Goal: Task Accomplishment & Management: Manage account settings

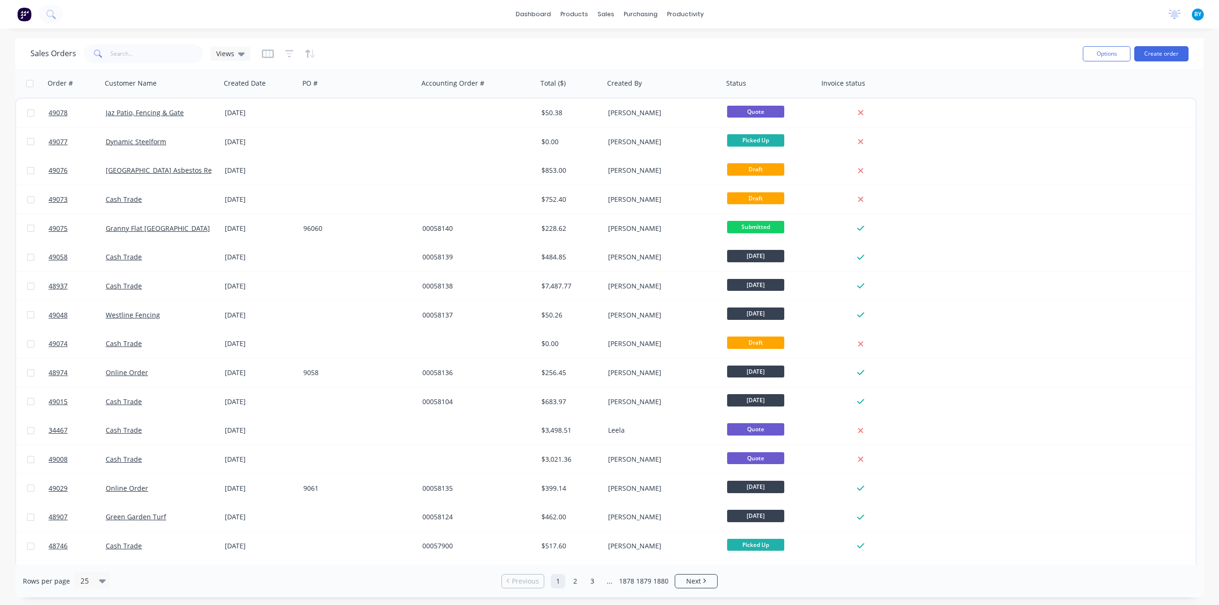
drag, startPoint x: 98, startPoint y: 50, endPoint x: 115, endPoint y: 60, distance: 20.1
click at [100, 50] on icon at bounding box center [98, 54] width 9 height 9
click at [116, 58] on input "text" at bounding box center [156, 53] width 93 height 19
type input "48349"
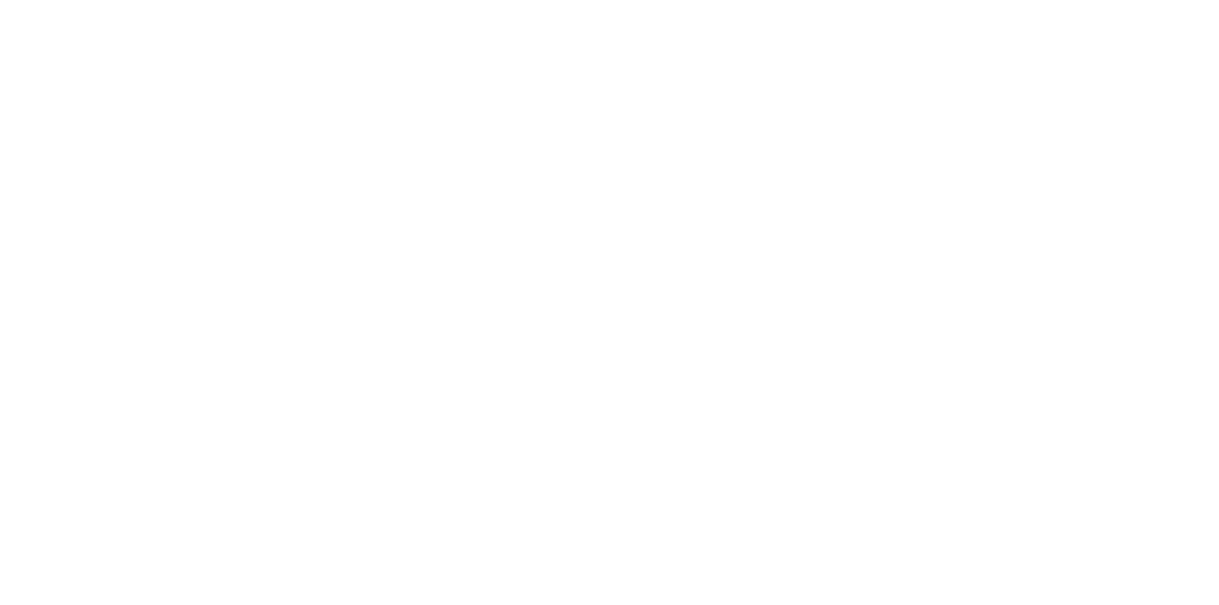
click at [445, 0] on html at bounding box center [609, 0] width 1219 height 0
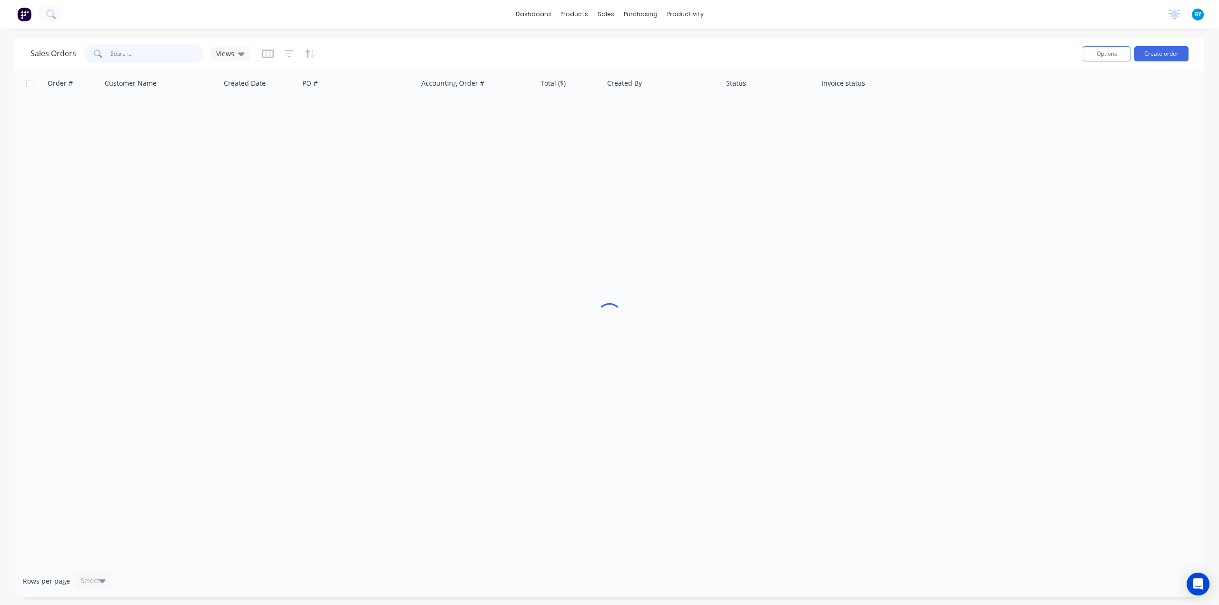
click at [133, 58] on input "text" at bounding box center [156, 53] width 93 height 19
type input "48349"
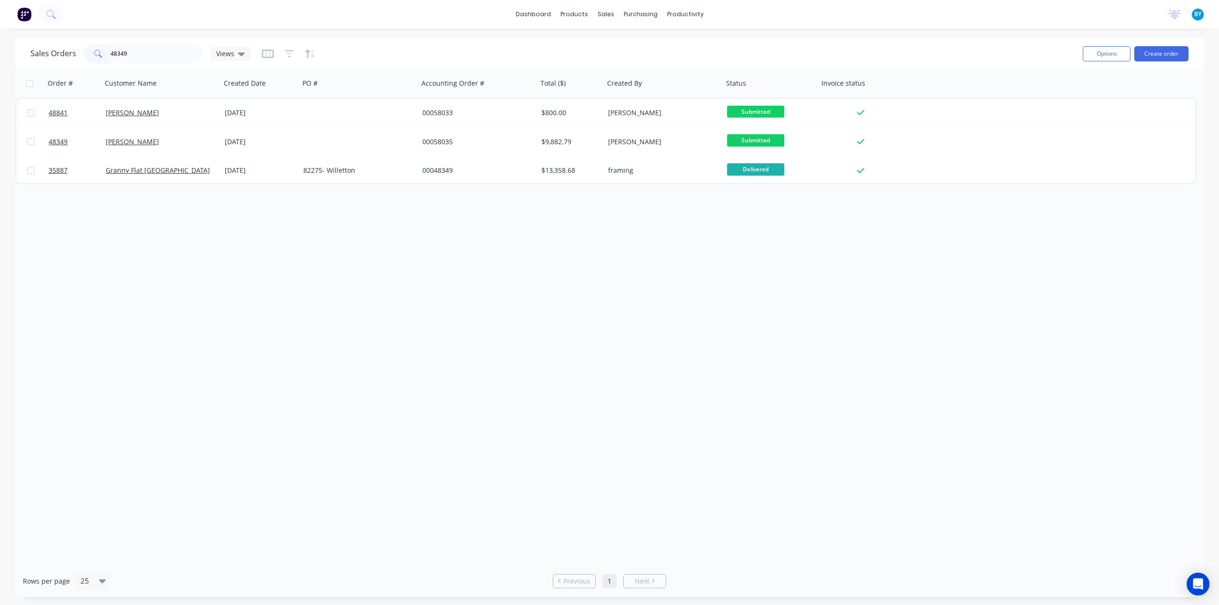
click at [499, 246] on div "Order # Customer Name Created Date PO # Accounting Order # Total ($) Created By…" at bounding box center [609, 317] width 1189 height 496
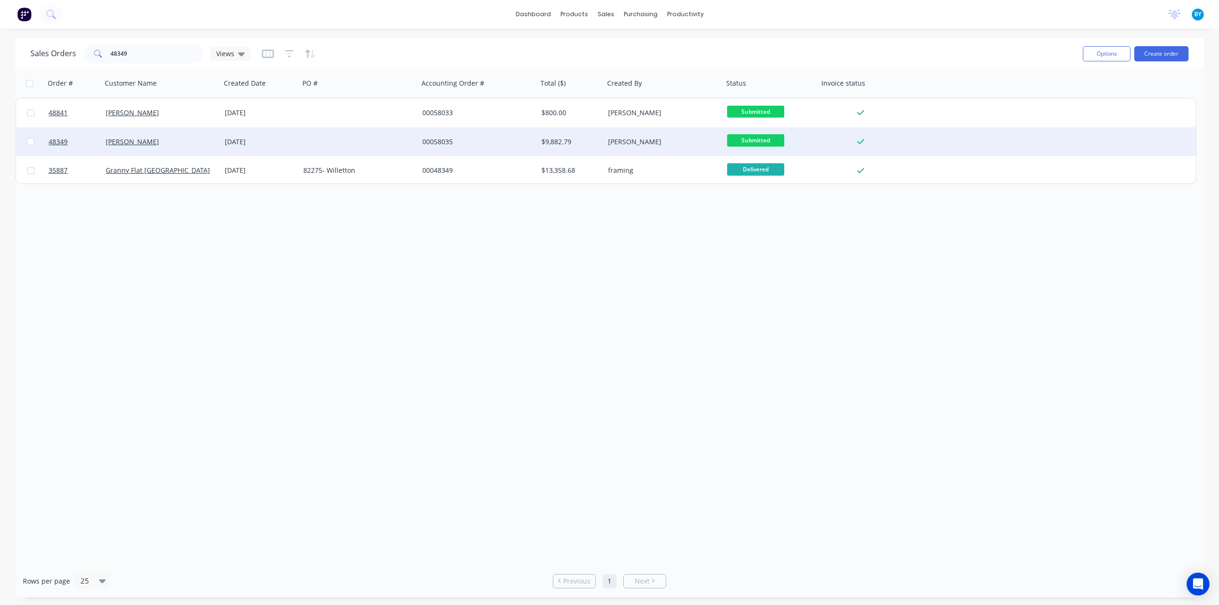
click at [190, 144] on div "Li Qingtao" at bounding box center [159, 142] width 106 height 10
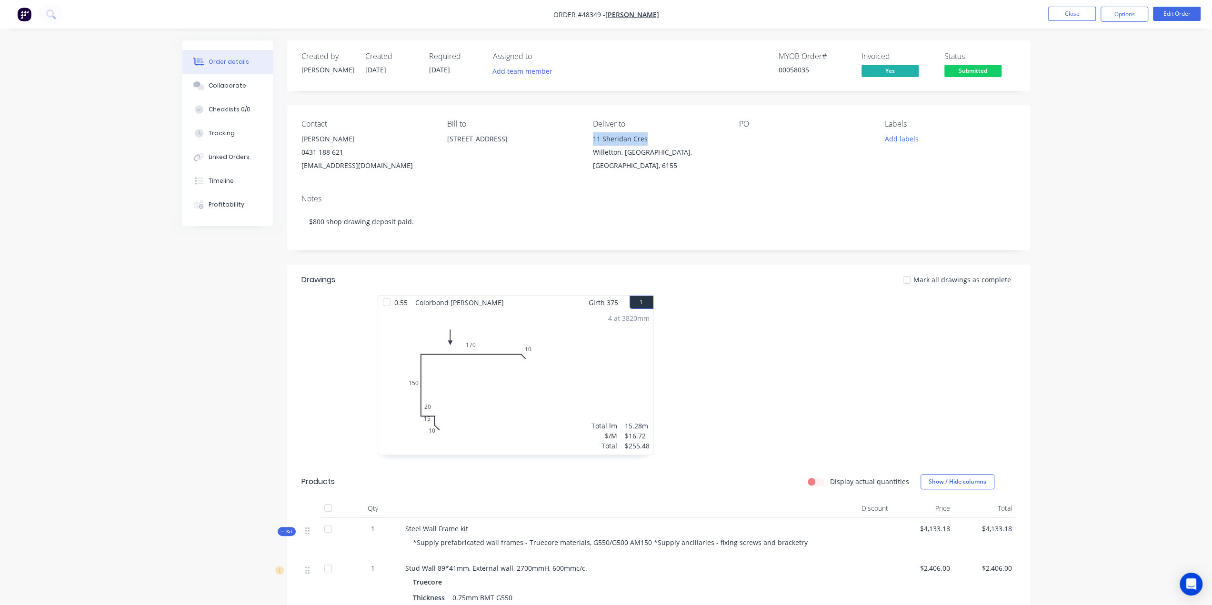
drag, startPoint x: 587, startPoint y: 138, endPoint x: 706, endPoint y: 137, distance: 118.6
click at [706, 137] on div "Contact Qingtao Li 0431 188 621 lcrenovation10@gmail.com Bill to 11 Sheridan Cr…" at bounding box center [658, 145] width 743 height 81
copy div "11 Sheridan Cres"
drag, startPoint x: 588, startPoint y: 153, endPoint x: 619, endPoint y: 155, distance: 31.5
click at [619, 155] on div "Contact Qingtao Li 0431 188 621 lcrenovation10@gmail.com Bill to 11 Sheridan Cr…" at bounding box center [658, 145] width 743 height 81
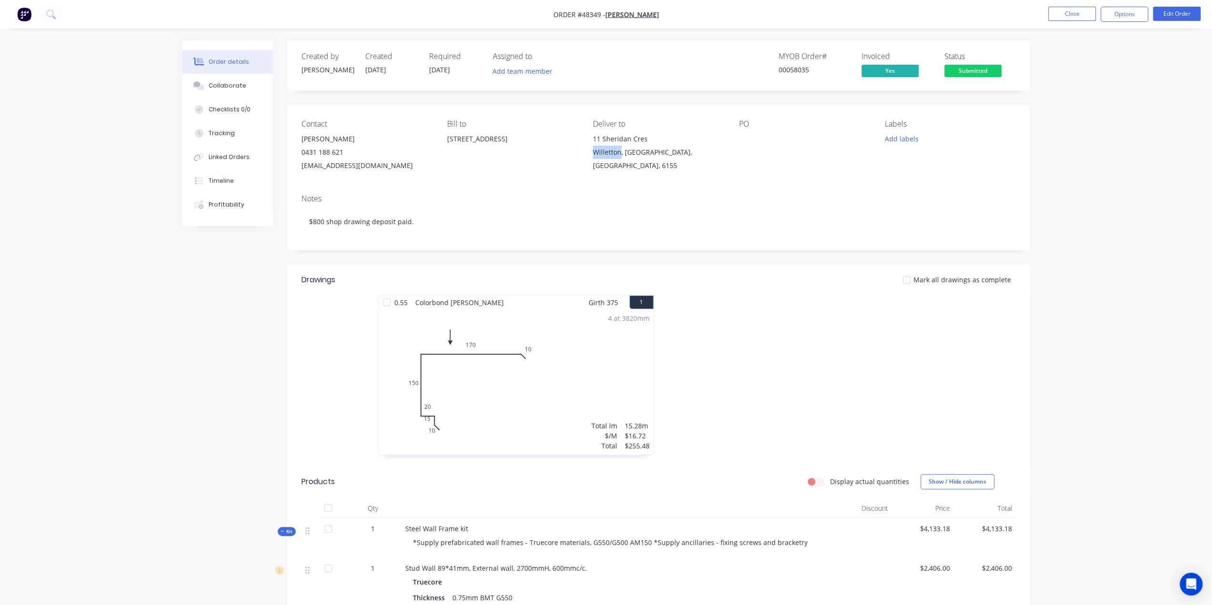
copy div "Willetton"
click at [589, 145] on div "Contact Qingtao Li 0431 188 621 lcrenovation10@gmail.com Bill to 11 Sheridan Cr…" at bounding box center [658, 145] width 743 height 81
drag, startPoint x: 643, startPoint y: 143, endPoint x: 669, endPoint y: 140, distance: 25.9
click at [669, 140] on div "11 Sheridan Cres" at bounding box center [658, 138] width 130 height 13
copy div "11 Sheridan Cres"
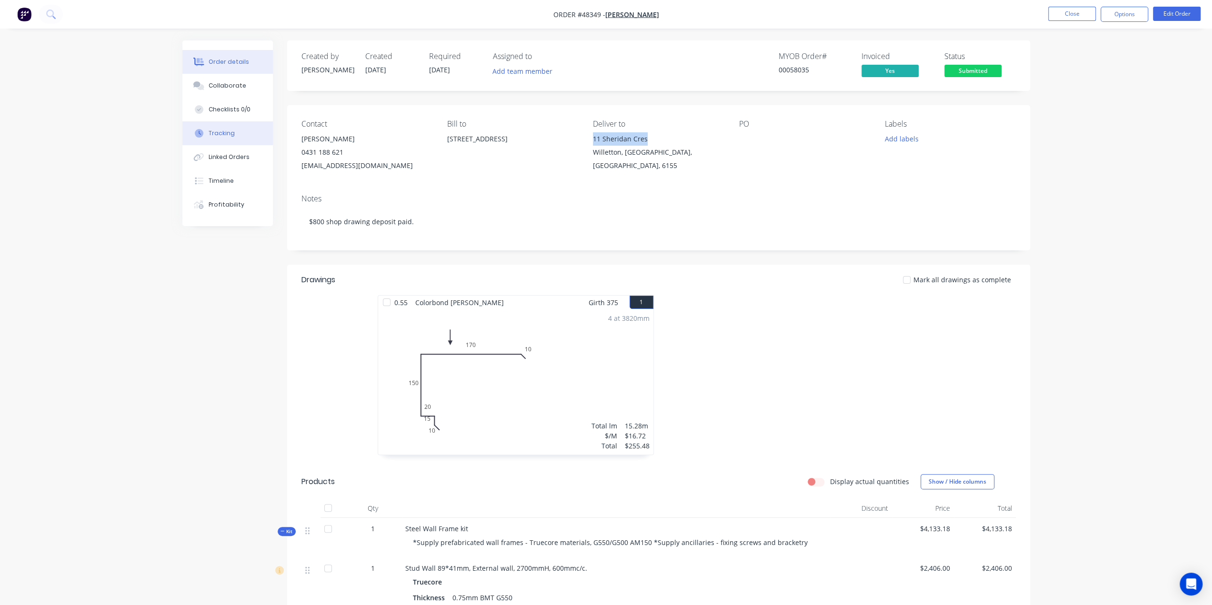
click at [233, 135] on button "Tracking" at bounding box center [227, 133] width 90 height 24
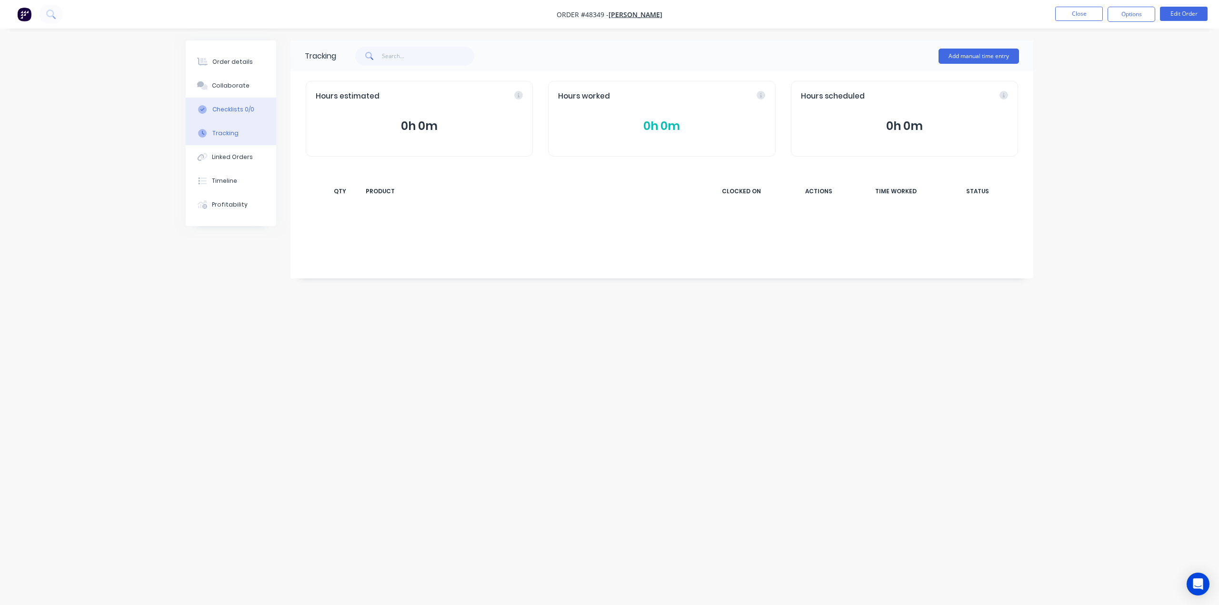
click at [235, 102] on button "Checklists 0/0" at bounding box center [231, 110] width 90 height 24
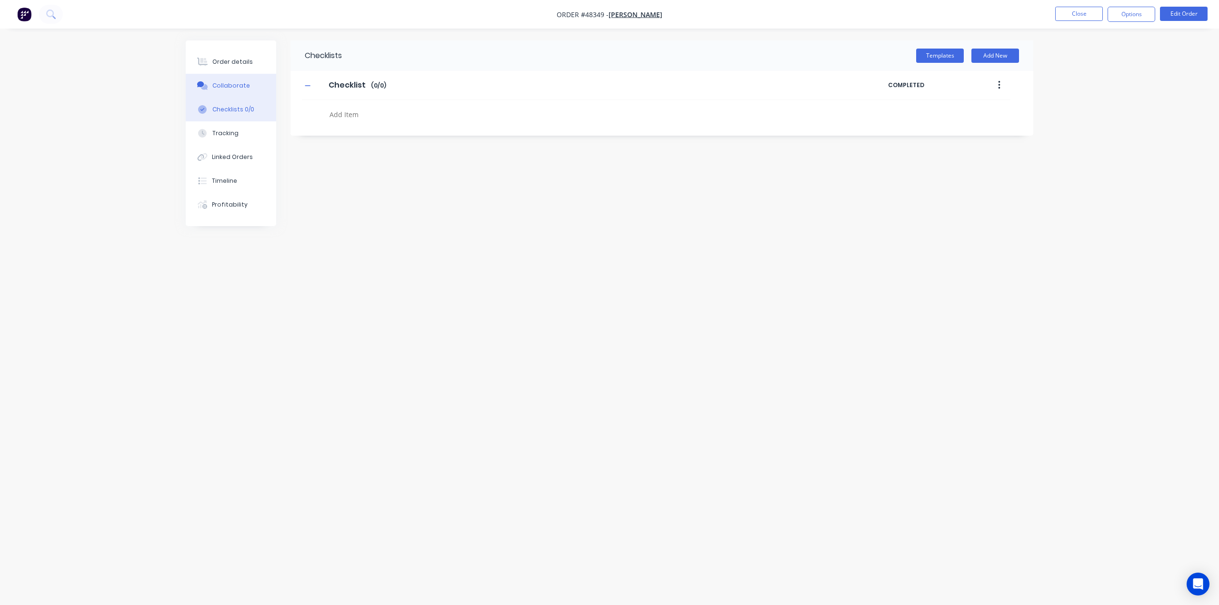
type textarea "x"
click at [231, 85] on div "Collaborate" at bounding box center [231, 85] width 38 height 9
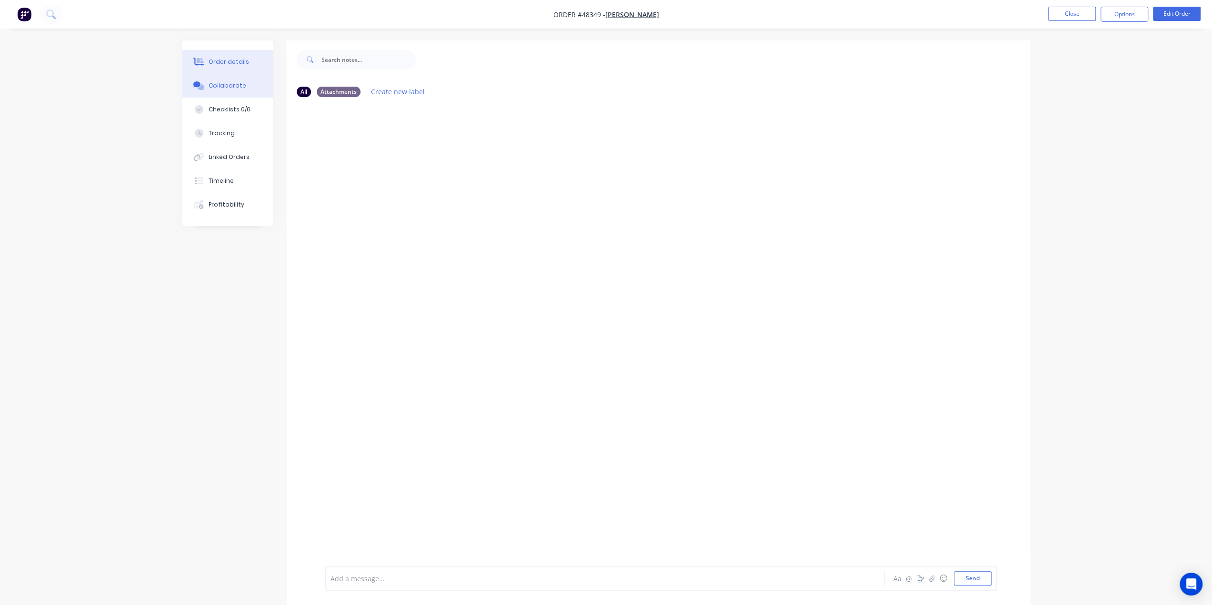
click at [233, 57] on button "Order details" at bounding box center [227, 62] width 90 height 24
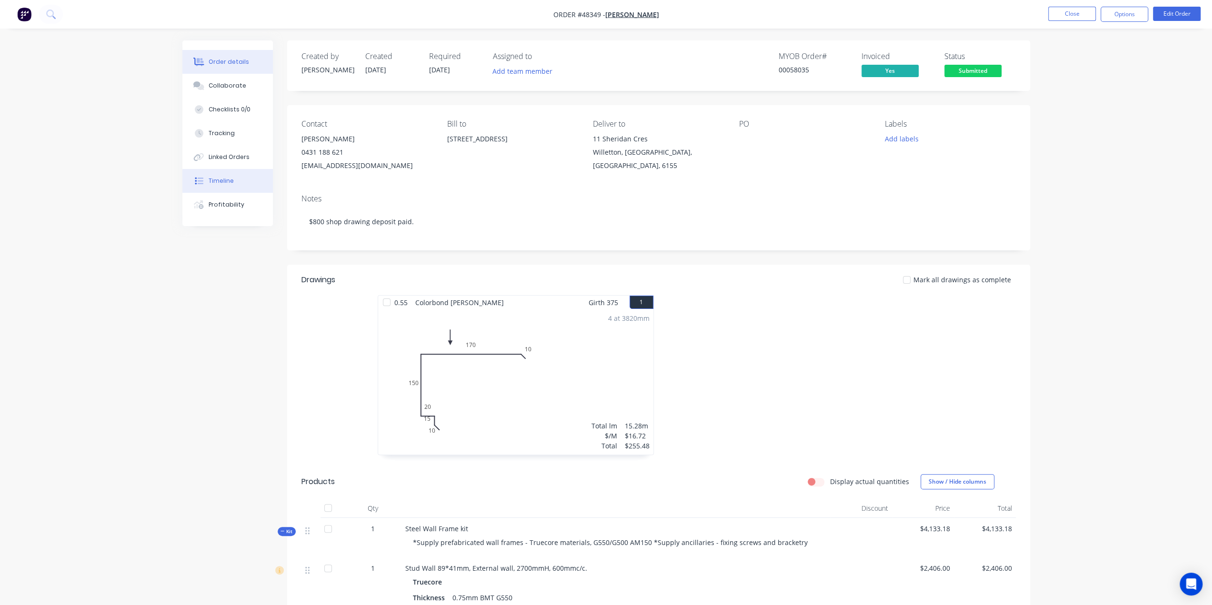
click at [223, 179] on div "Timeline" at bounding box center [221, 181] width 25 height 9
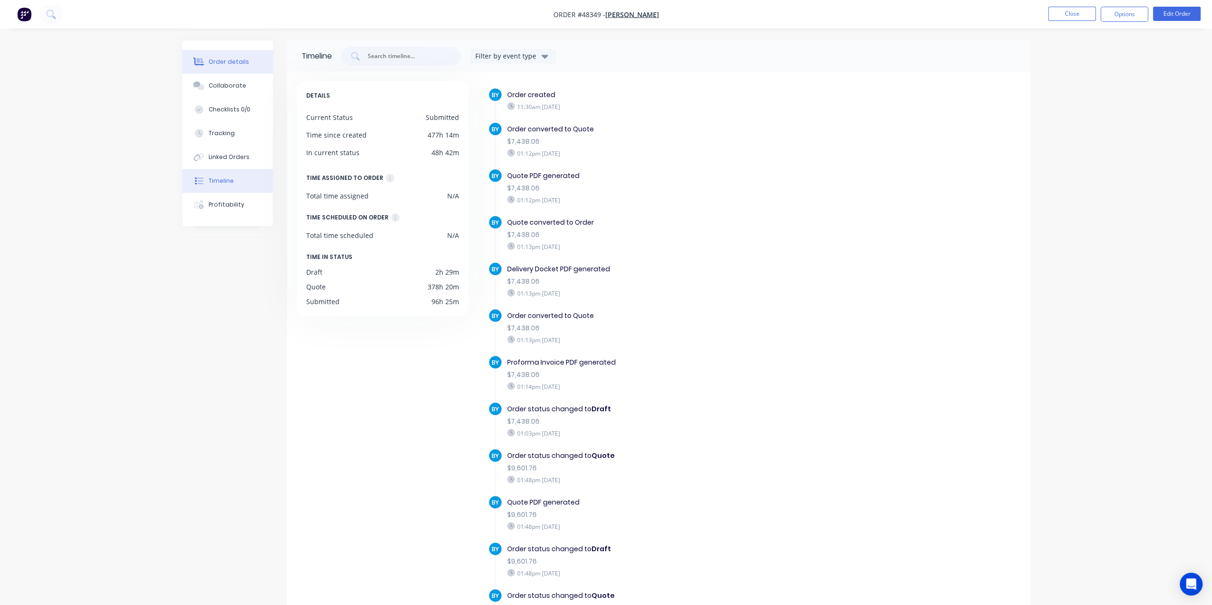
click at [238, 63] on div "Order details" at bounding box center [229, 62] width 40 height 9
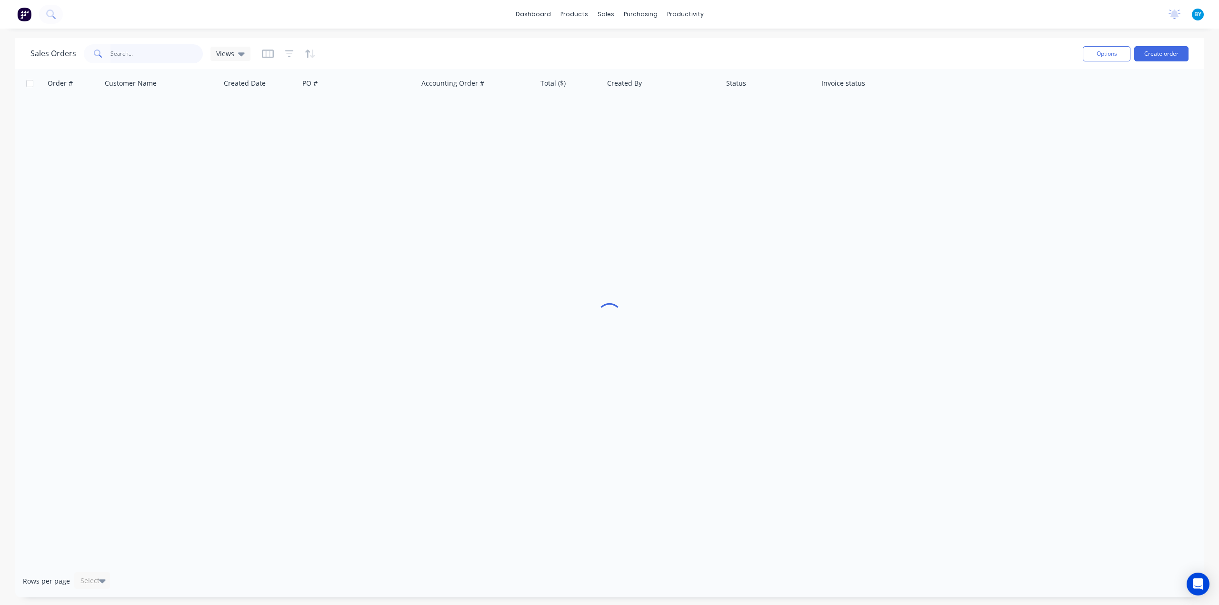
click at [117, 53] on input "text" at bounding box center [156, 53] width 93 height 19
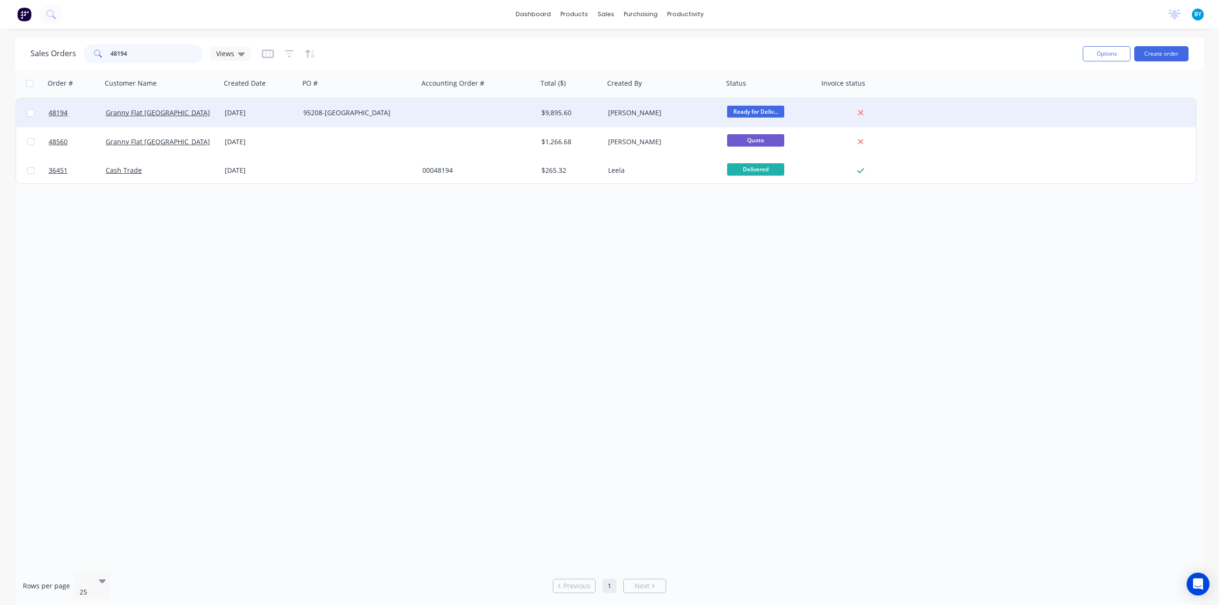
type input "48194"
click at [186, 114] on div "Granny Flat WA" at bounding box center [159, 113] width 106 height 10
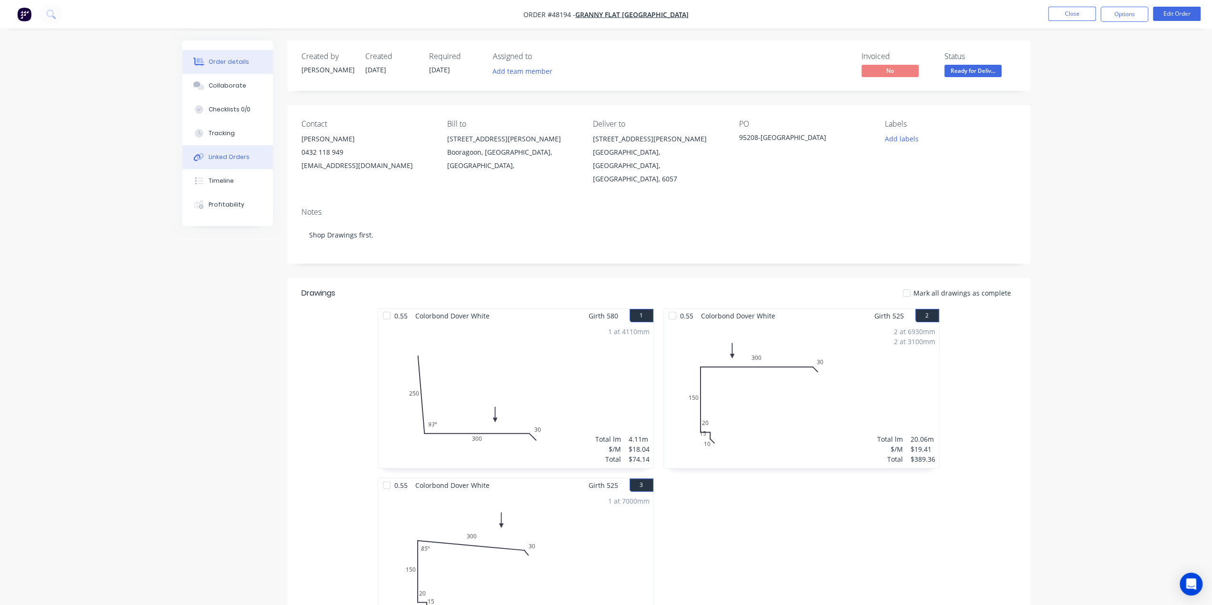
click at [217, 153] on div "Linked Orders" at bounding box center [229, 157] width 41 height 9
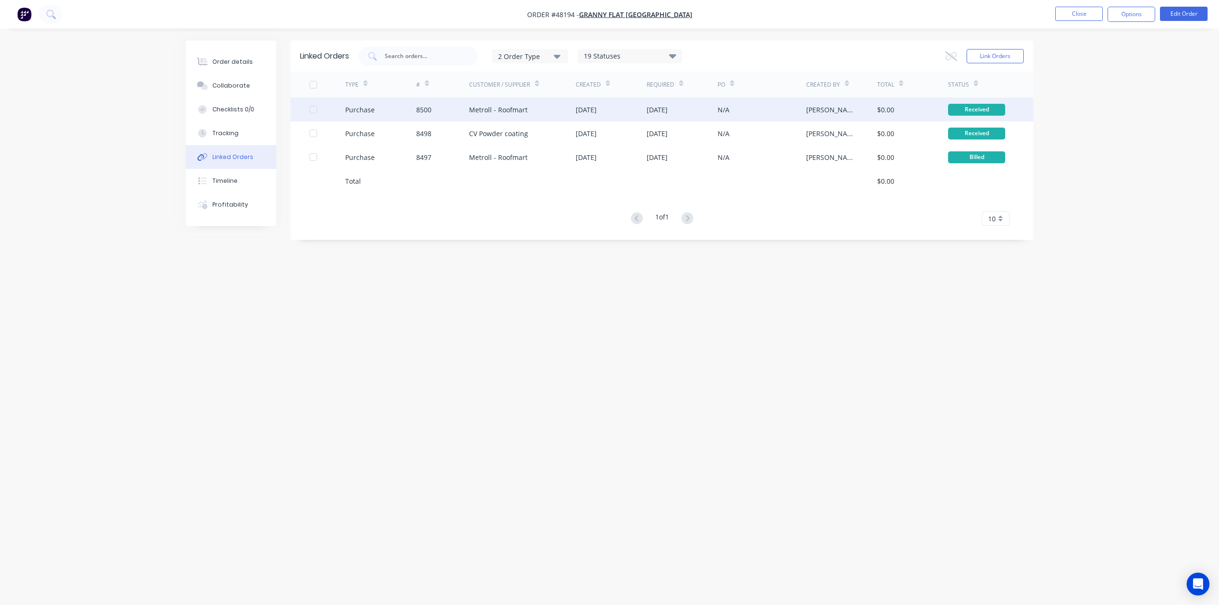
click at [447, 113] on div "8500" at bounding box center [442, 110] width 53 height 24
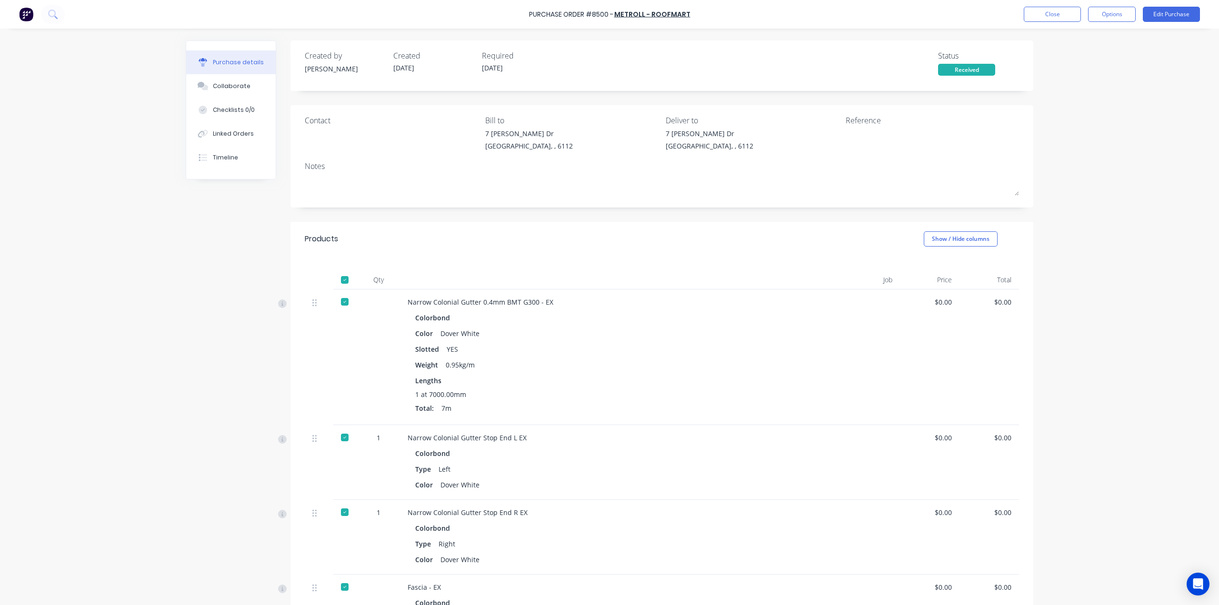
drag, startPoint x: 481, startPoint y: 363, endPoint x: 458, endPoint y: 348, distance: 28.1
click at [223, 125] on button "Linked Orders" at bounding box center [231, 134] width 90 height 24
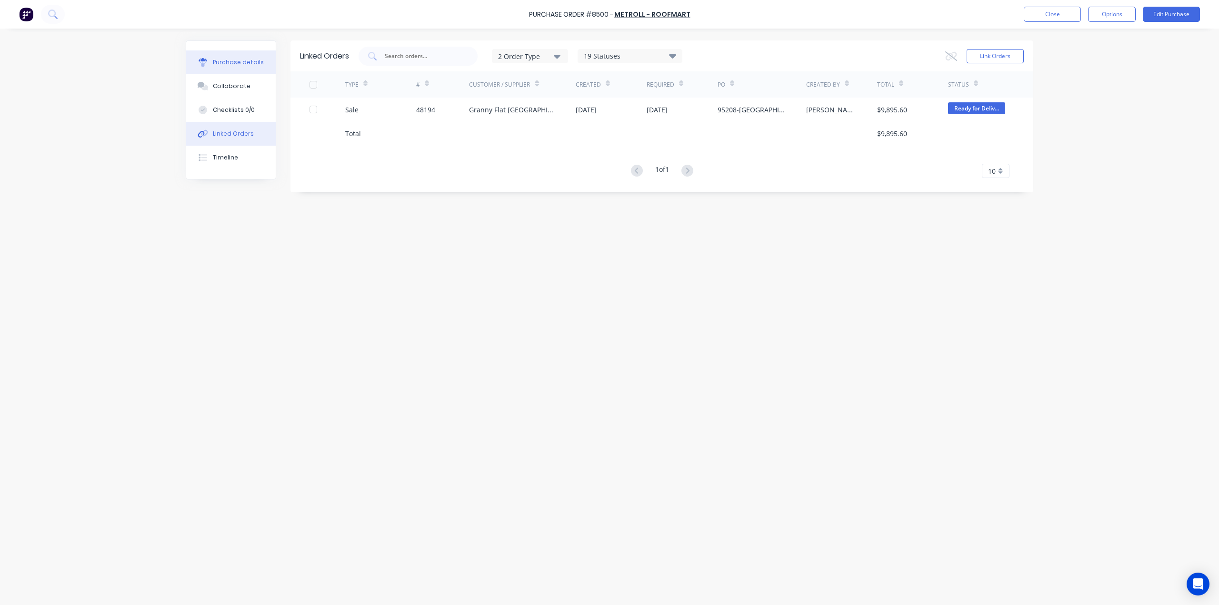
click at [231, 67] on button "Purchase details" at bounding box center [231, 62] width 90 height 24
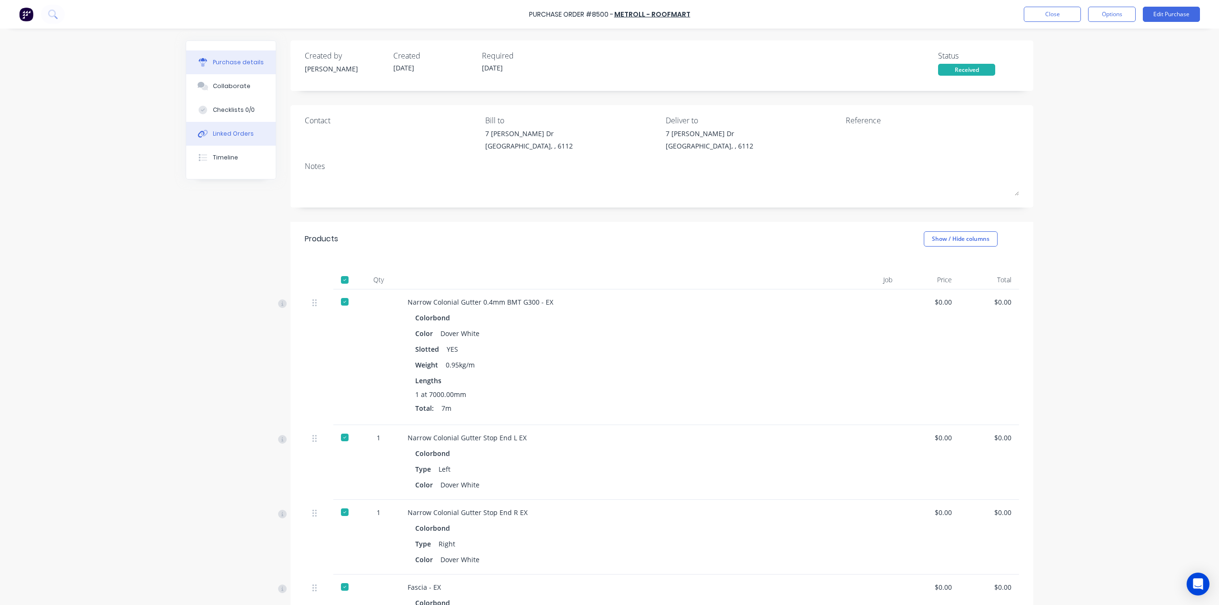
click at [228, 132] on div "Linked Orders" at bounding box center [233, 134] width 41 height 9
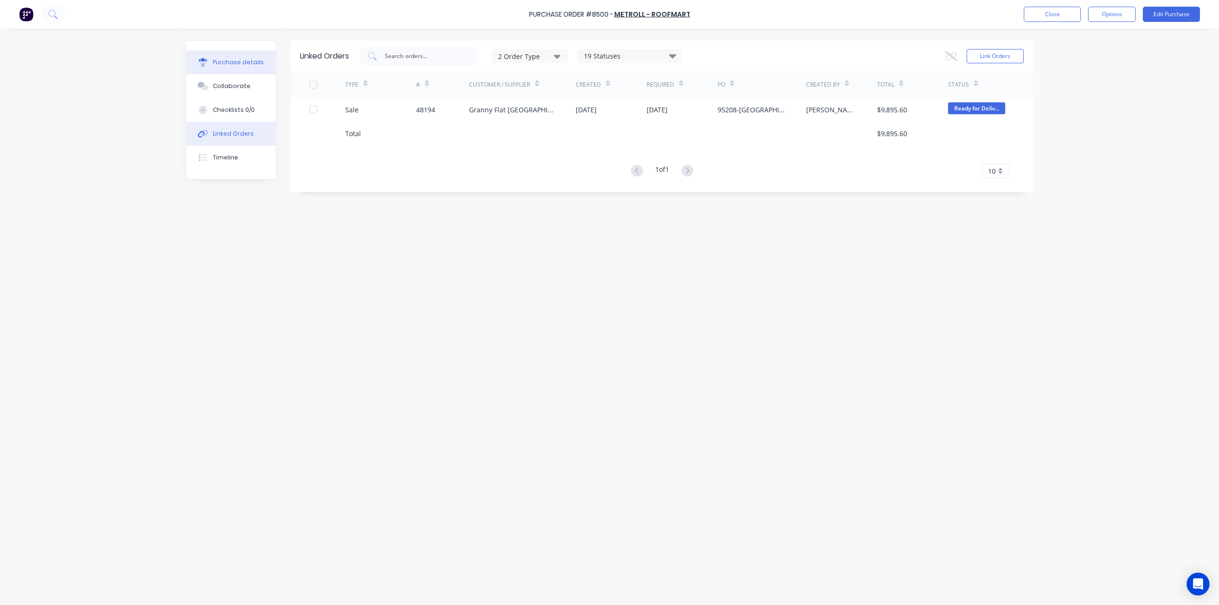
click at [207, 59] on icon at bounding box center [203, 62] width 9 height 9
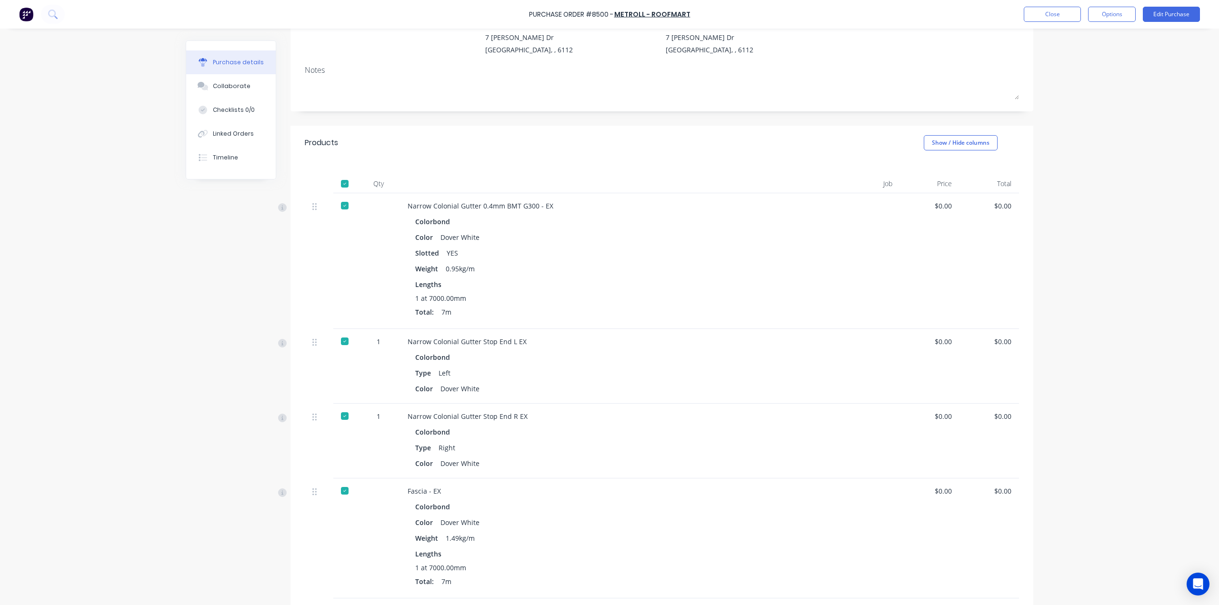
scroll to position [31, 0]
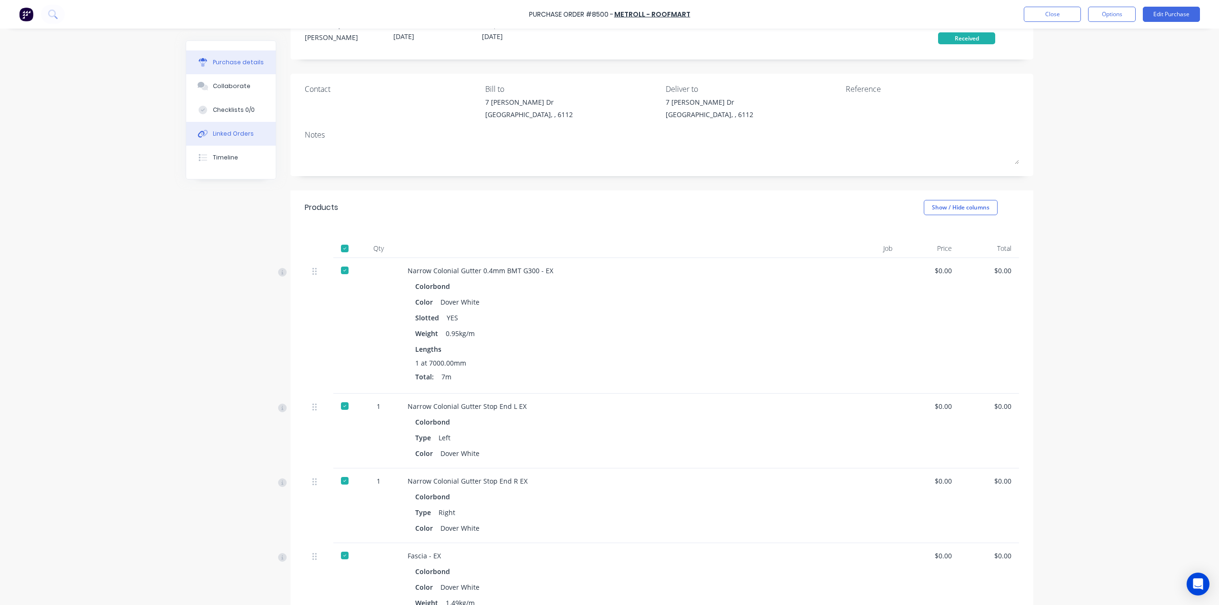
click at [232, 124] on button "Linked Orders" at bounding box center [231, 134] width 90 height 24
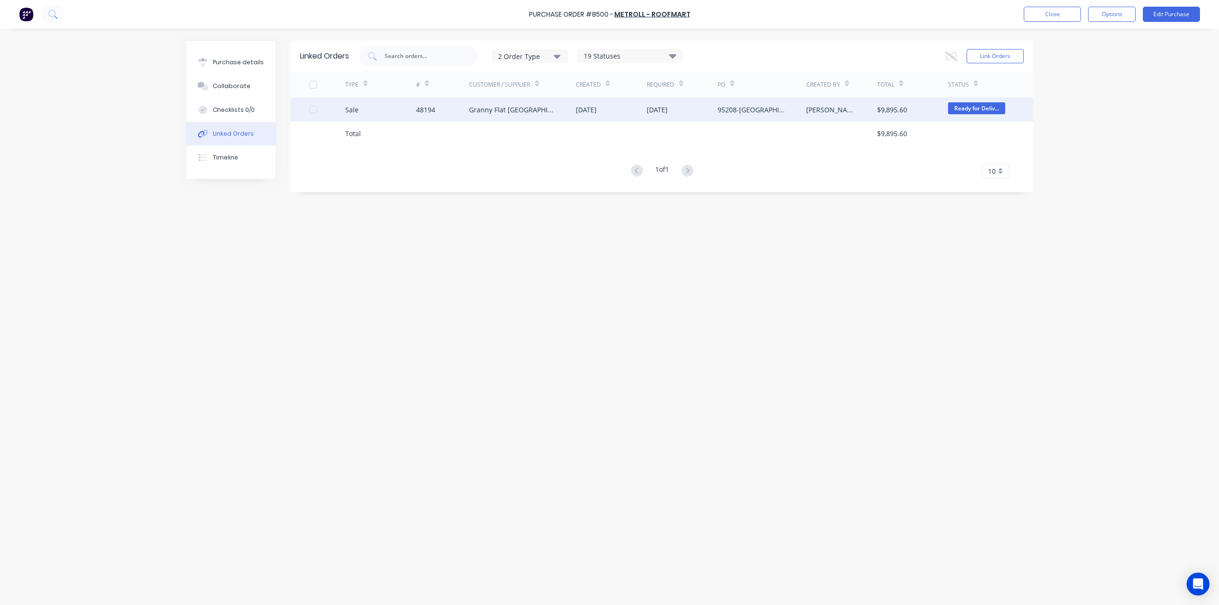
click at [393, 110] on div "Sale" at bounding box center [380, 110] width 71 height 24
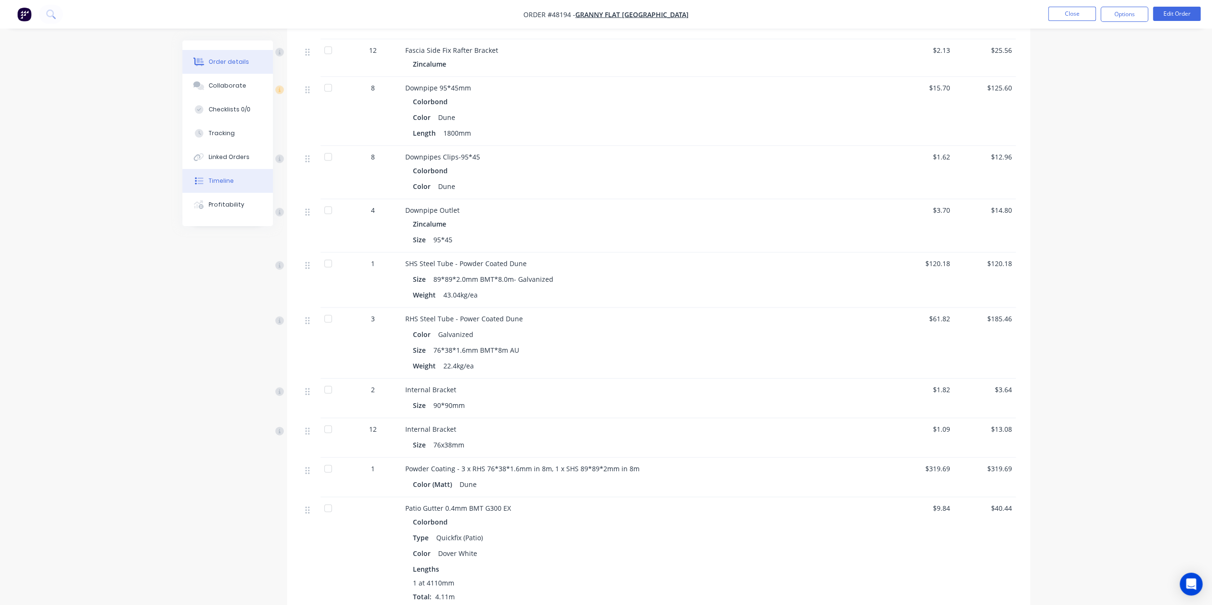
scroll to position [1825, 0]
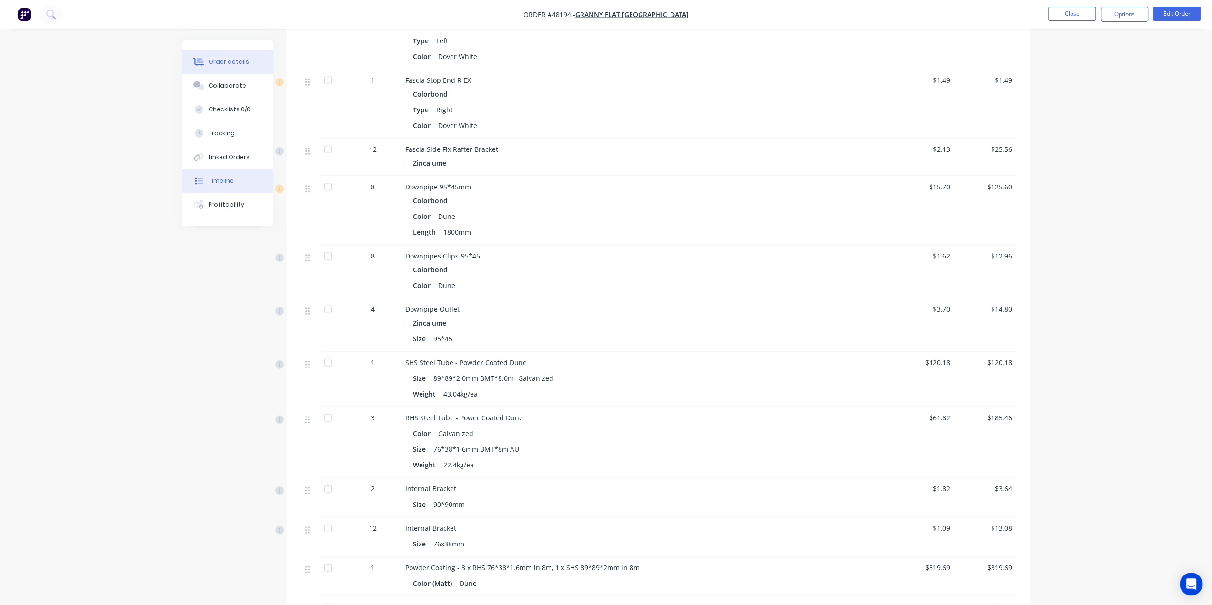
click at [238, 176] on button "Timeline" at bounding box center [227, 181] width 90 height 24
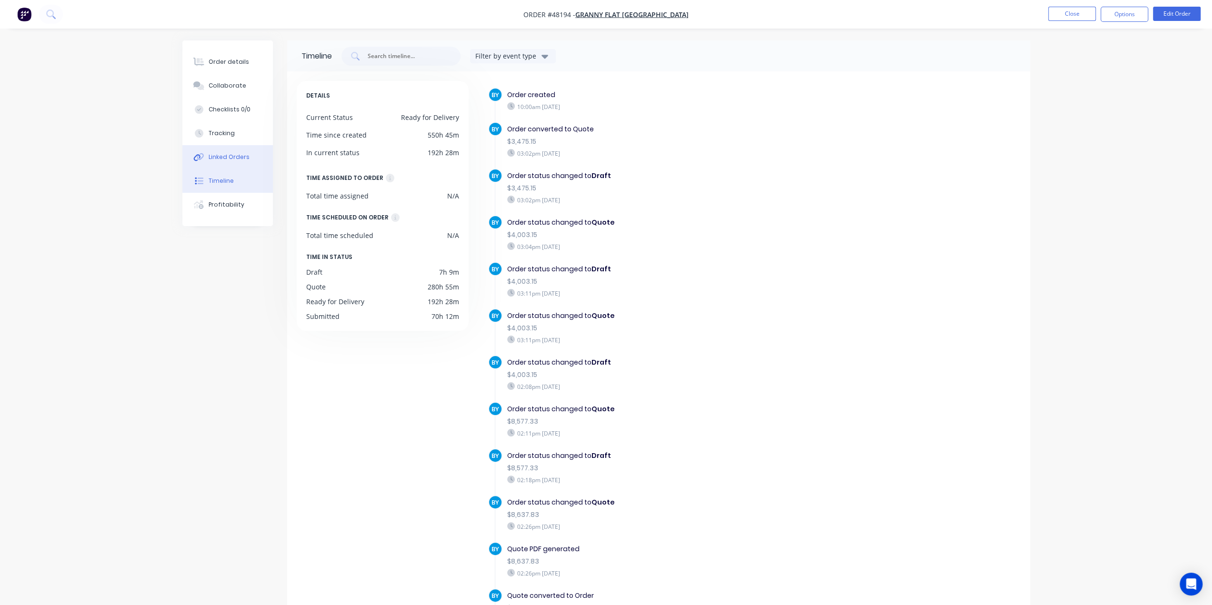
click at [229, 160] on div "Linked Orders" at bounding box center [229, 157] width 41 height 9
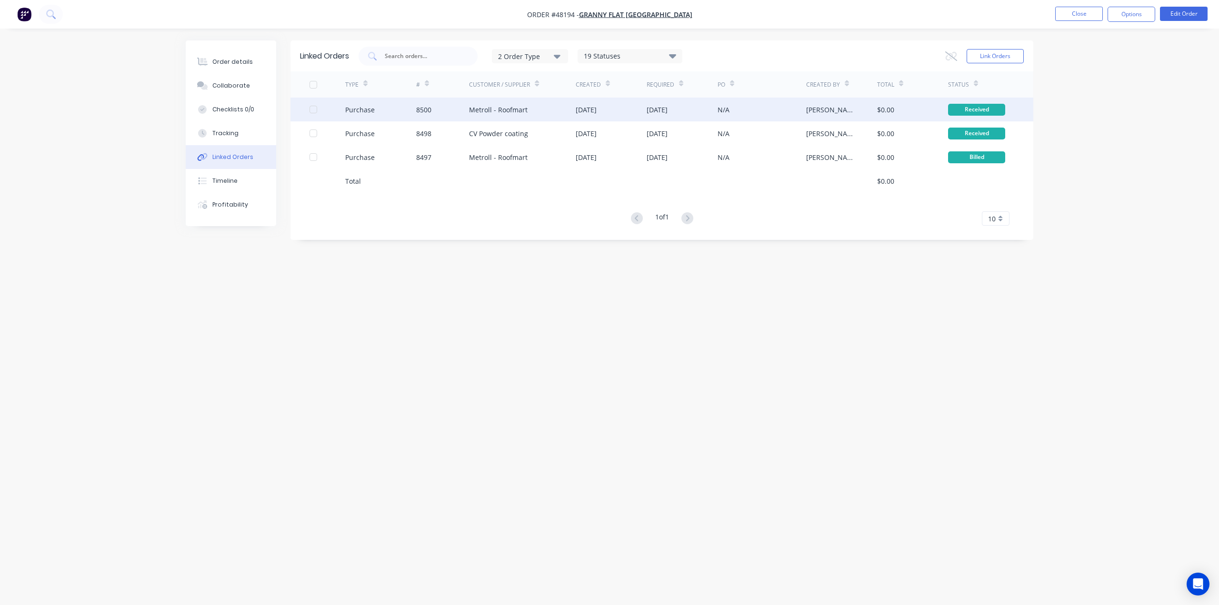
click at [397, 104] on div "Purchase" at bounding box center [380, 110] width 71 height 24
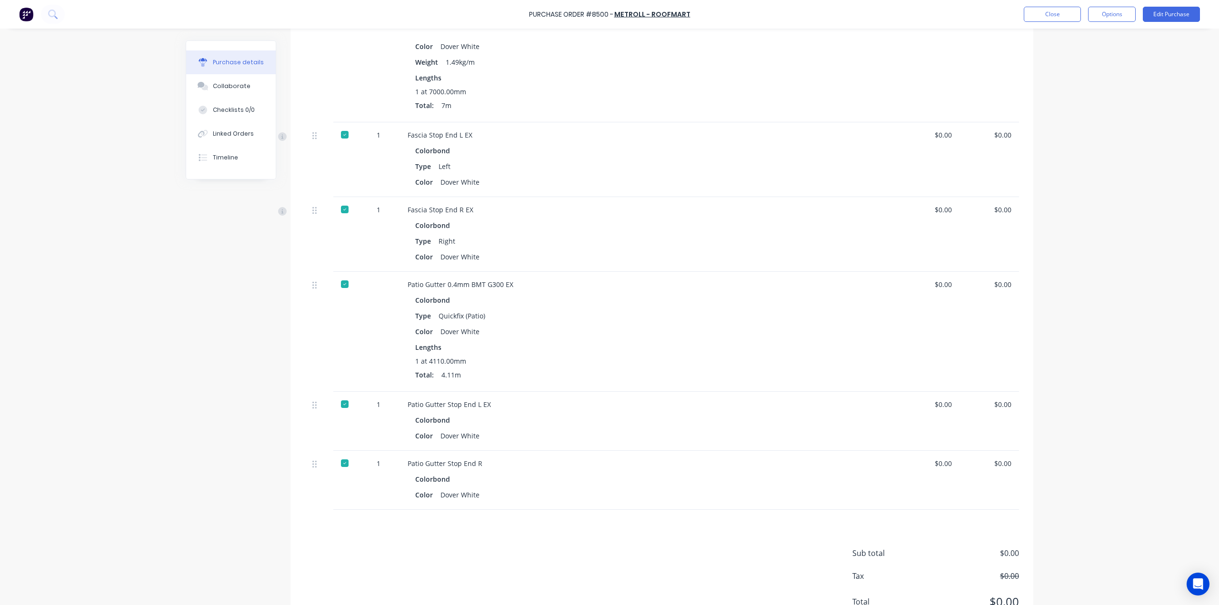
scroll to position [580, 0]
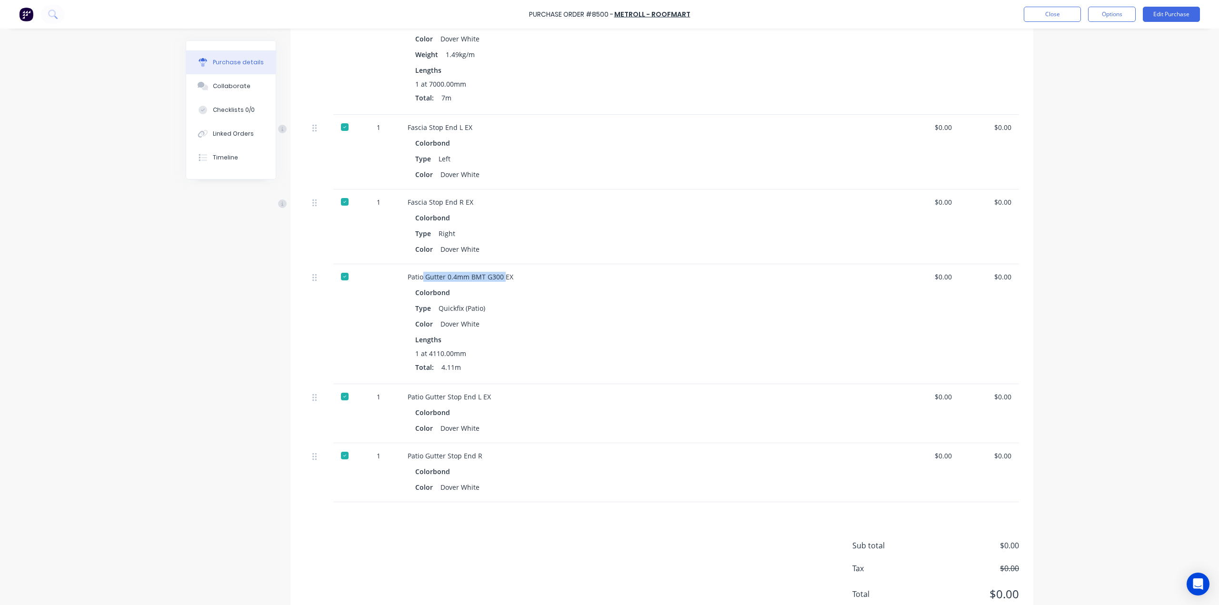
drag, startPoint x: 420, startPoint y: 280, endPoint x: 501, endPoint y: 278, distance: 81.5
click at [501, 278] on div "Patio Gutter 0.4mm BMT G300 EX" at bounding box center [614, 277] width 413 height 10
click at [554, 373] on div "1 at 4110.00mm Total: 4.11m" at bounding box center [614, 363] width 398 height 28
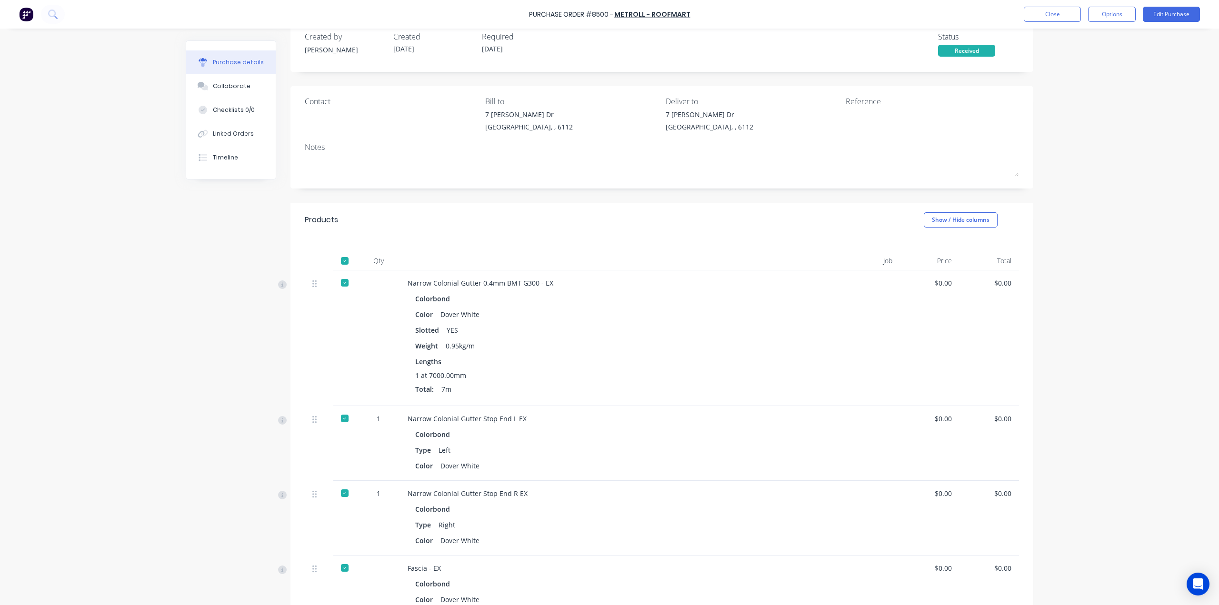
scroll to position [0, 0]
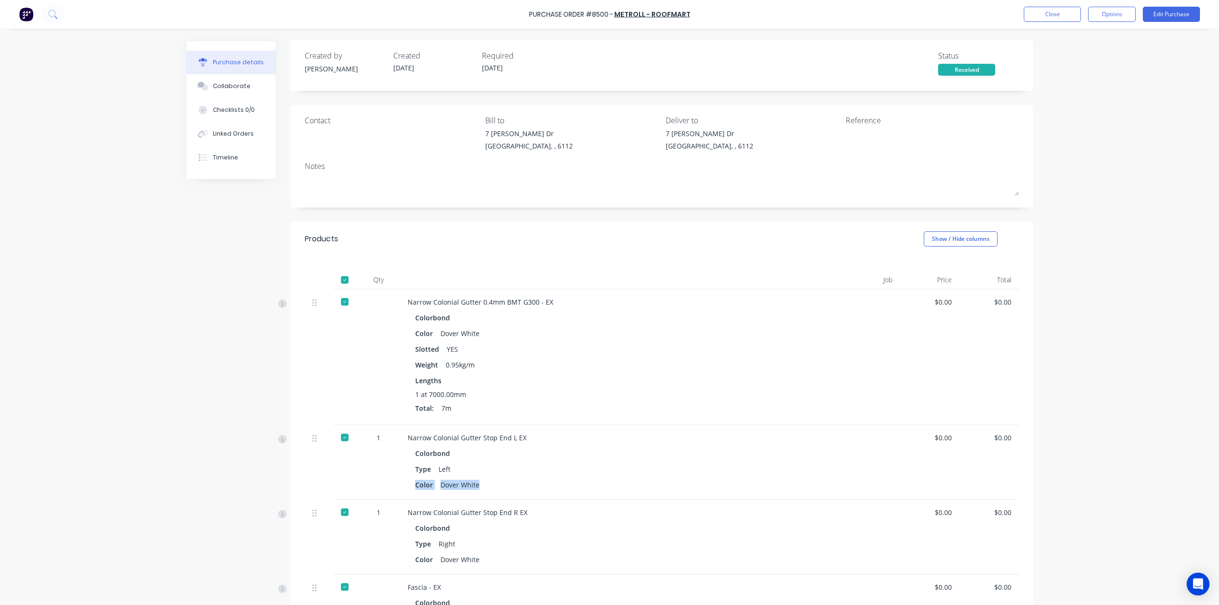
drag, startPoint x: 658, startPoint y: 472, endPoint x: 285, endPoint y: 110, distance: 520.3
click at [657, 461] on div "Colorbond Type Left Color Dover White" at bounding box center [614, 469] width 413 height 45
click at [30, 7] on img at bounding box center [26, 14] width 14 height 14
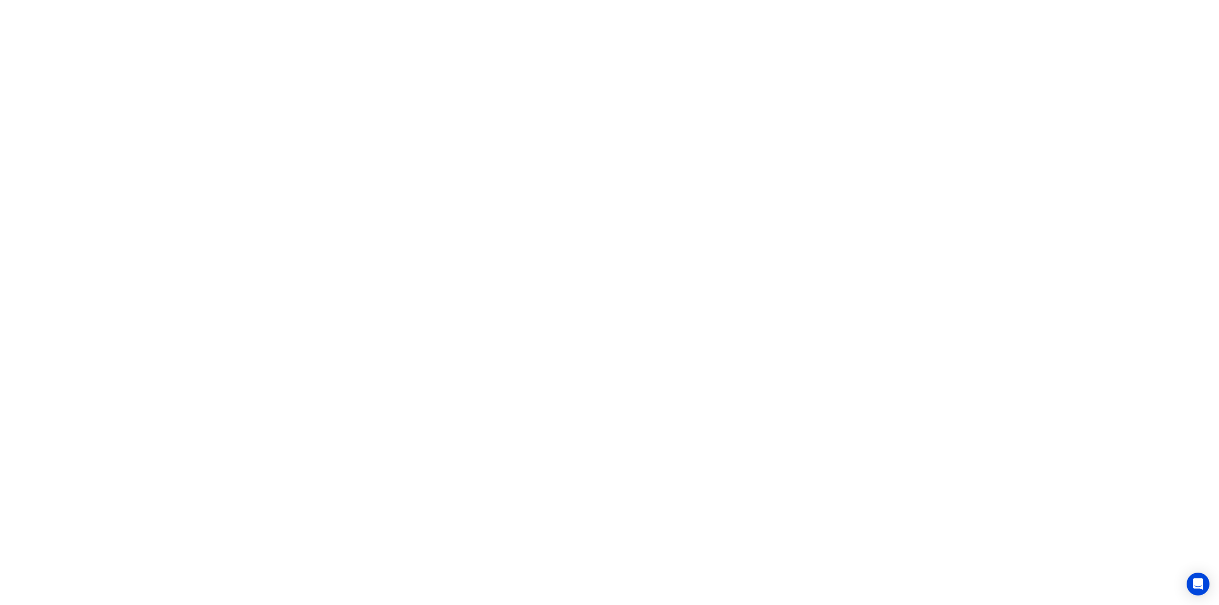
click at [519, 0] on html "x" at bounding box center [609, 0] width 1219 height 0
drag, startPoint x: 639, startPoint y: 241, endPoint x: 608, endPoint y: 233, distance: 32.3
click at [640, 0] on html "x" at bounding box center [609, 0] width 1219 height 0
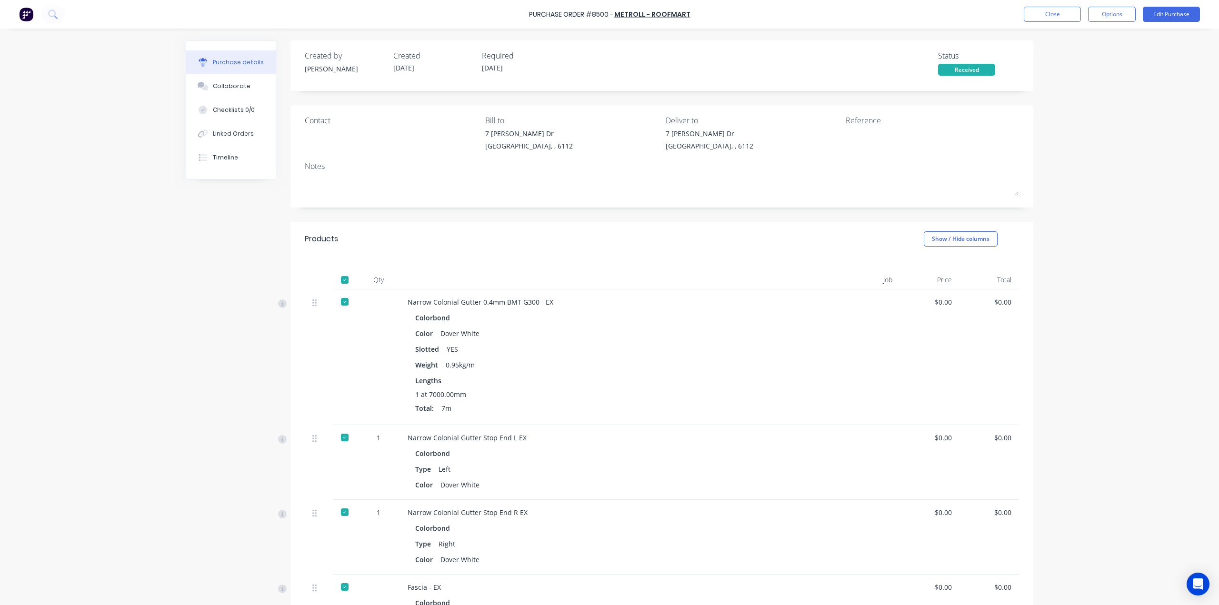
click at [25, 17] on img at bounding box center [26, 14] width 14 height 14
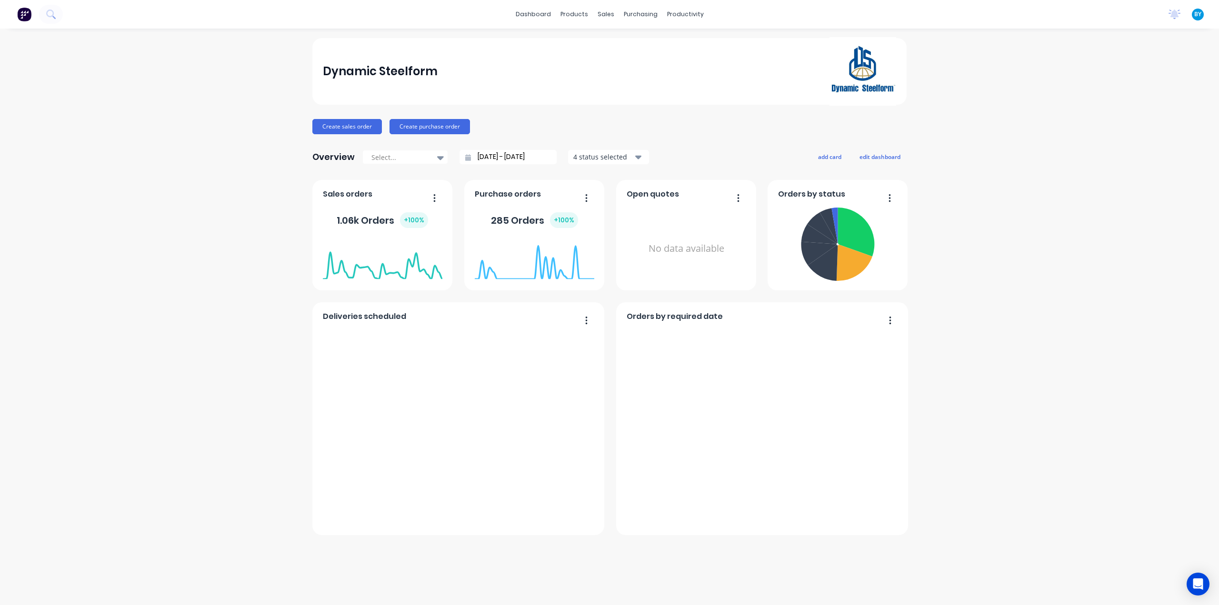
click at [607, 13] on div "sales" at bounding box center [606, 14] width 26 height 14
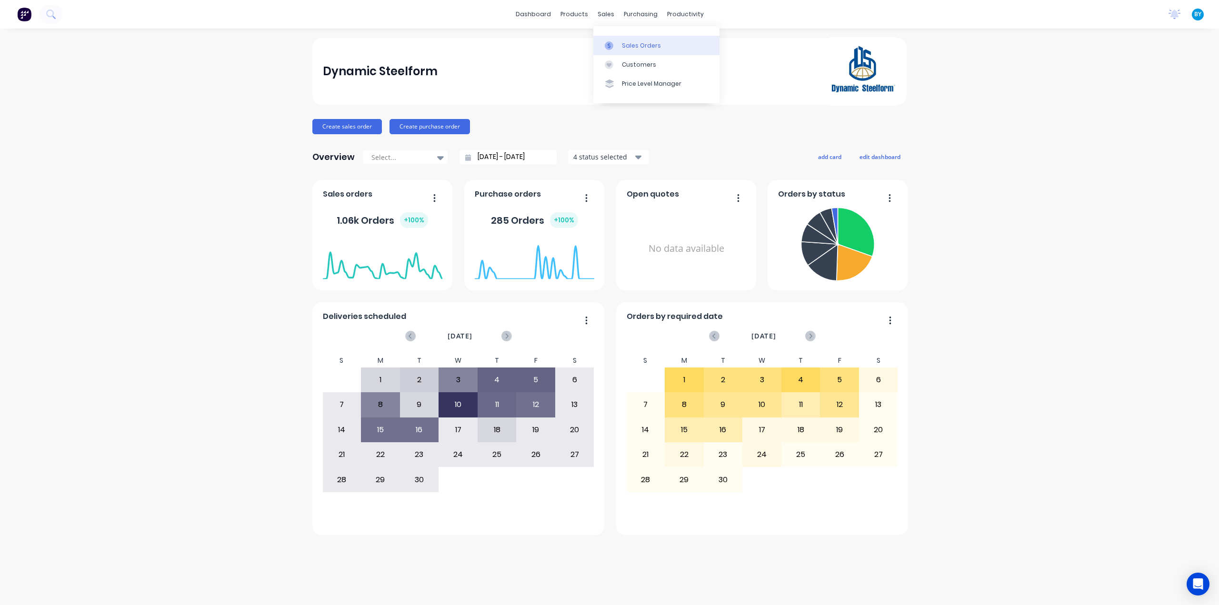
click at [612, 44] on icon at bounding box center [609, 45] width 9 height 9
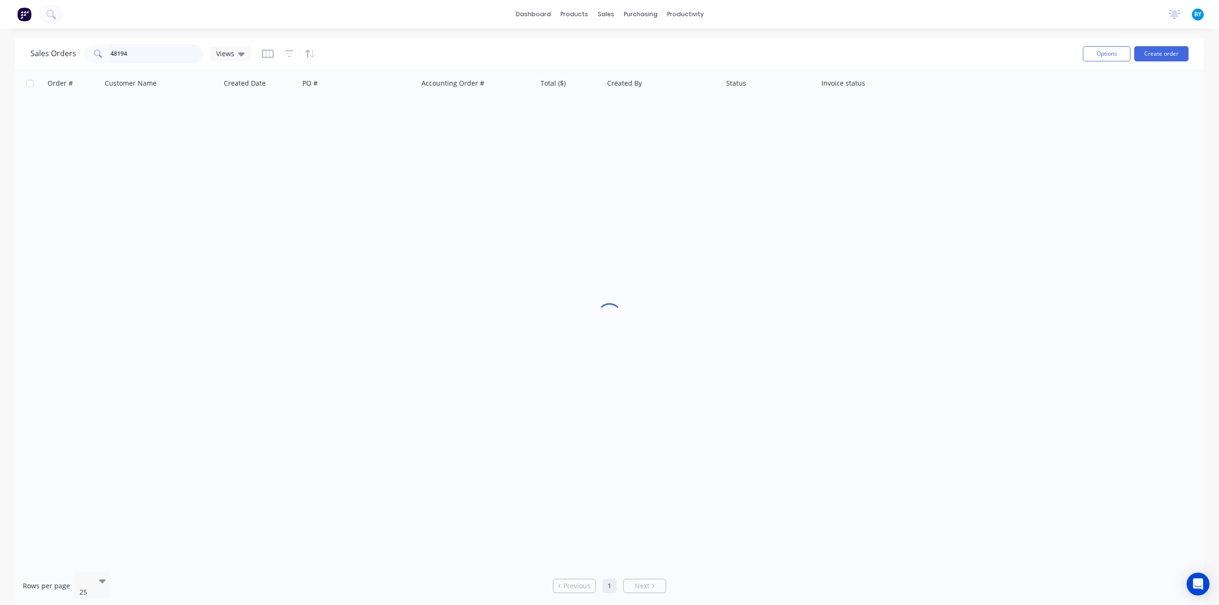
drag, startPoint x: 142, startPoint y: 50, endPoint x: 101, endPoint y: 54, distance: 41.6
click at [101, 54] on div "48194" at bounding box center [143, 53] width 119 height 19
type input "[PERSON_NAME]"
drag, startPoint x: 358, startPoint y: 313, endPoint x: 322, endPoint y: 237, distance: 83.7
click at [358, 312] on div "Order # Customer Name Created Date PO # Accounting Order # Total ($) Created By…" at bounding box center [609, 317] width 1189 height 496
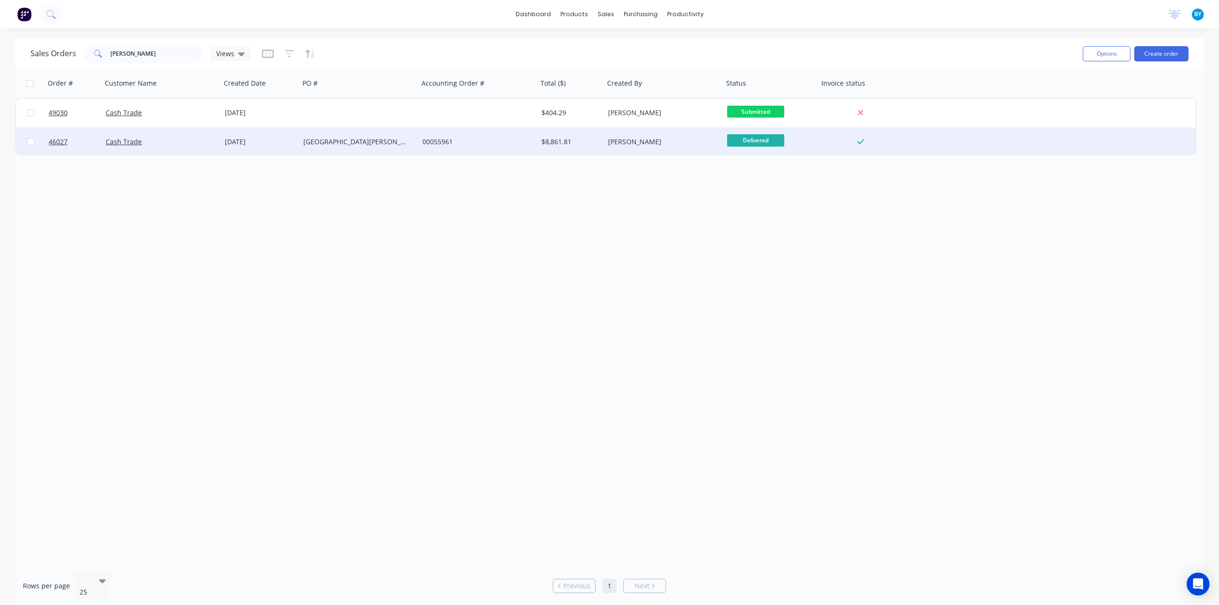
click at [319, 143] on div "[GEOGRAPHIC_DATA][PERSON_NAME]" at bounding box center [356, 142] width 106 height 10
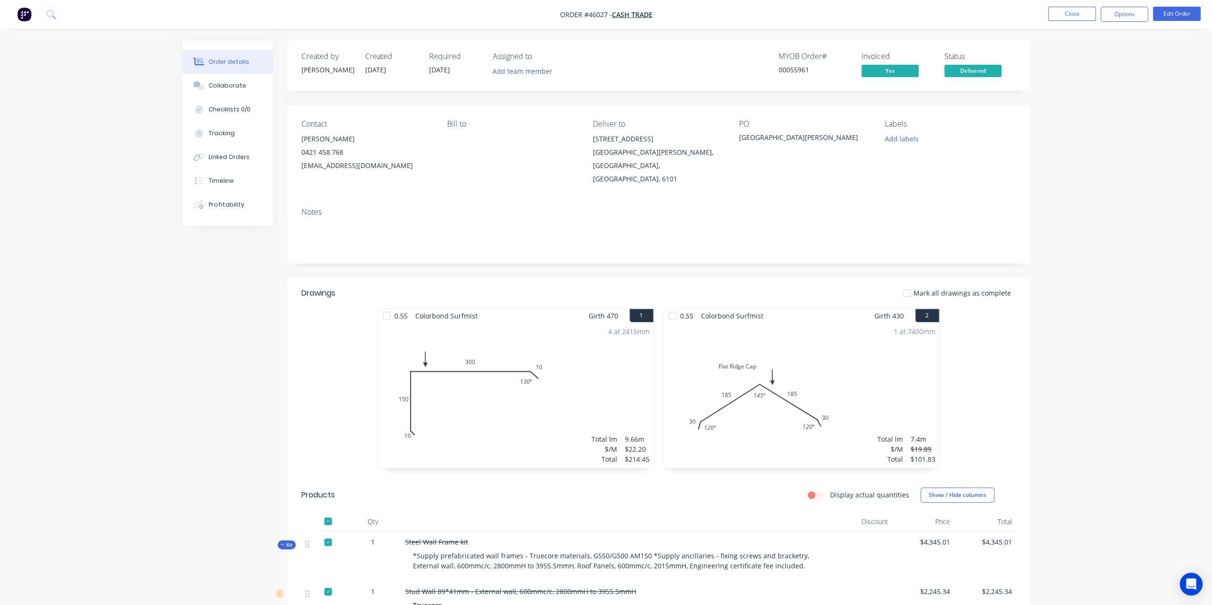
click at [1119, 13] on button "Options" at bounding box center [1125, 14] width 48 height 15
click at [1087, 131] on div "Delivery Docket" at bounding box center [1096, 134] width 88 height 14
drag, startPoint x: 1072, startPoint y: 114, endPoint x: 1066, endPoint y: 109, distance: 7.4
click at [1072, 114] on div "Custom" at bounding box center [1096, 115] width 88 height 14
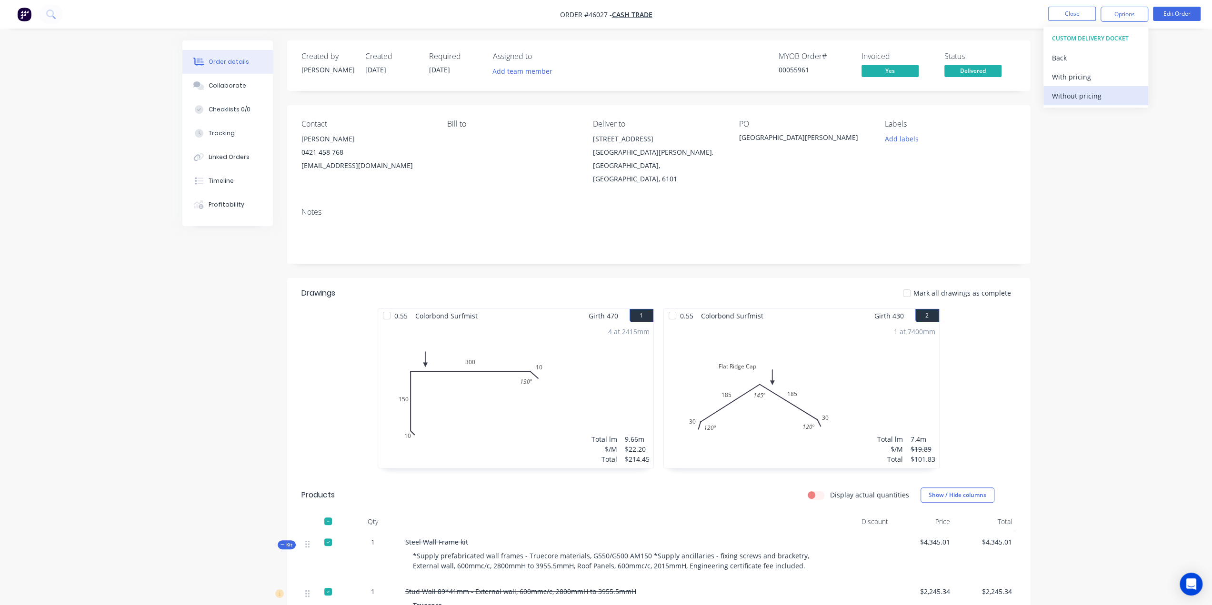
click at [1078, 99] on div "Without pricing" at bounding box center [1096, 96] width 88 height 14
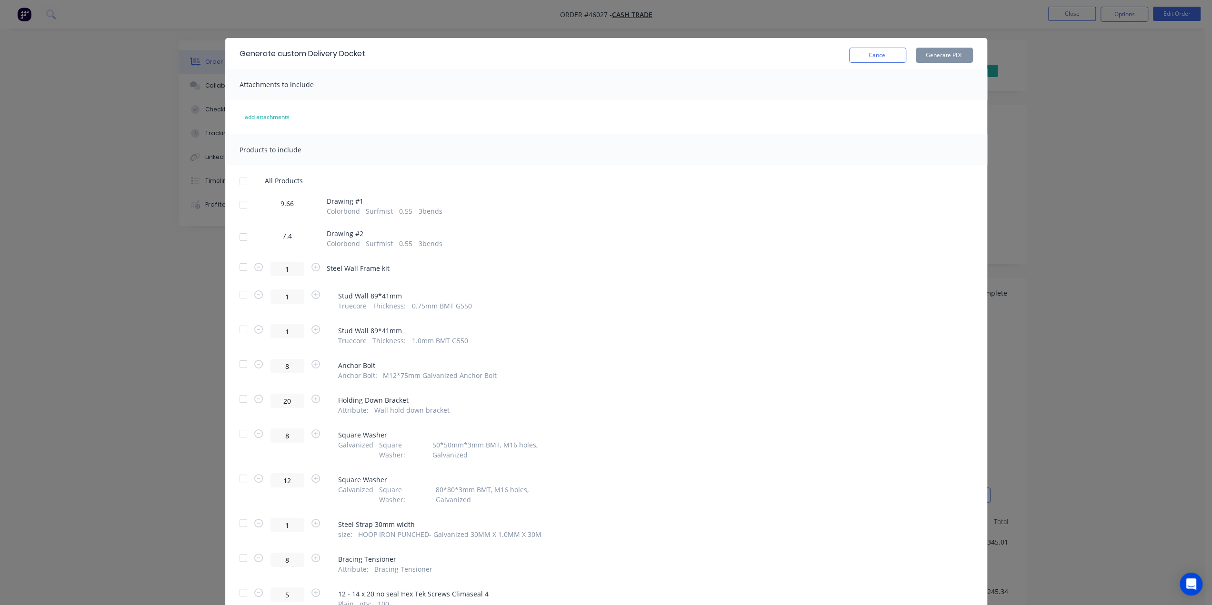
click at [242, 202] on div at bounding box center [243, 204] width 19 height 19
click at [937, 55] on button "Generate PDF" at bounding box center [944, 55] width 57 height 15
click at [120, 146] on div "Generate custom Delivery Docket Cancel Generate PDF Attachments to include add …" at bounding box center [606, 302] width 1212 height 605
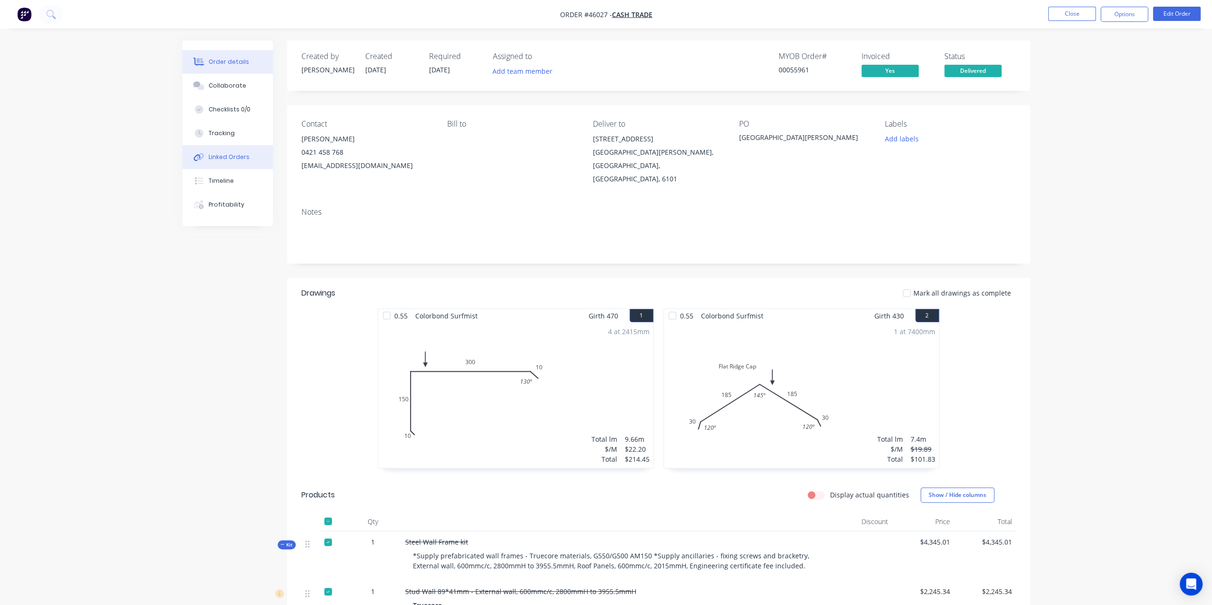
click at [241, 163] on button "Linked Orders" at bounding box center [227, 157] width 90 height 24
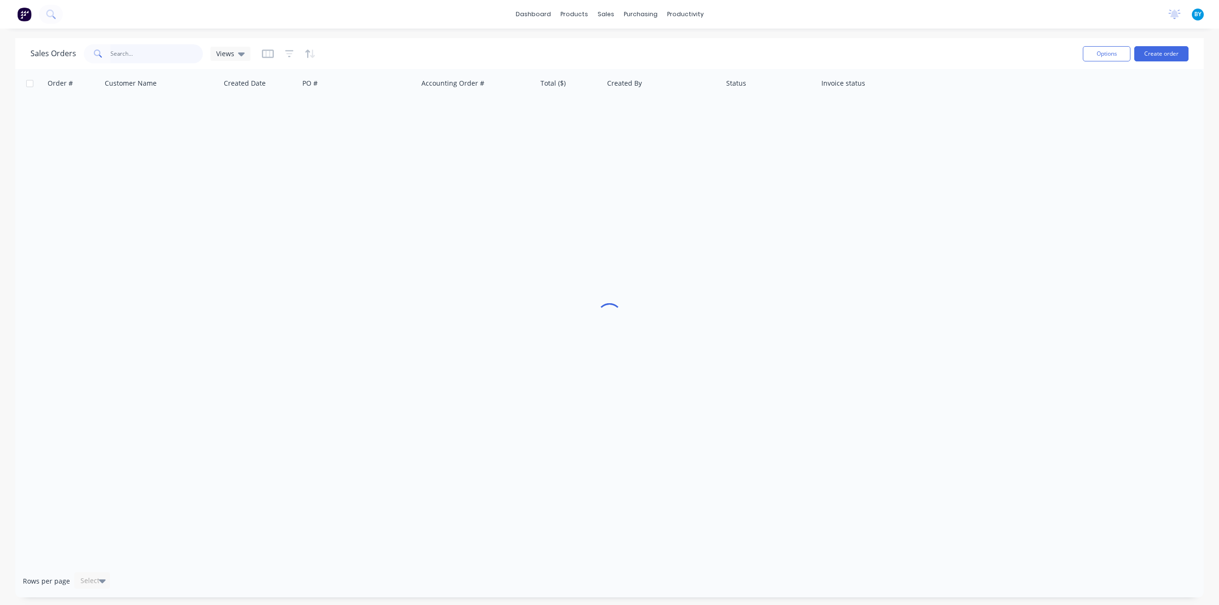
click at [160, 52] on input "text" at bounding box center [156, 53] width 93 height 19
type input "[PERSON_NAME]"
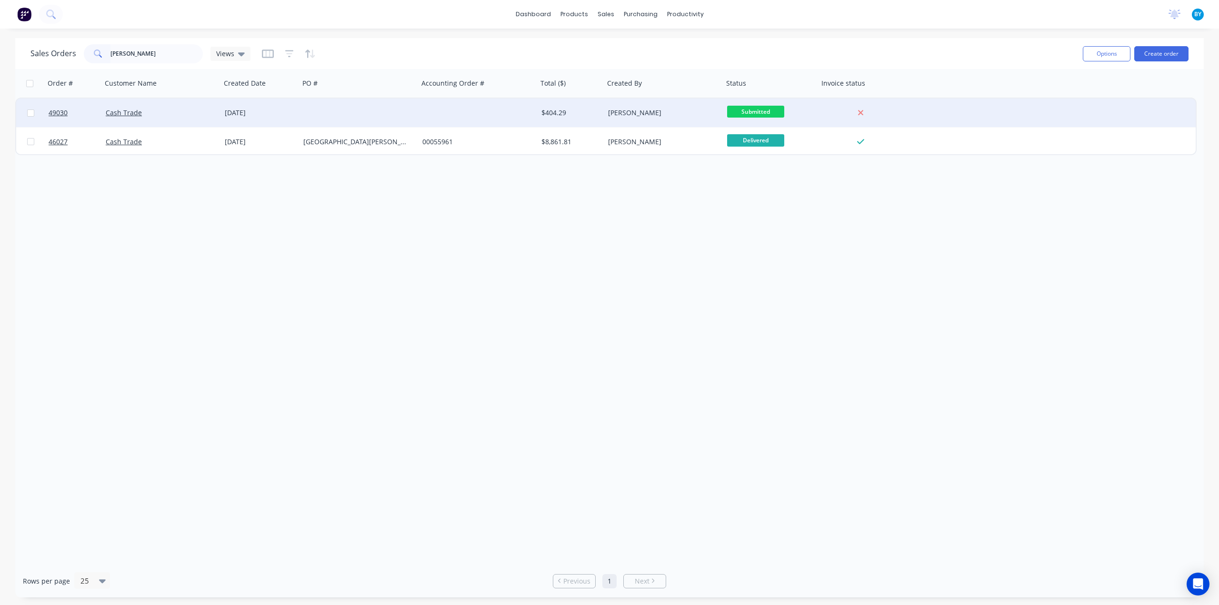
click at [186, 122] on div "Cash Trade" at bounding box center [161, 113] width 119 height 29
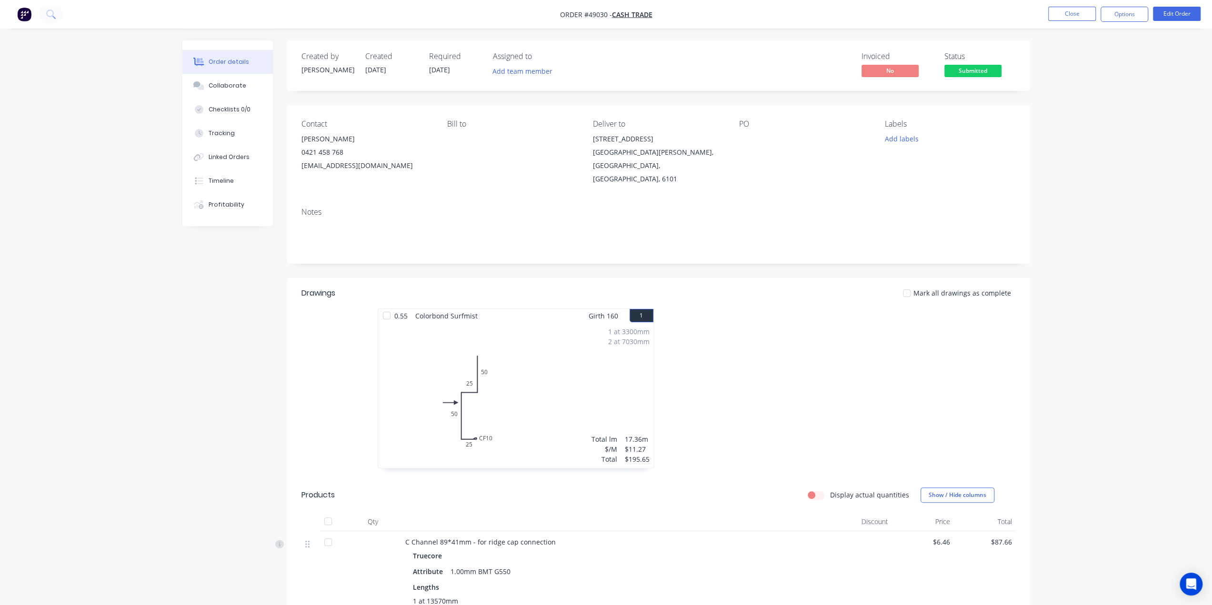
click at [551, 264] on div "Created by [PERSON_NAME] Created [DATE] Required [DATE] Assigned to Add team me…" at bounding box center [658, 500] width 743 height 920
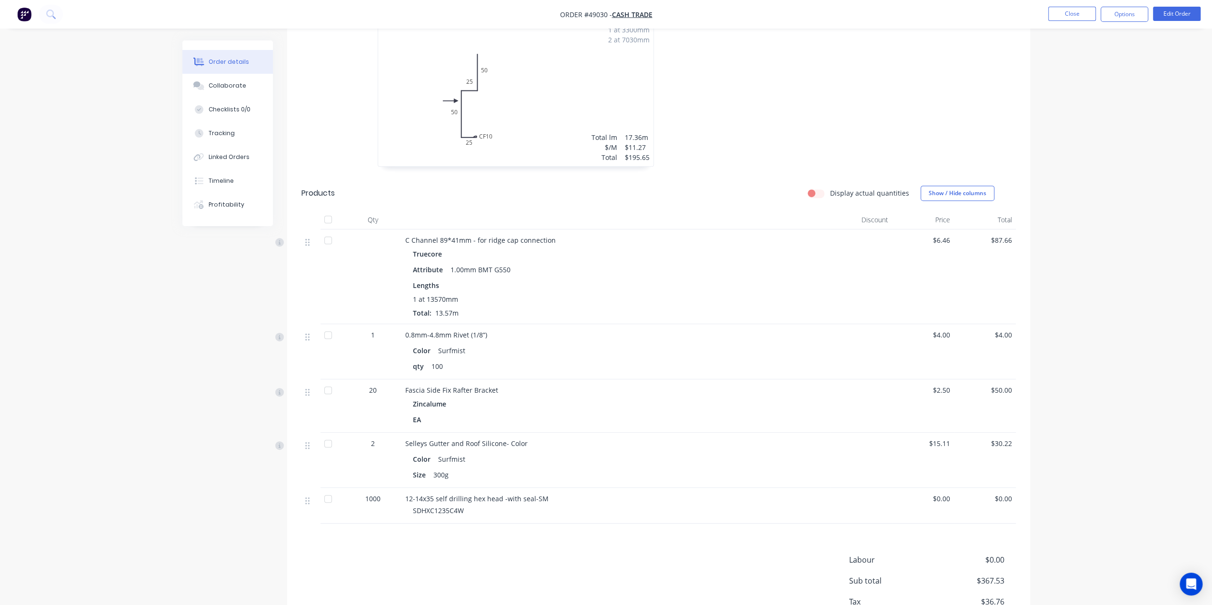
scroll to position [354, 0]
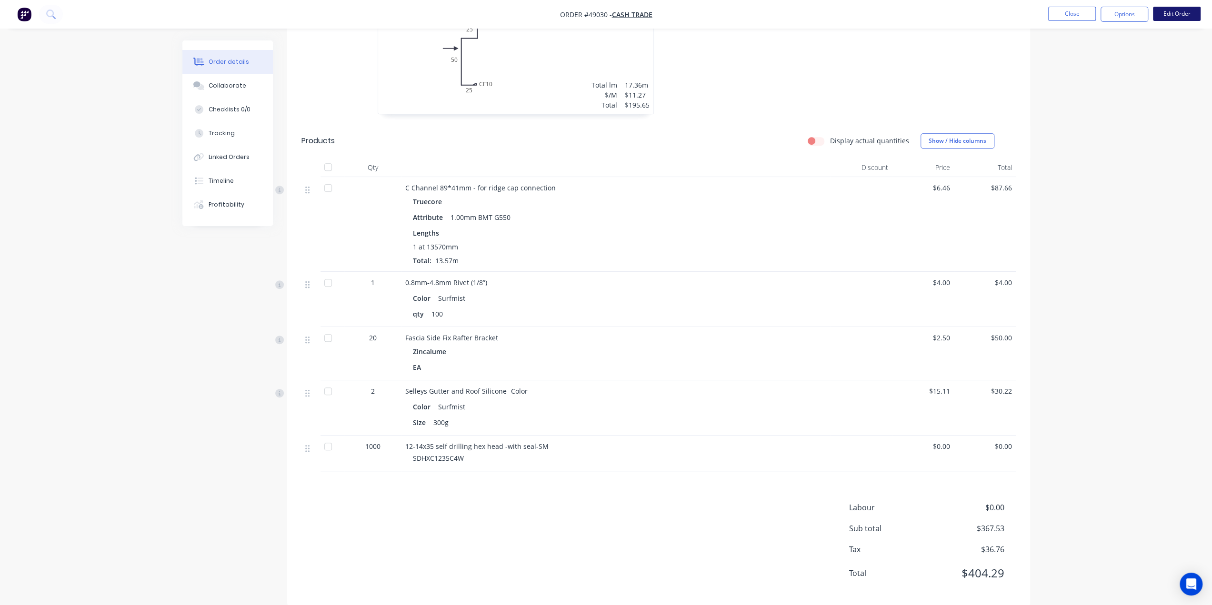
click at [1164, 15] on button "Edit Order" at bounding box center [1177, 14] width 48 height 14
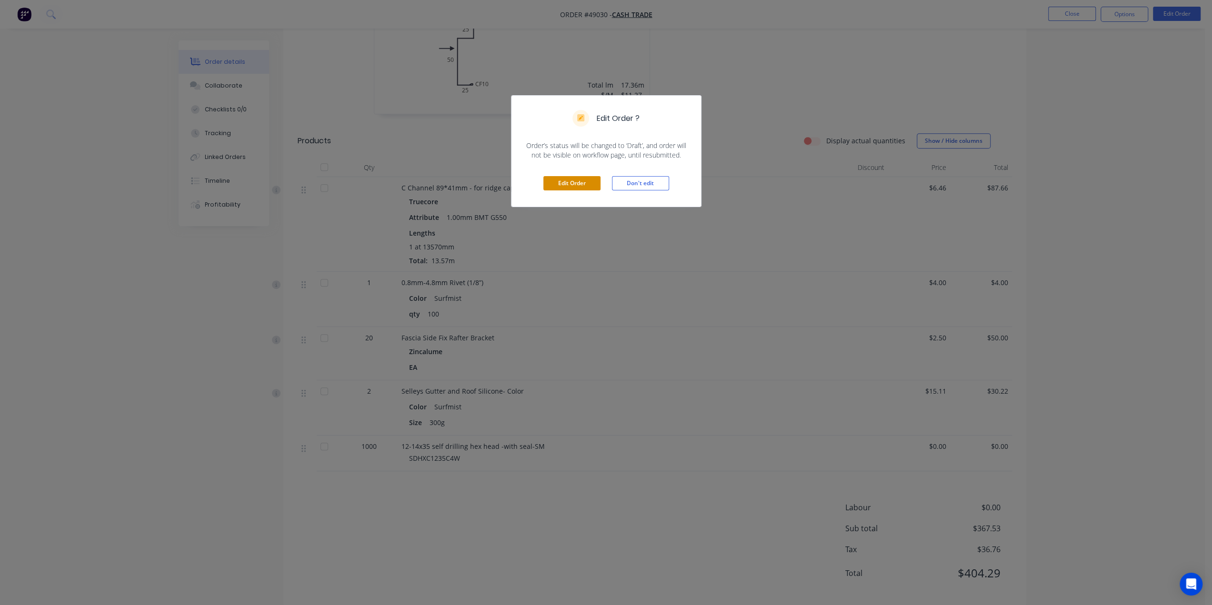
click at [575, 181] on button "Edit Order" at bounding box center [571, 183] width 57 height 14
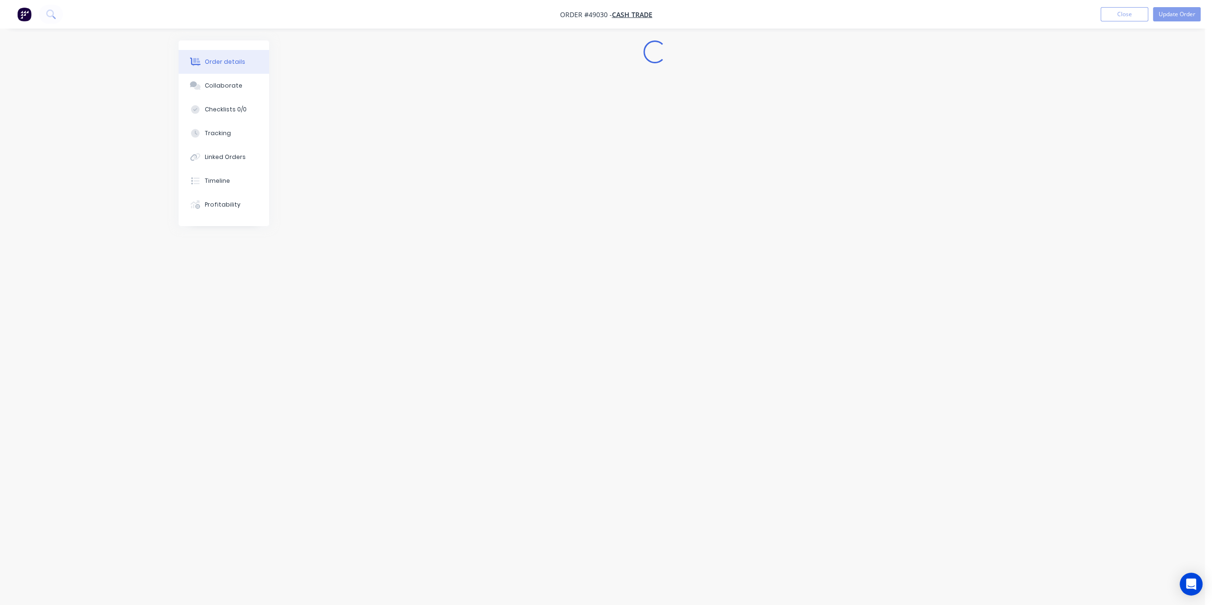
scroll to position [0, 0]
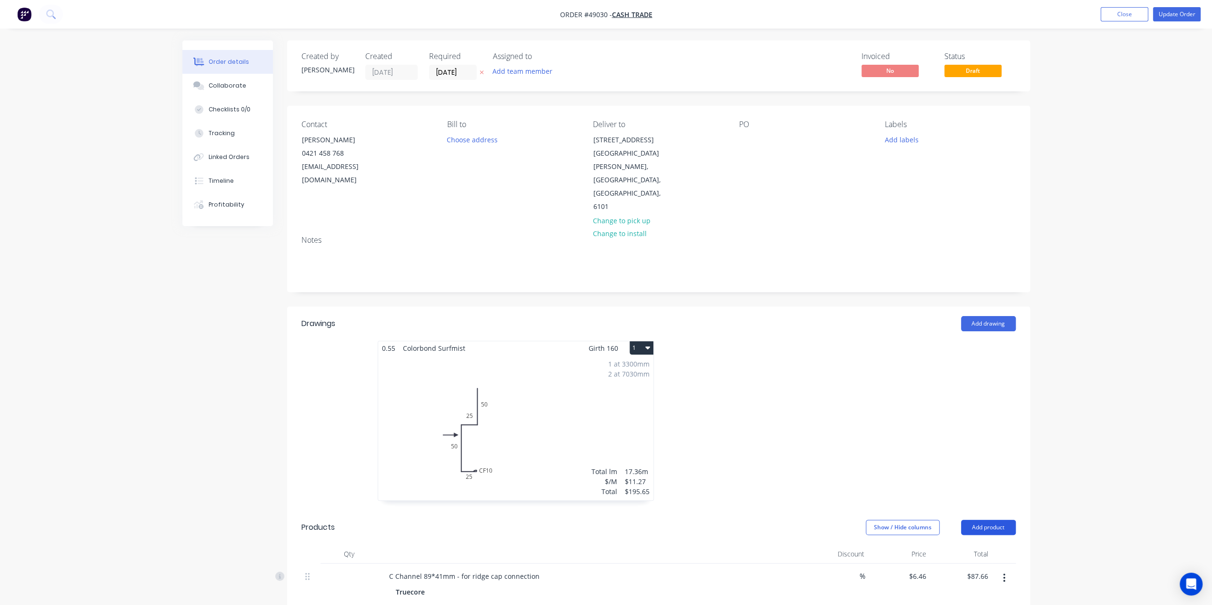
click at [989, 520] on button "Add product" at bounding box center [988, 527] width 55 height 15
click at [971, 545] on div "Product catalogue" at bounding box center [970, 552] width 73 height 14
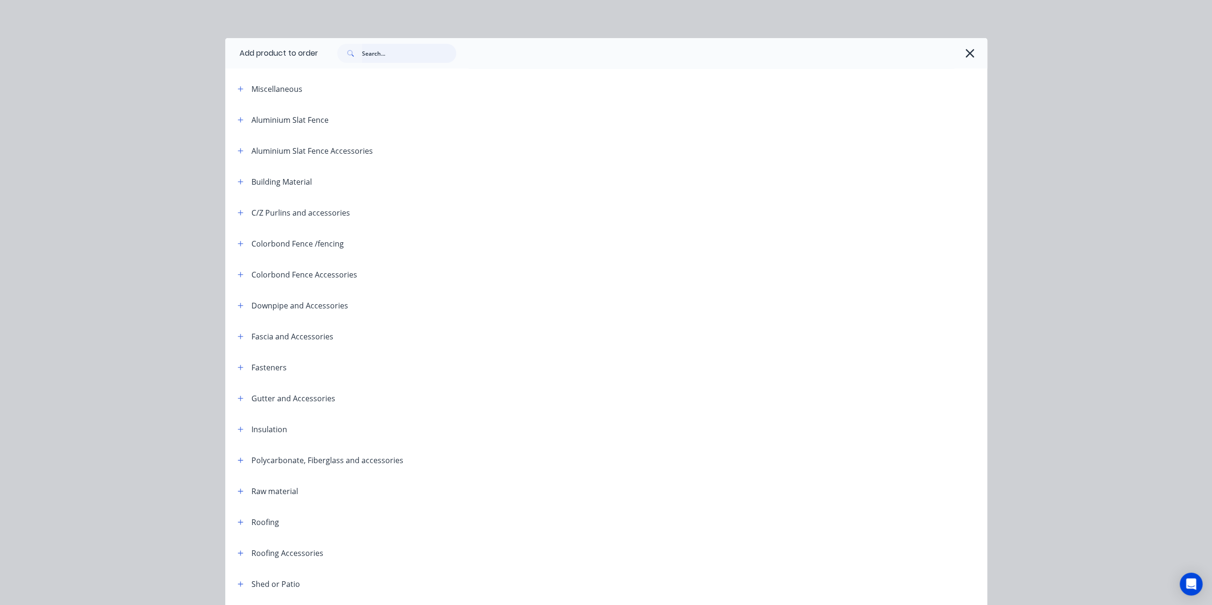
click at [397, 59] on input "text" at bounding box center [409, 53] width 94 height 19
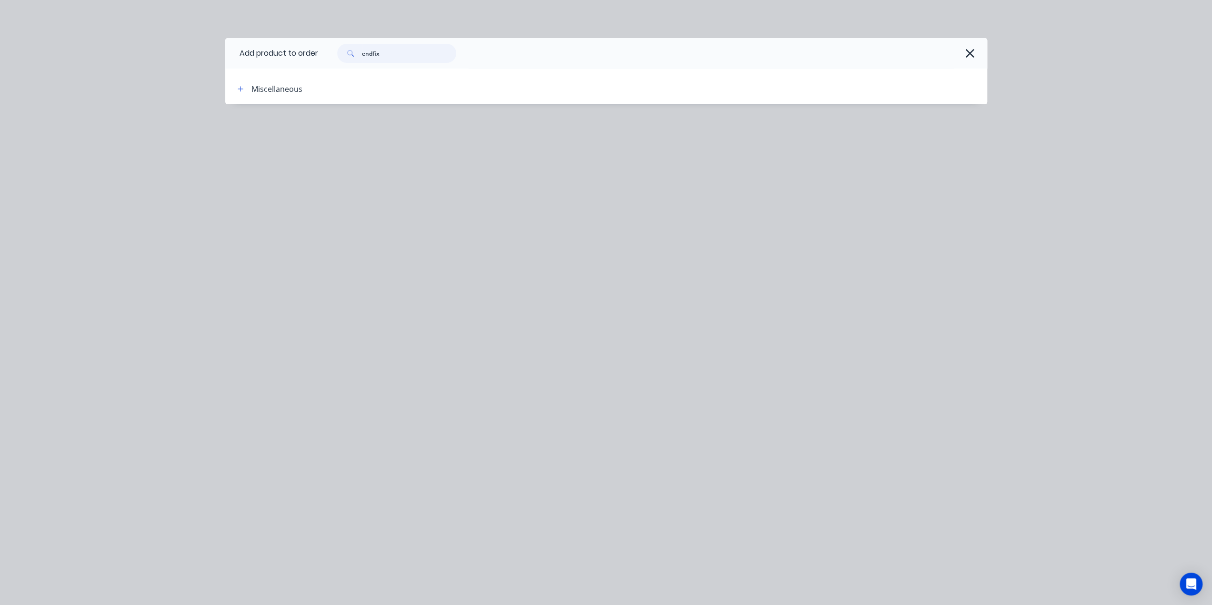
drag, startPoint x: 381, startPoint y: 55, endPoint x: 226, endPoint y: 48, distance: 155.4
click at [226, 48] on header "Add product to order endfix" at bounding box center [606, 53] width 762 height 30
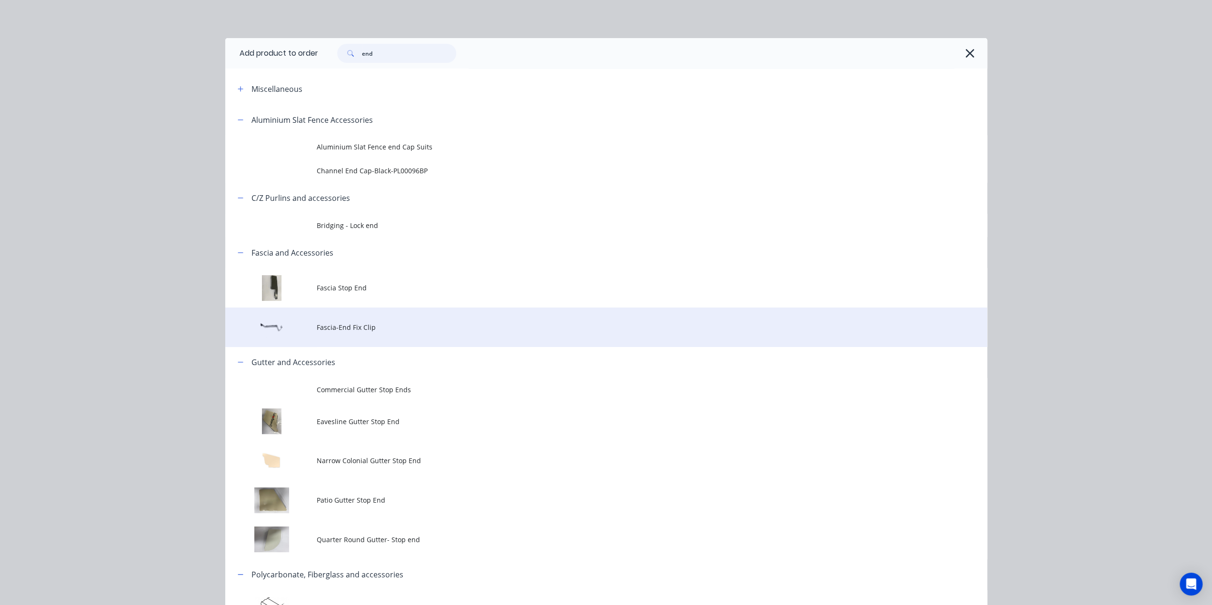
type input "end"
click at [419, 328] on span "Fascia-End Fix Clip" at bounding box center [585, 327] width 536 height 10
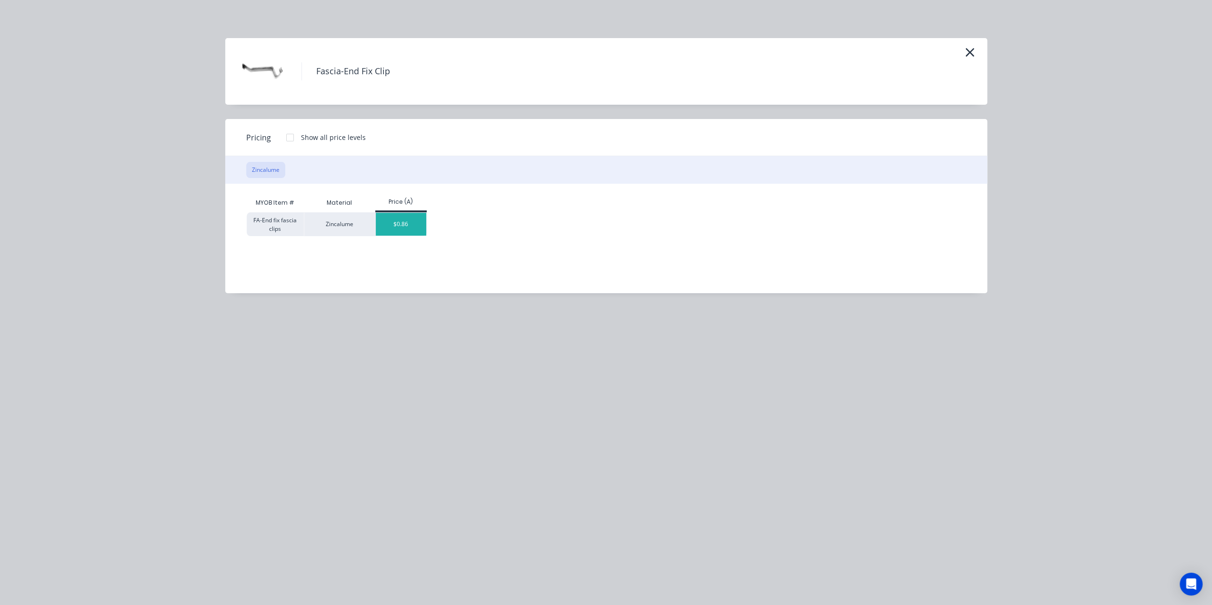
click at [408, 226] on div "$0.86" at bounding box center [401, 224] width 51 height 23
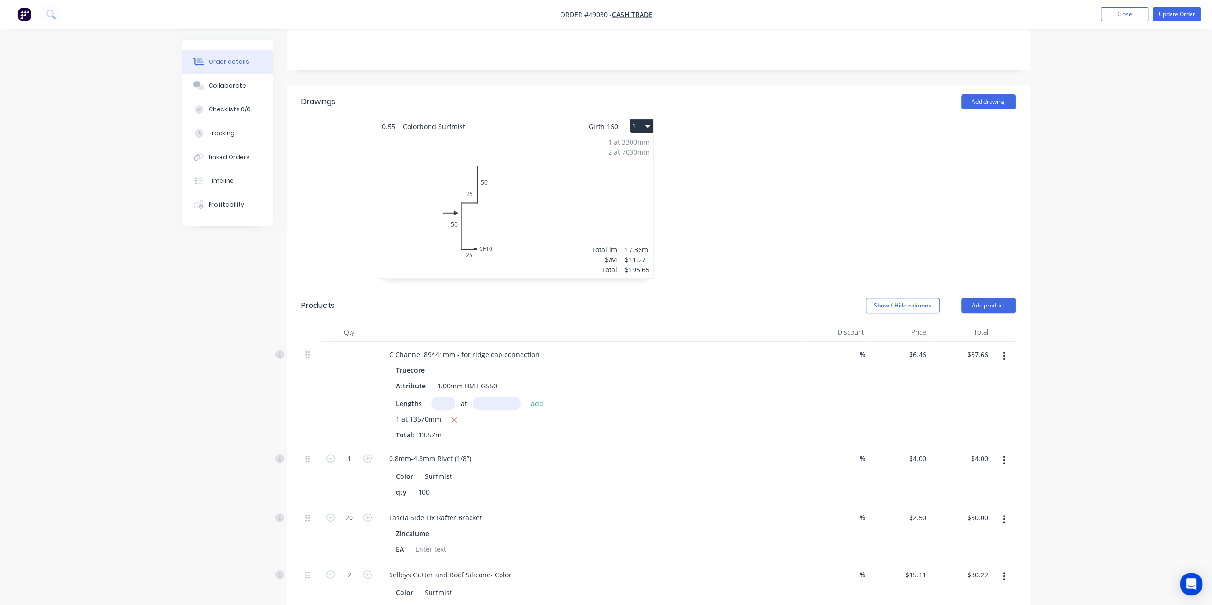
scroll to position [429, 0]
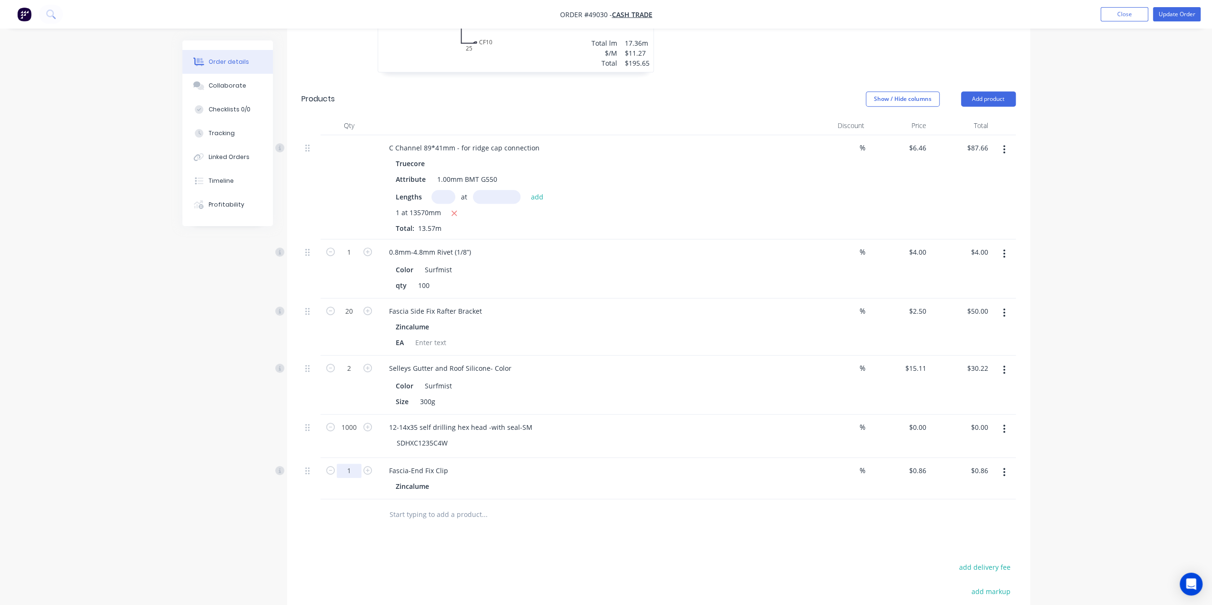
click at [351, 464] on input "1" at bounding box center [349, 471] width 25 height 14
type input "20"
type input "$17.20"
click at [218, 405] on span "On hand" at bounding box center [226, 401] width 27 height 9
click at [1182, 15] on button "Update Order" at bounding box center [1177, 14] width 48 height 14
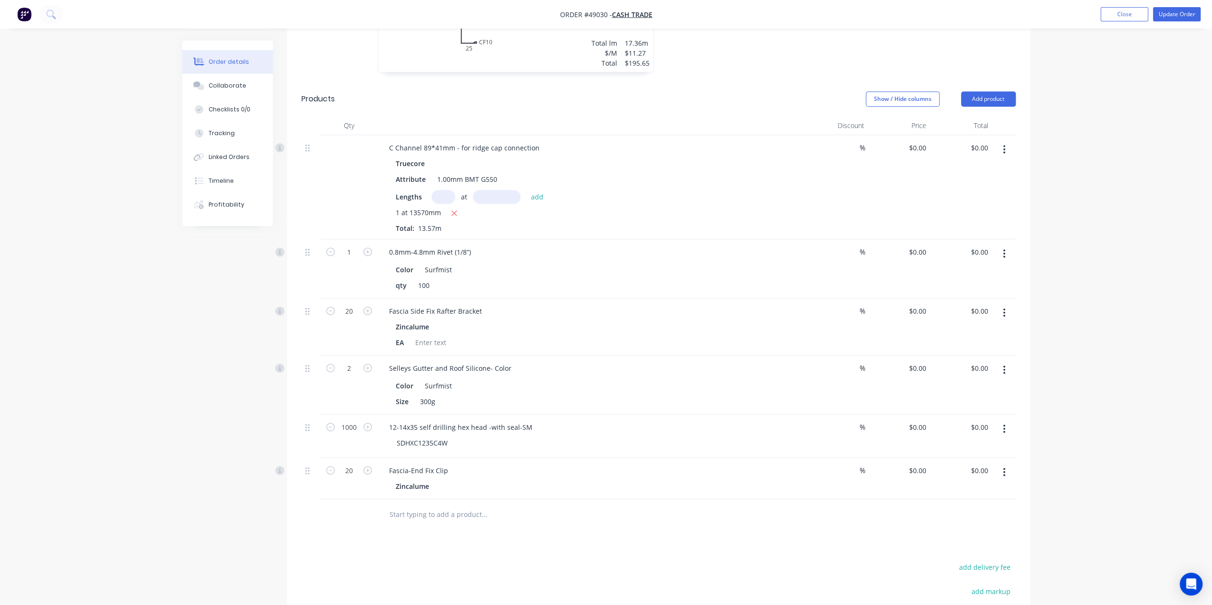
type input "$6.46"
type input "$87.66"
type input "$4.00"
type input "$2.50"
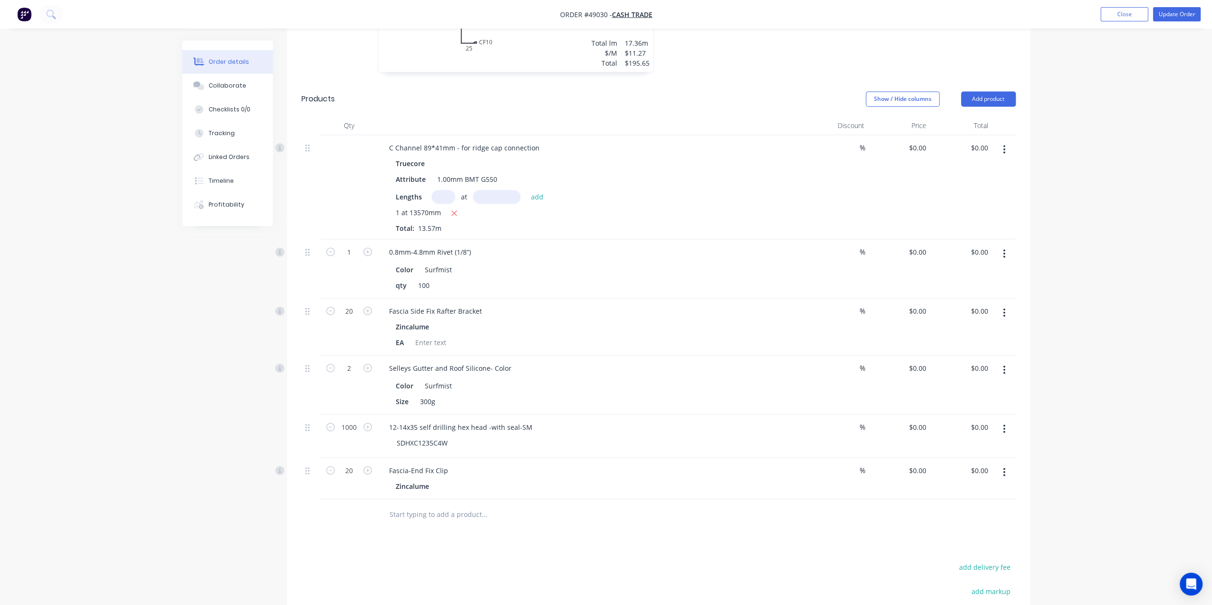
type input "$50.00"
type input "$15.11"
type input "$30.22"
type input "$0.86"
type input "$17.20"
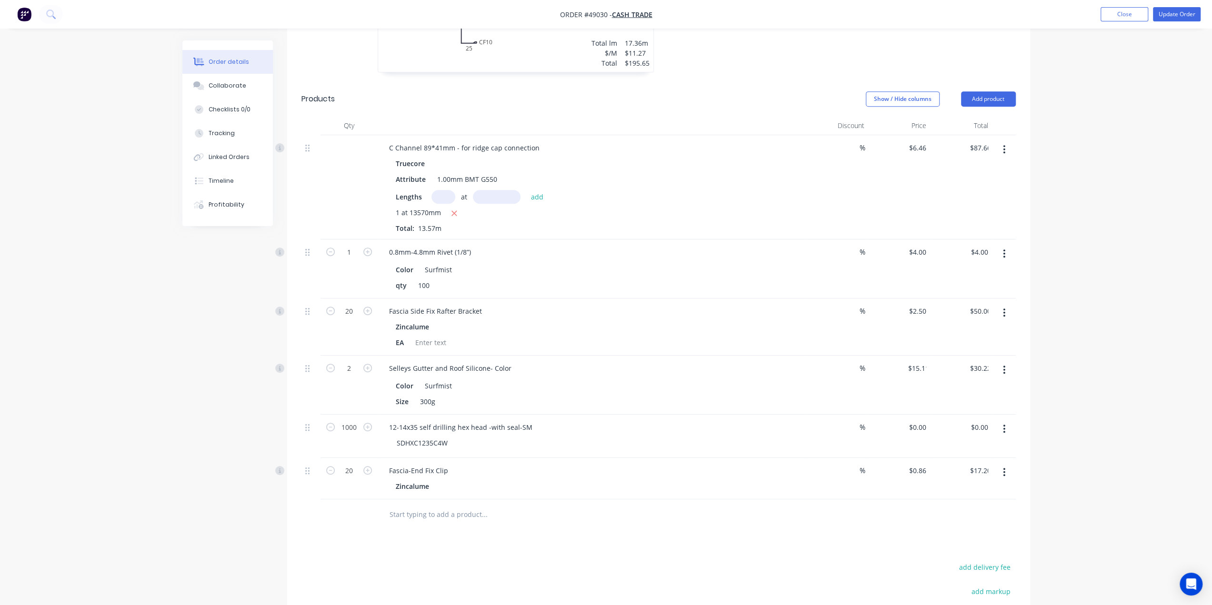
scroll to position [0, 0]
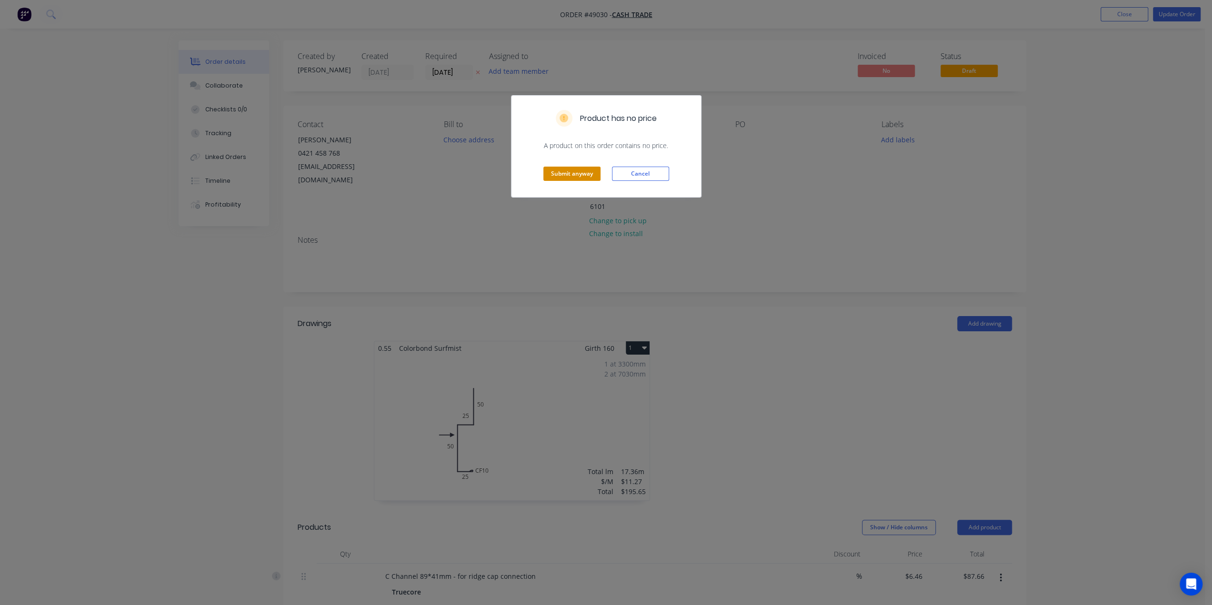
click at [588, 170] on button "Submit anyway" at bounding box center [571, 174] width 57 height 14
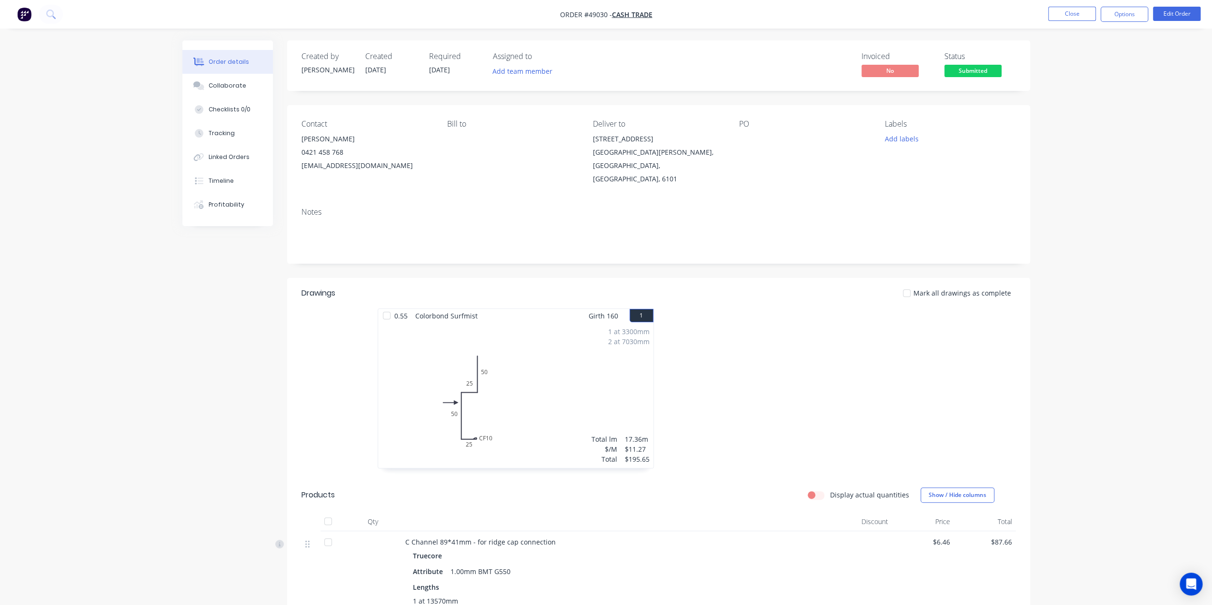
drag, startPoint x: 217, startPoint y: 311, endPoint x: 234, endPoint y: 299, distance: 21.4
click at [217, 311] on div "Created by [PERSON_NAME] Created [DATE] Required [DATE] Assigned to Add team me…" at bounding box center [606, 526] width 848 height 972
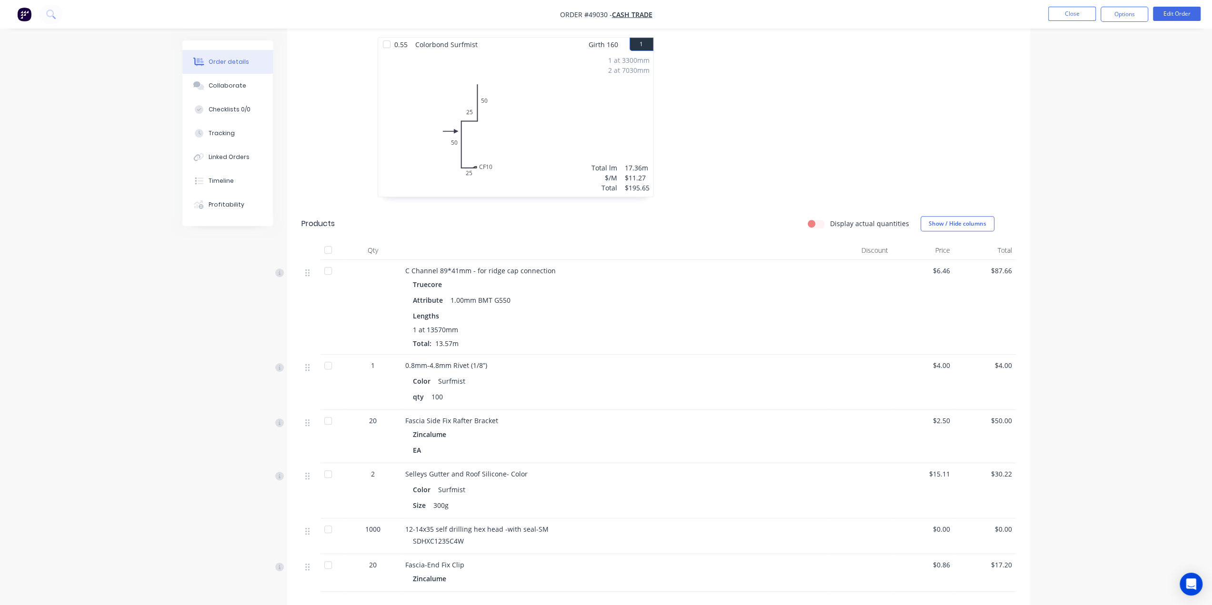
scroll to position [186, 0]
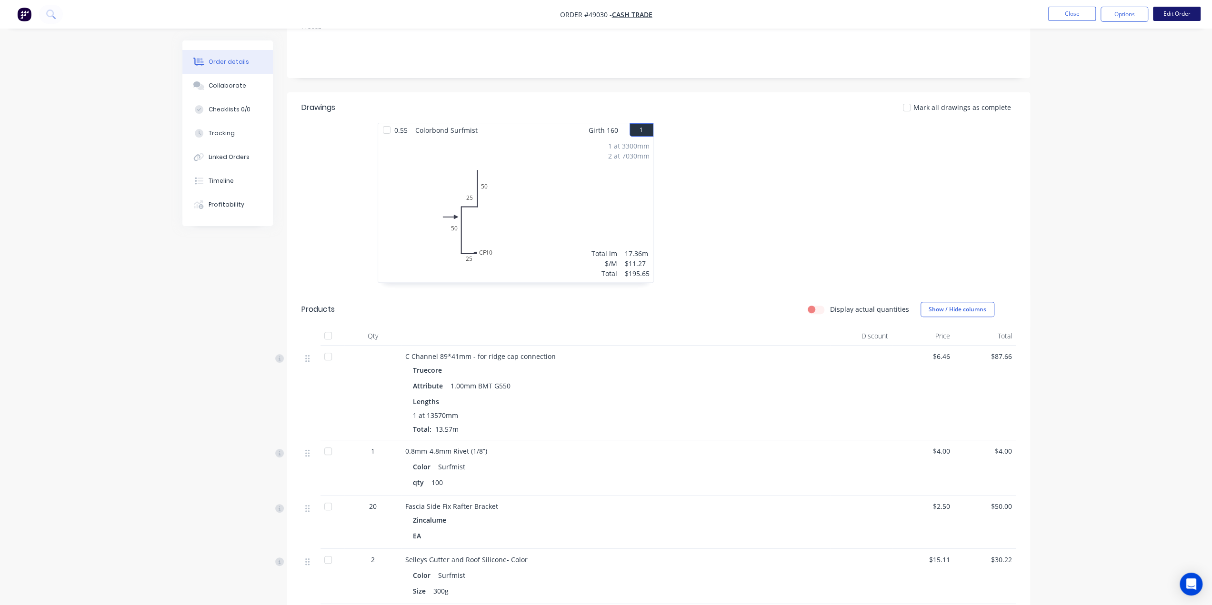
click at [1166, 15] on button "Edit Order" at bounding box center [1177, 14] width 48 height 14
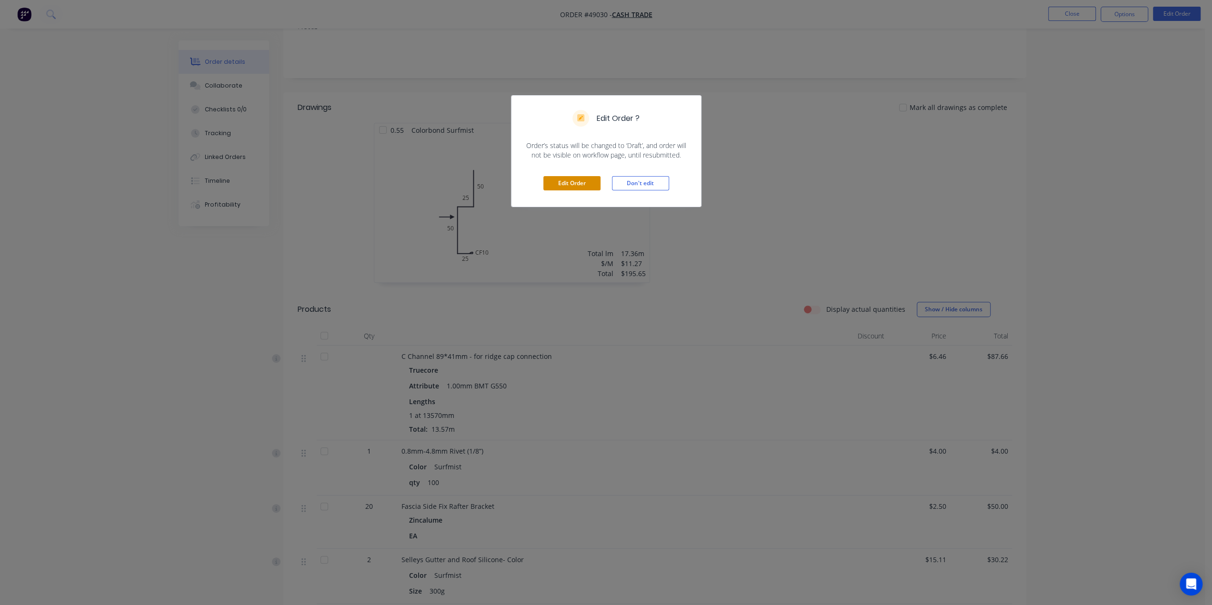
click at [564, 183] on button "Edit Order" at bounding box center [571, 183] width 57 height 14
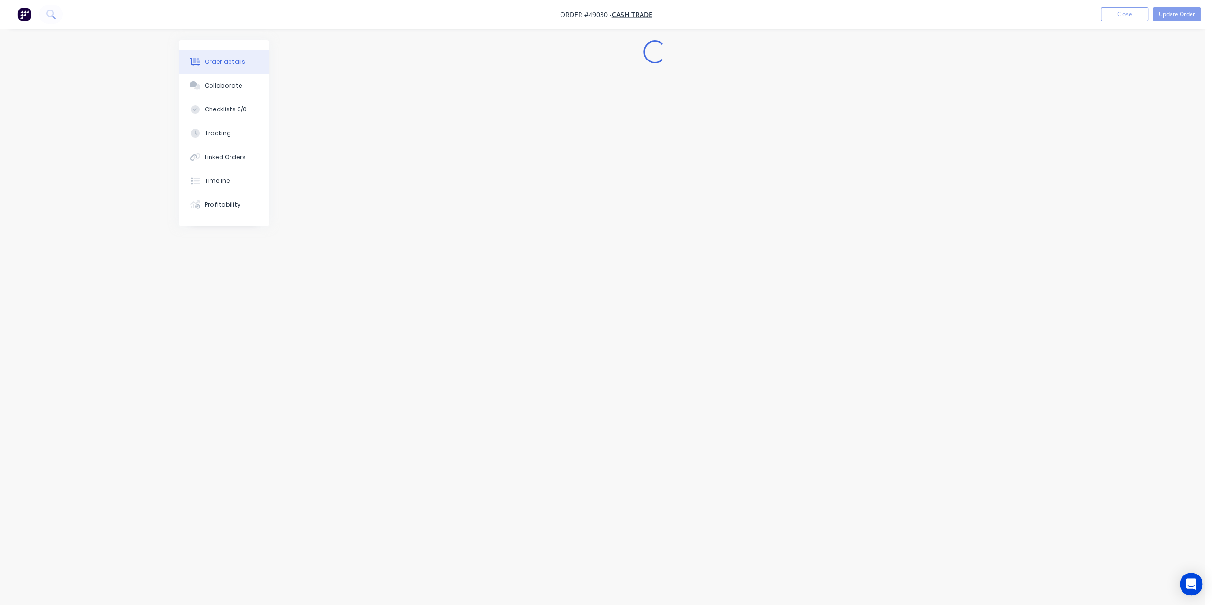
scroll to position [0, 0]
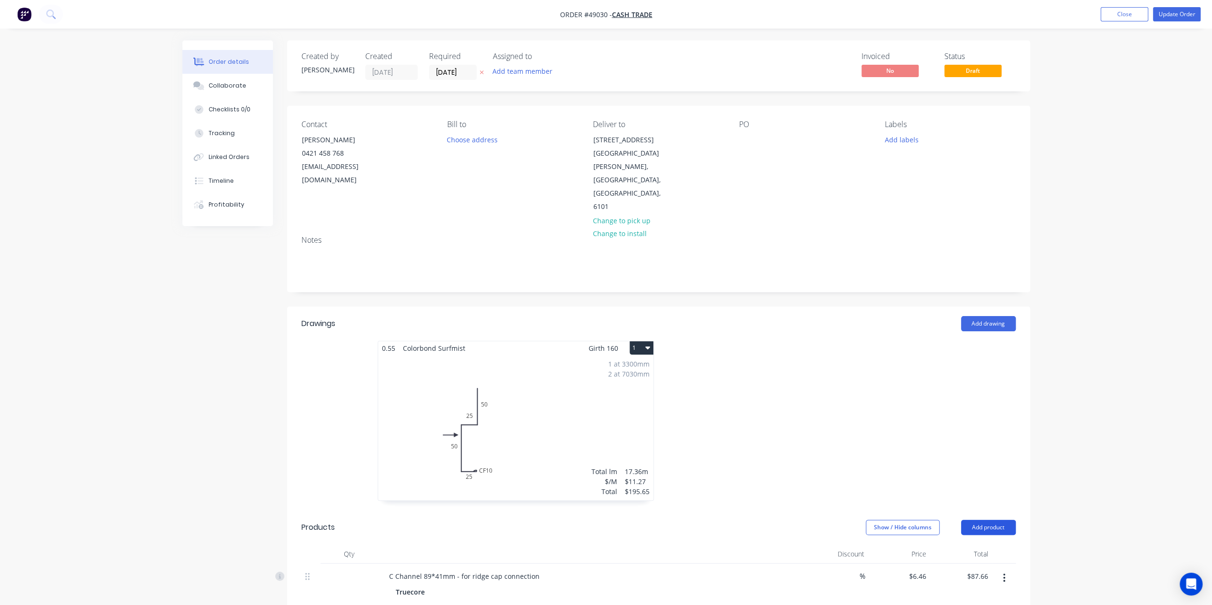
click at [989, 520] on button "Add product" at bounding box center [988, 527] width 55 height 15
click at [987, 542] on button "Product catalogue" at bounding box center [970, 551] width 90 height 19
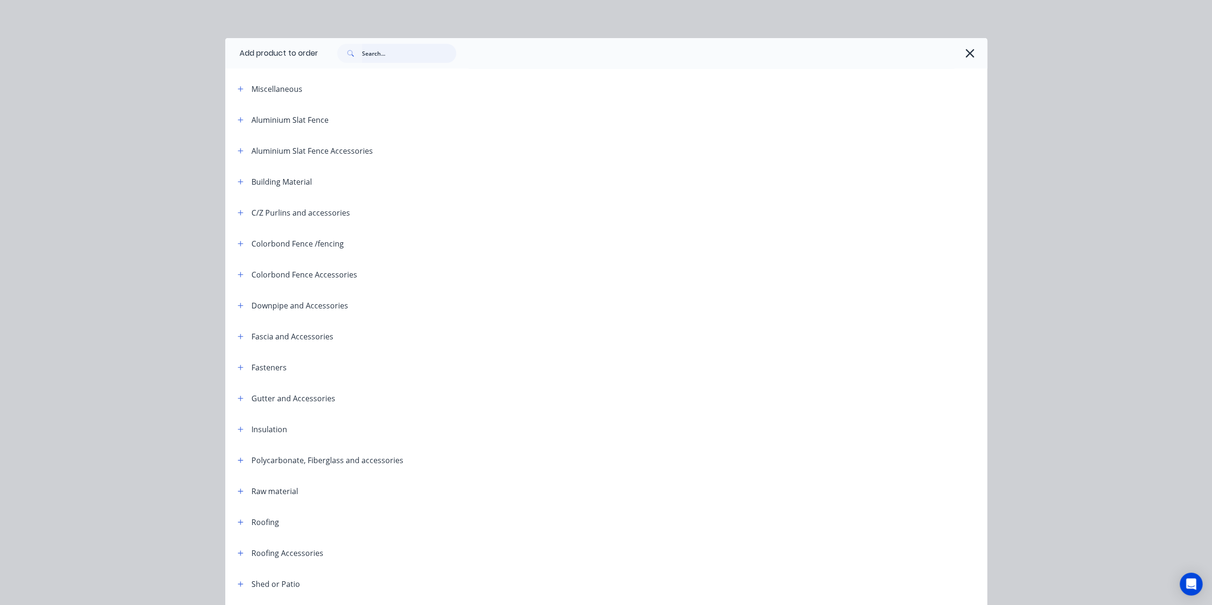
click at [397, 53] on input "text" at bounding box center [409, 53] width 94 height 19
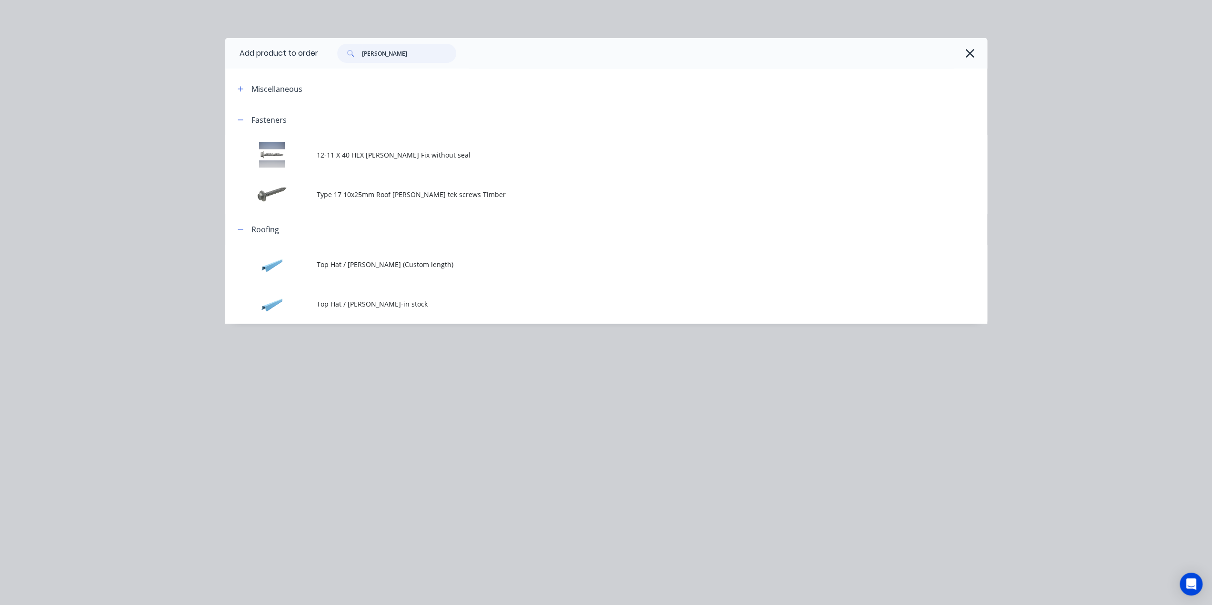
type input "[PERSON_NAME]"
click at [411, 302] on span "Top Hat / [PERSON_NAME]-in stock" at bounding box center [585, 304] width 536 height 10
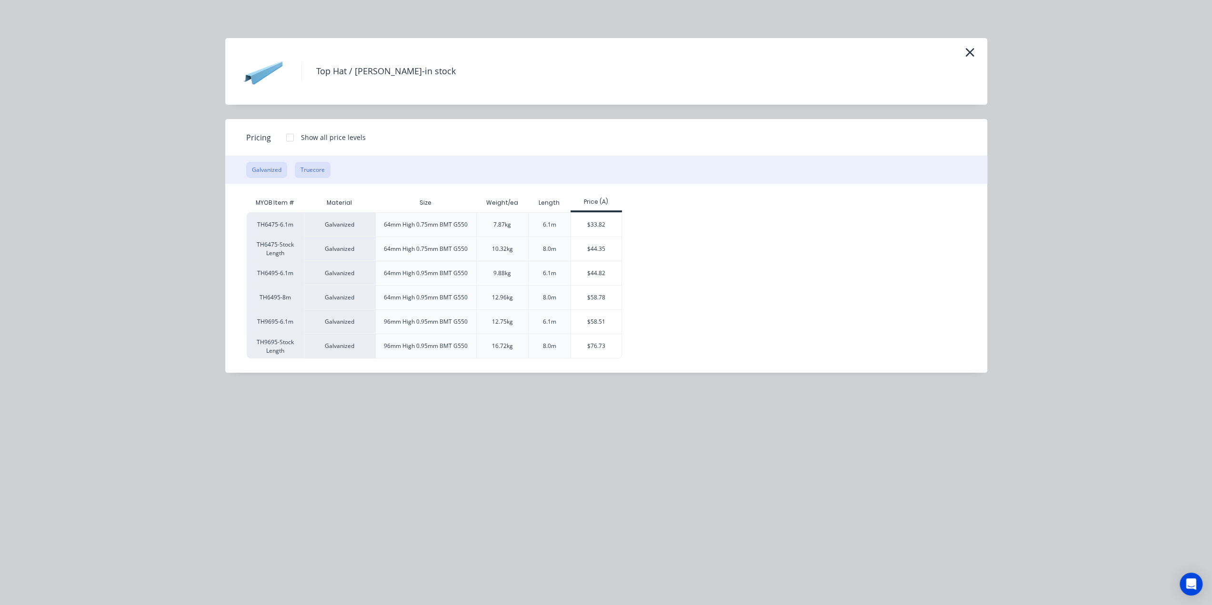
click at [318, 169] on button "Truecore" at bounding box center [313, 170] width 36 height 16
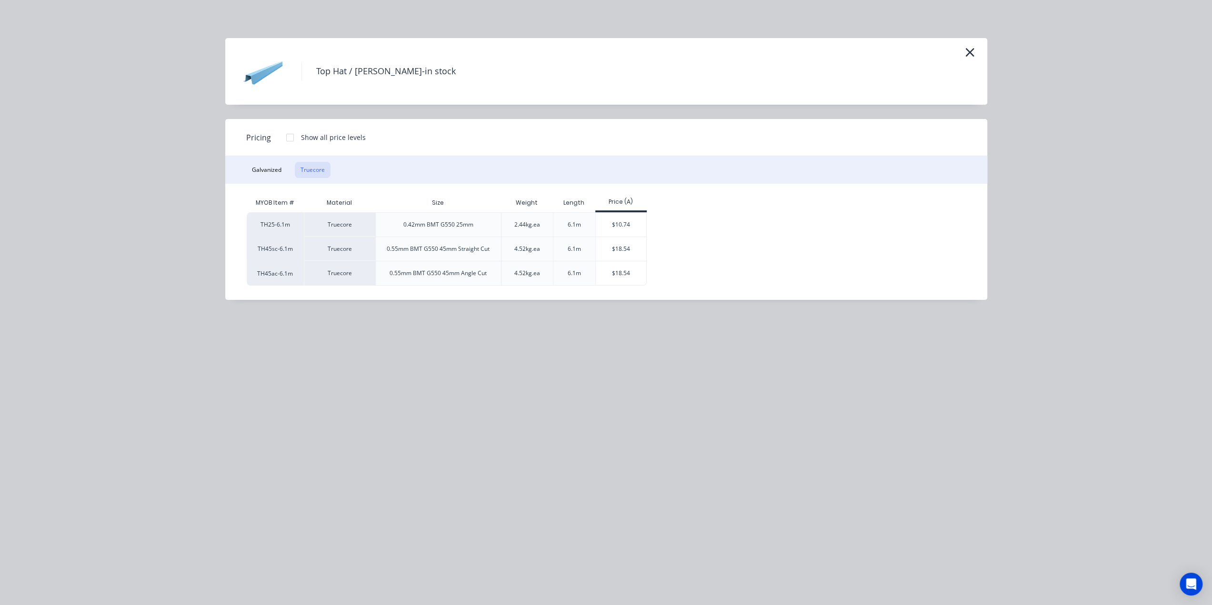
click at [607, 410] on div "Top Hat / [PERSON_NAME]-in stock Pricing Show all price levels Galvanized Truec…" at bounding box center [606, 302] width 1212 height 605
click at [613, 243] on div "$18.54" at bounding box center [621, 249] width 51 height 24
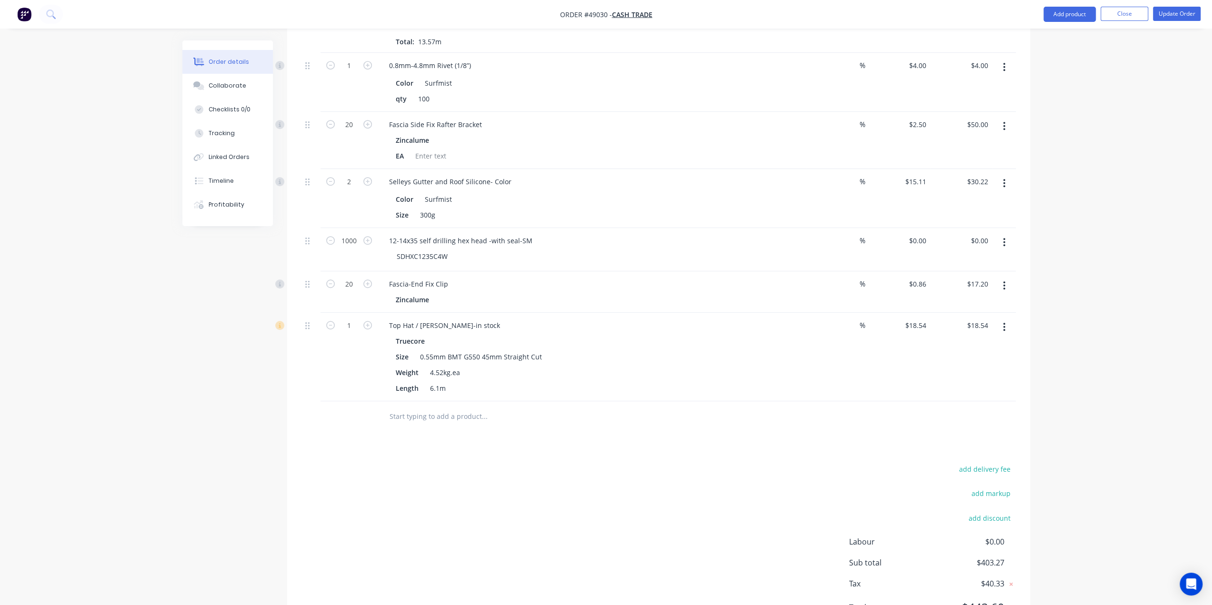
scroll to position [635, 0]
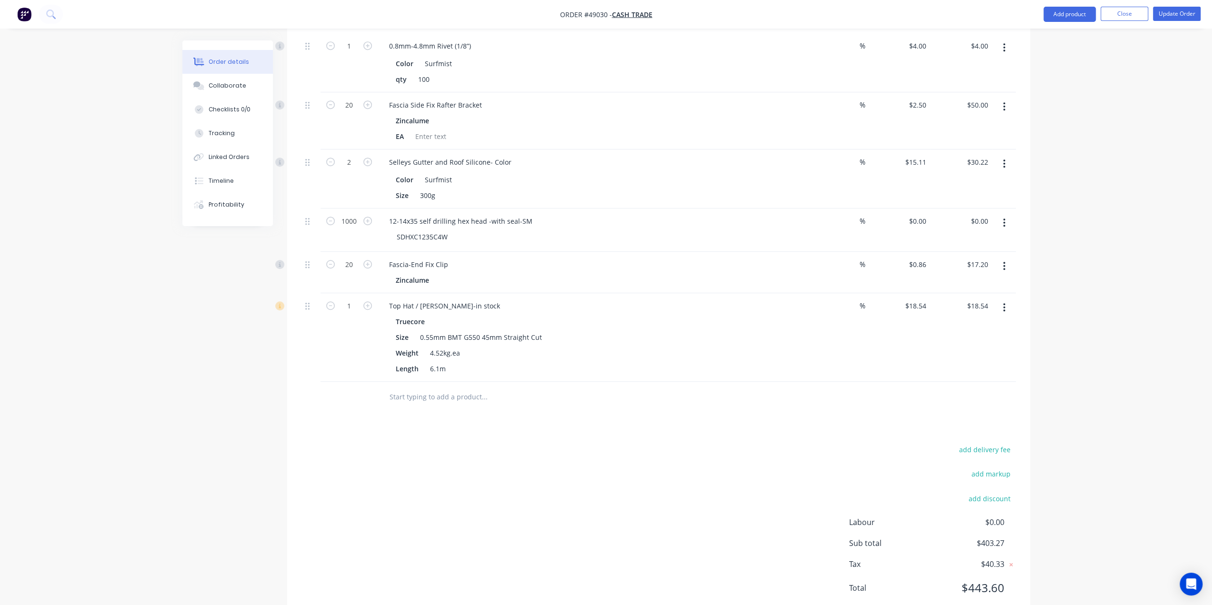
click at [562, 445] on div "add delivery fee add markup add discount Labour $0.00 Sub total $403.27 Tax $40…" at bounding box center [658, 524] width 714 height 163
click at [355, 299] on input "1" at bounding box center [349, 306] width 25 height 14
click at [263, 413] on div "Created by [PERSON_NAME] Created [DATE] Required [DATE] Assigned to Add team me…" at bounding box center [606, 20] width 848 height 1229
click at [348, 299] on input "1" at bounding box center [349, 306] width 25 height 14
type input "8"
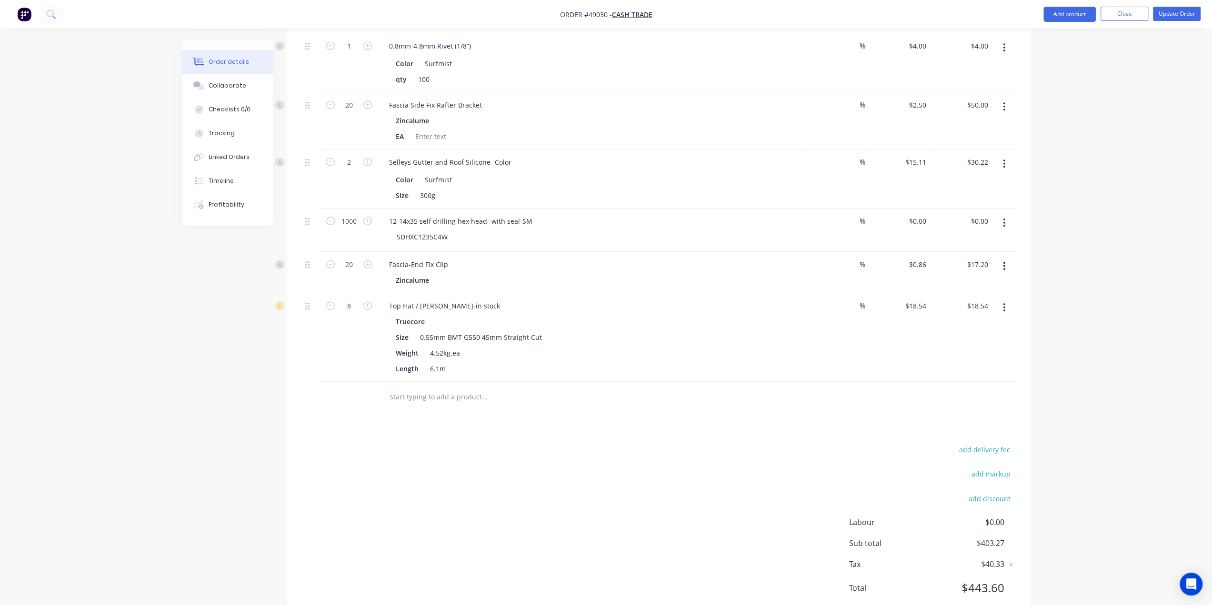
type input "$148.32"
click at [272, 406] on div "Created by [PERSON_NAME] Created [DATE] Required [DATE] Assigned to Add team me…" at bounding box center [606, 20] width 848 height 1229
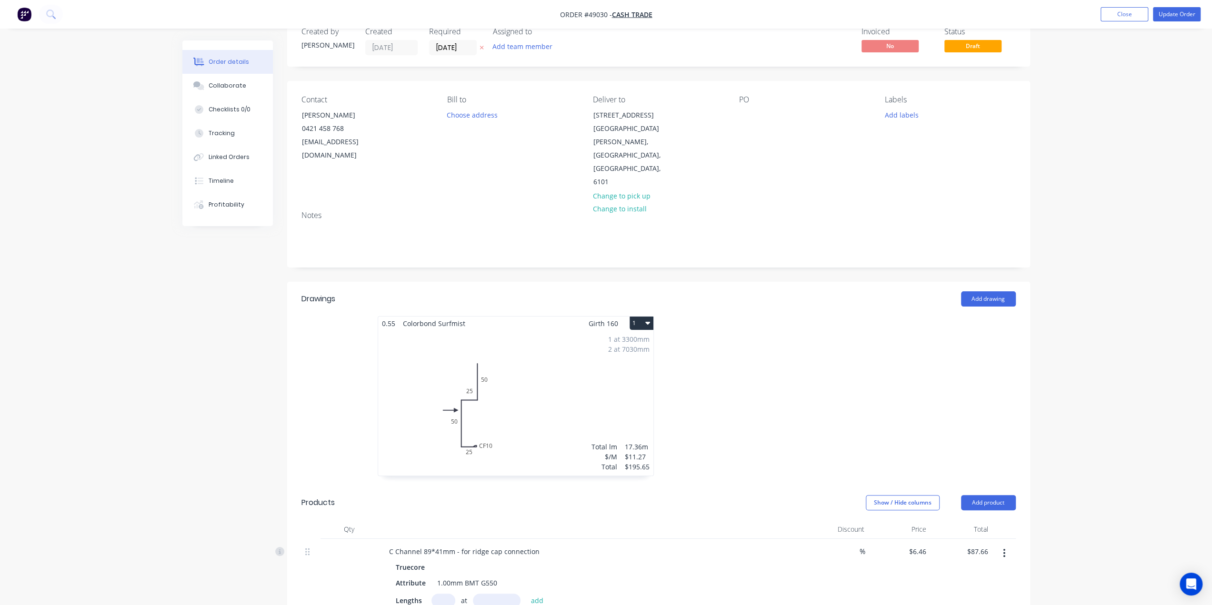
scroll to position [0, 0]
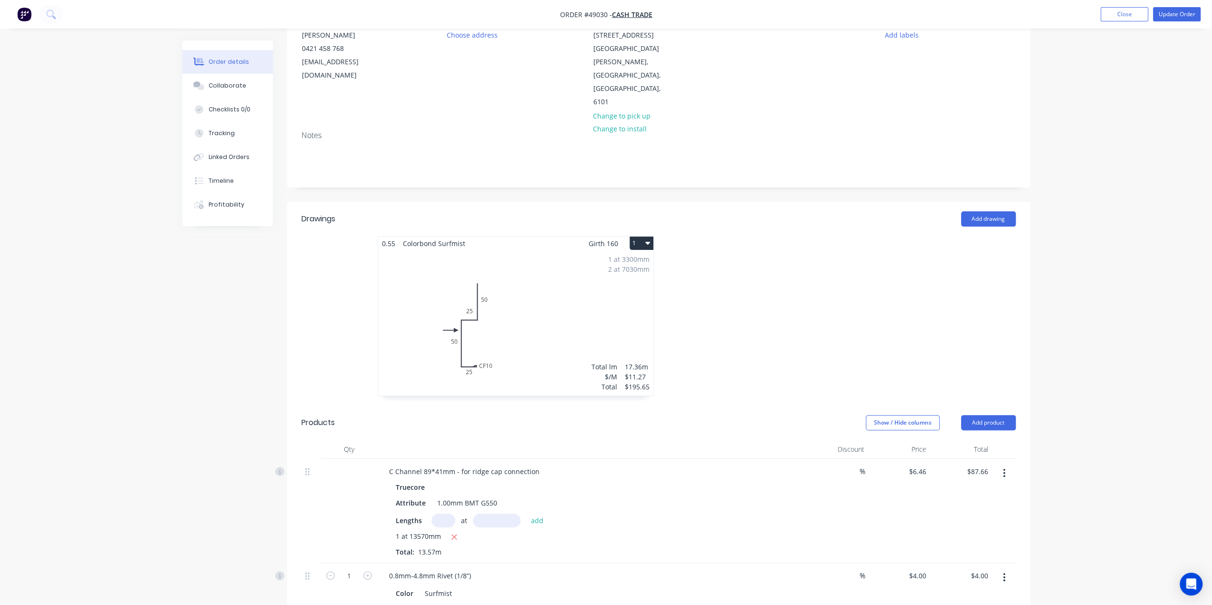
scroll to position [174, 0]
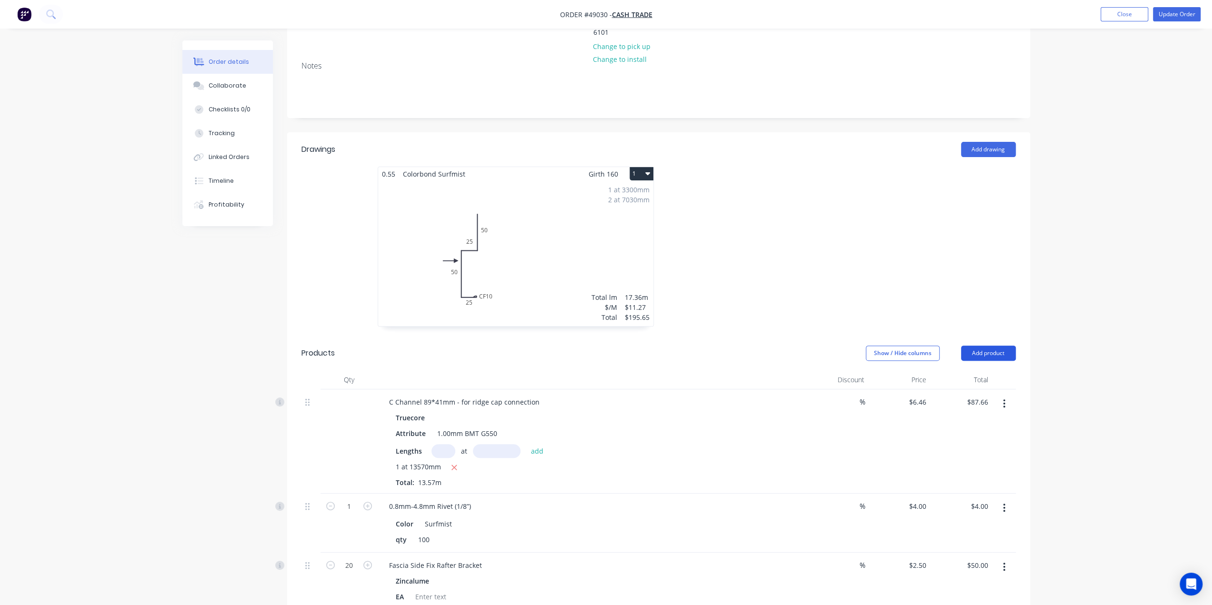
drag, startPoint x: 993, startPoint y: 325, endPoint x: 992, endPoint y: 330, distance: 5.0
click at [993, 346] on button "Add product" at bounding box center [988, 353] width 55 height 15
click at [970, 371] on div "Product catalogue" at bounding box center [970, 378] width 73 height 14
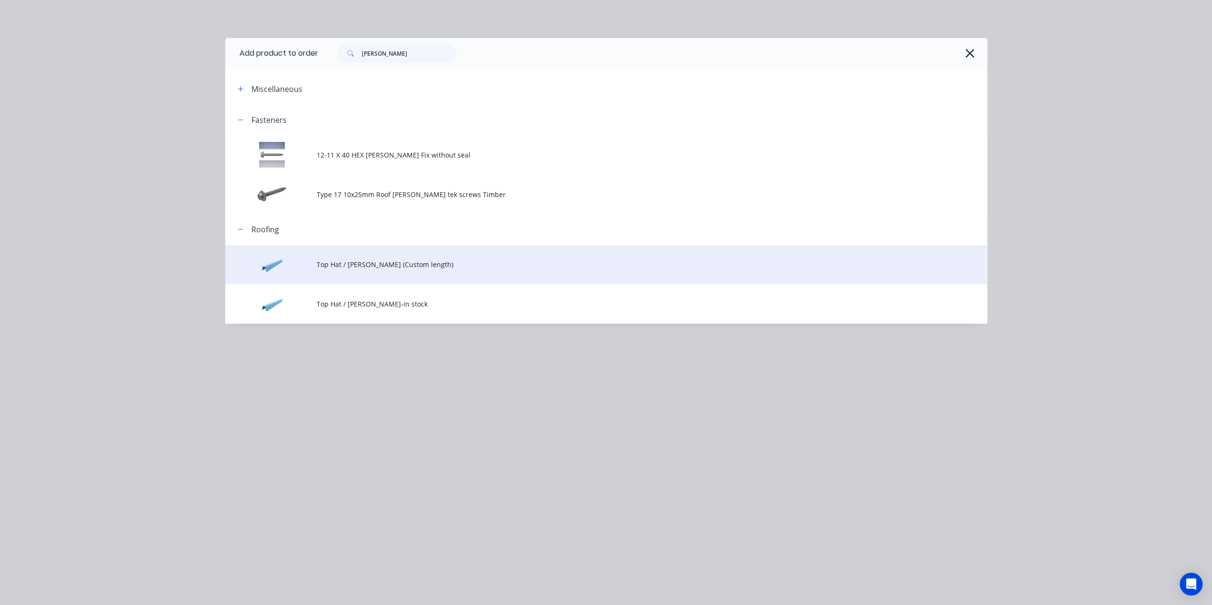
click at [379, 264] on span "Top Hat / [PERSON_NAME] (Custom length)" at bounding box center [585, 265] width 536 height 10
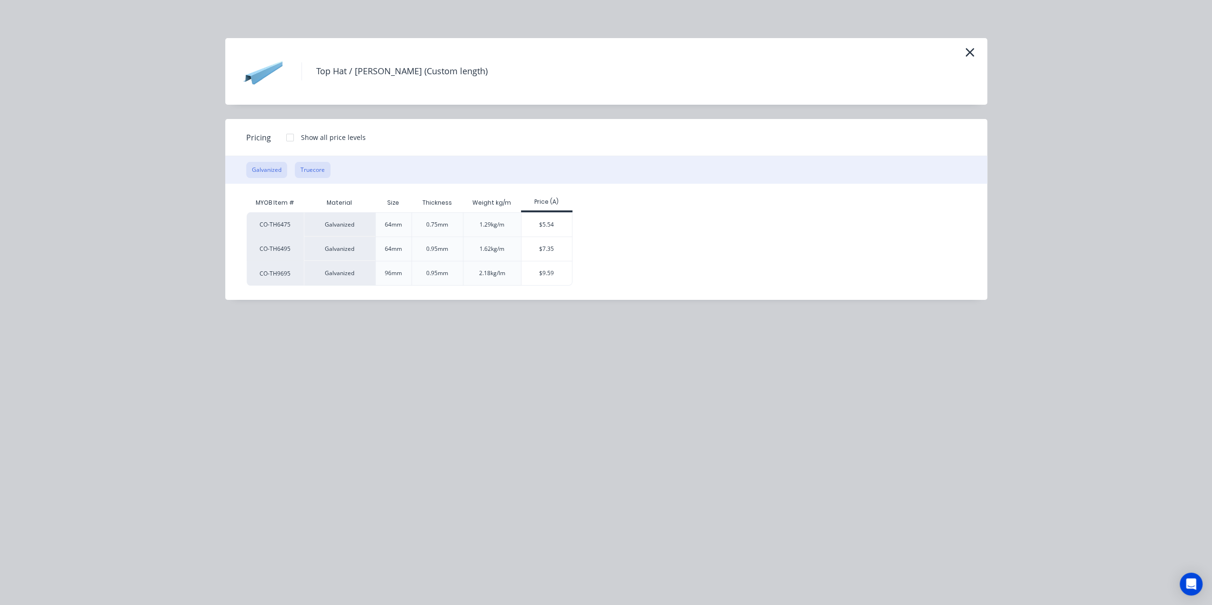
click at [318, 165] on button "Truecore" at bounding box center [313, 170] width 36 height 16
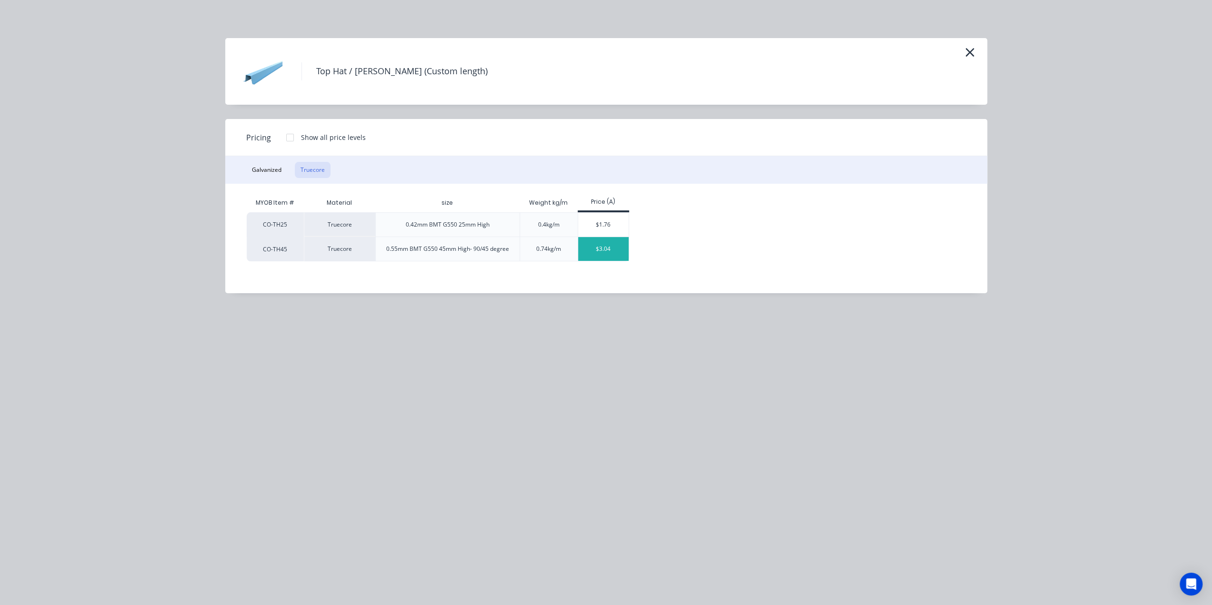
click at [601, 253] on div "$3.04" at bounding box center [603, 249] width 51 height 24
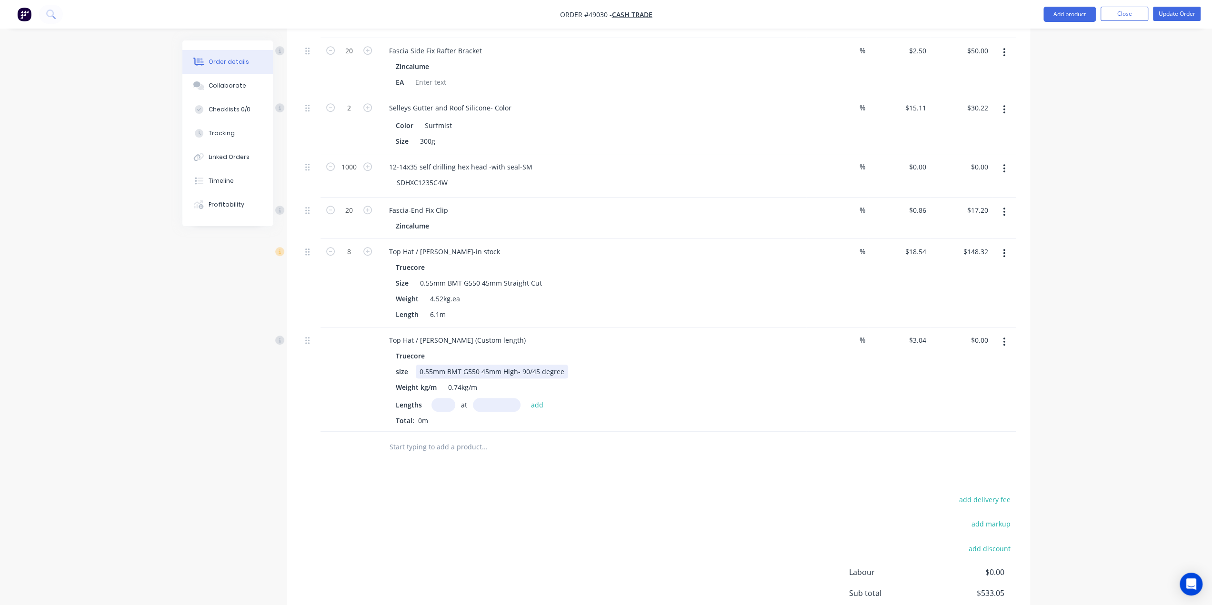
scroll to position [739, 0]
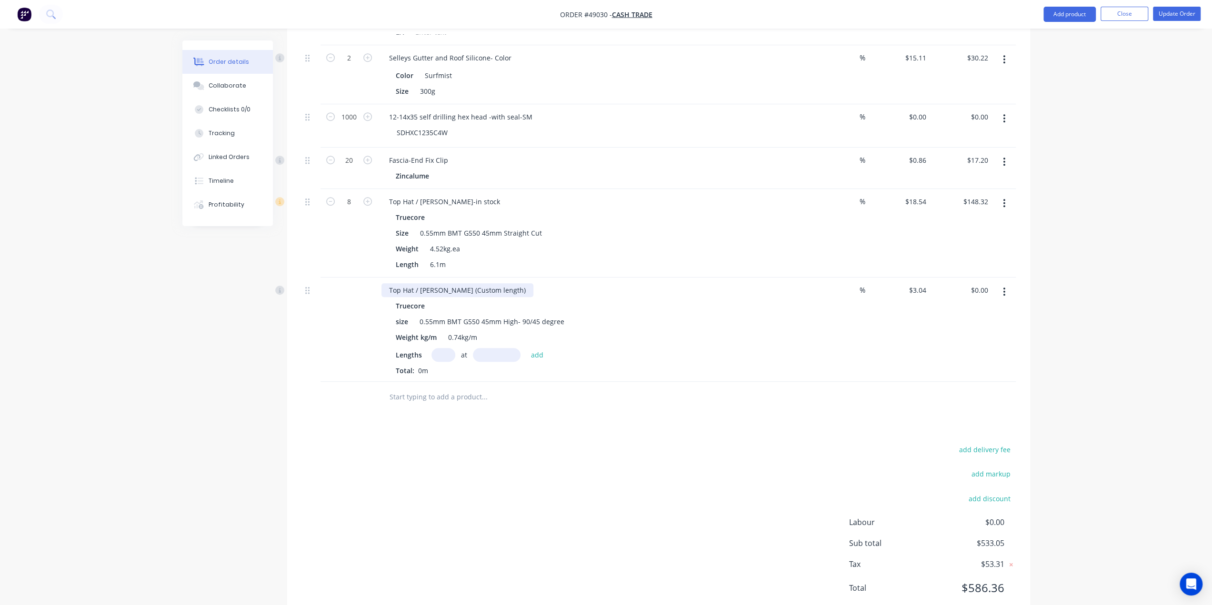
click at [493, 283] on div "Top Hat / [PERSON_NAME] (Custom length)" at bounding box center [457, 290] width 152 height 14
click at [445, 348] on input "text" at bounding box center [443, 355] width 24 height 14
drag, startPoint x: 529, startPoint y: 292, endPoint x: 696, endPoint y: 296, distance: 167.7
click at [693, 315] on div "size 0.55mm BMT G550 45mm High- 90/45 degree" at bounding box center [590, 322] width 396 height 14
click at [441, 348] on input "text" at bounding box center [443, 355] width 24 height 14
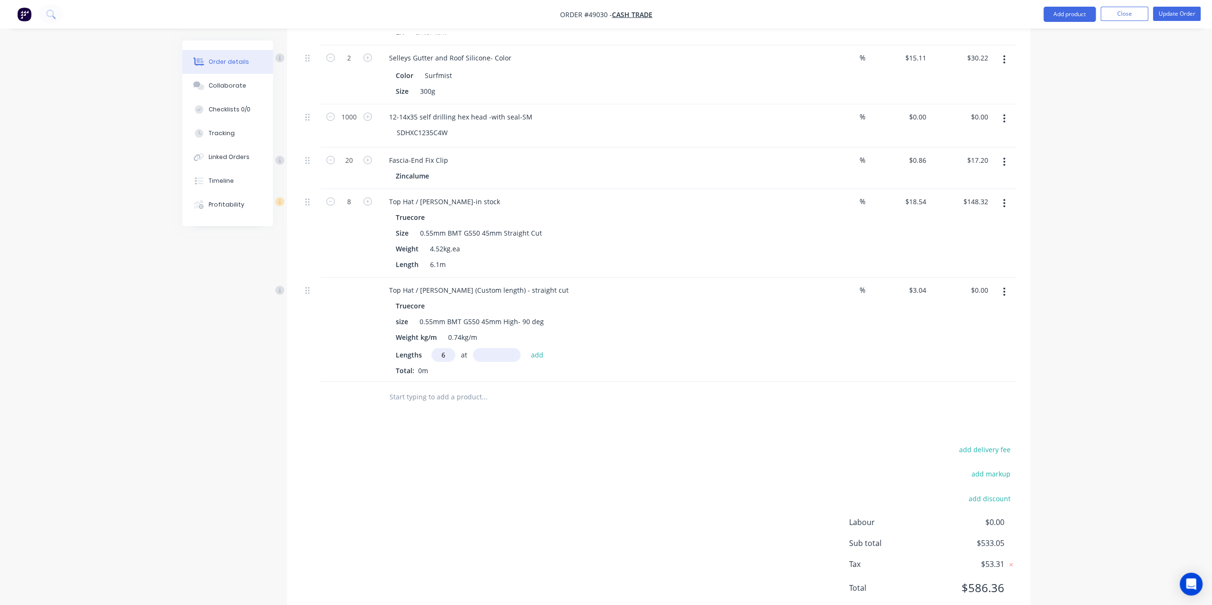
type input "6"
type input "7000"
click at [526, 348] on button "add" at bounding box center [537, 354] width 22 height 13
type input "$127.68"
click at [624, 366] on div "6 at 7000mm" at bounding box center [592, 372] width 392 height 12
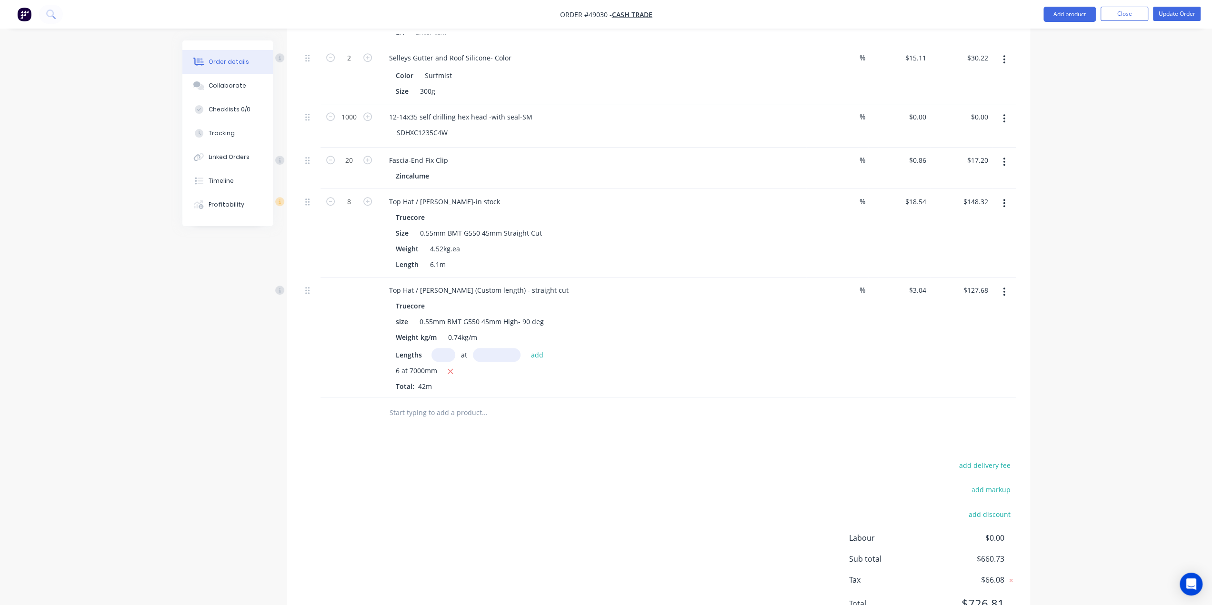
click at [637, 403] on div at bounding box center [524, 412] width 286 height 19
click at [1006, 195] on button "button" at bounding box center [1004, 203] width 22 height 17
click at [991, 279] on div "Delete" at bounding box center [970, 286] width 73 height 14
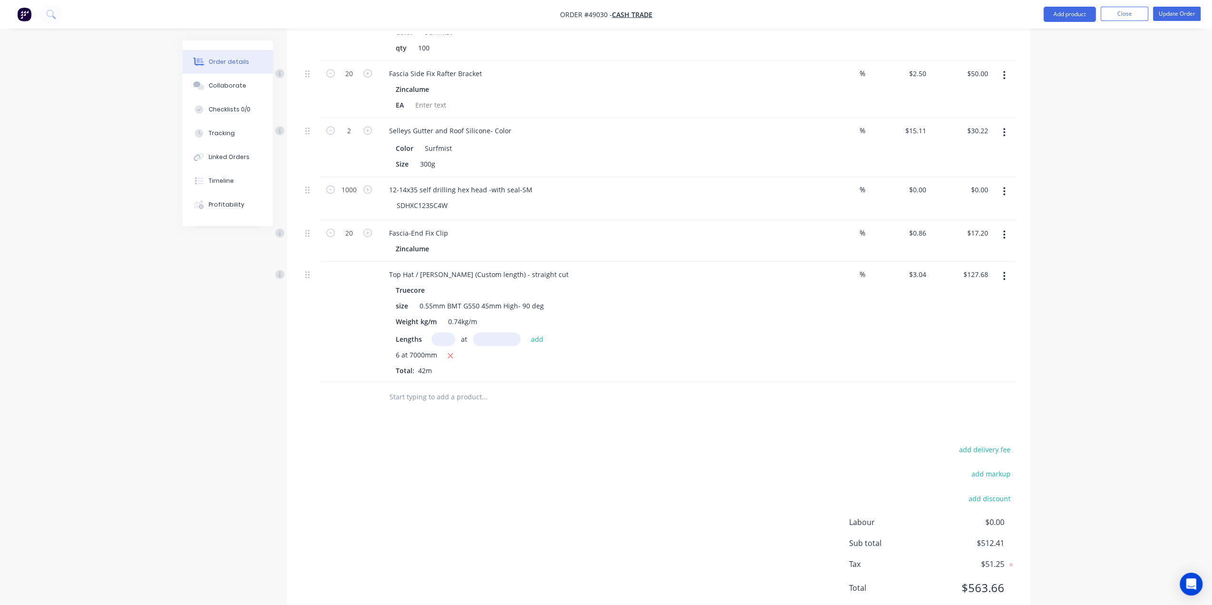
click at [671, 406] on div "Drawings Add drawing 0.55 Colorbond Surfmist Girth 160 1 0 CF 10 25 50 25 50 0 …" at bounding box center [658, 130] width 743 height 980
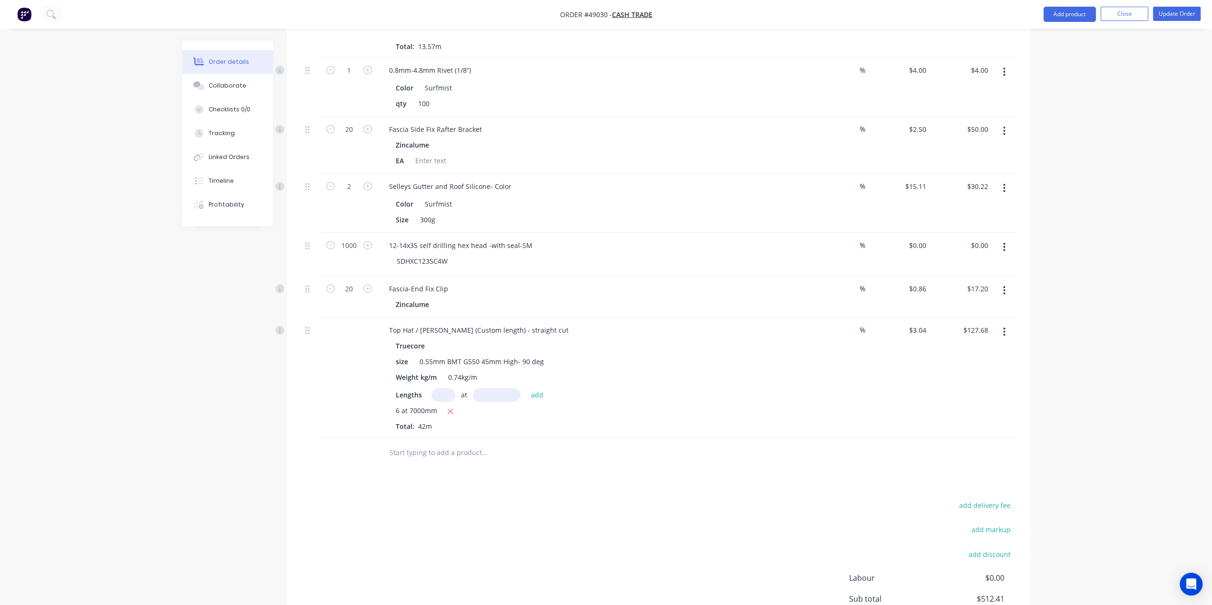
scroll to position [508, 0]
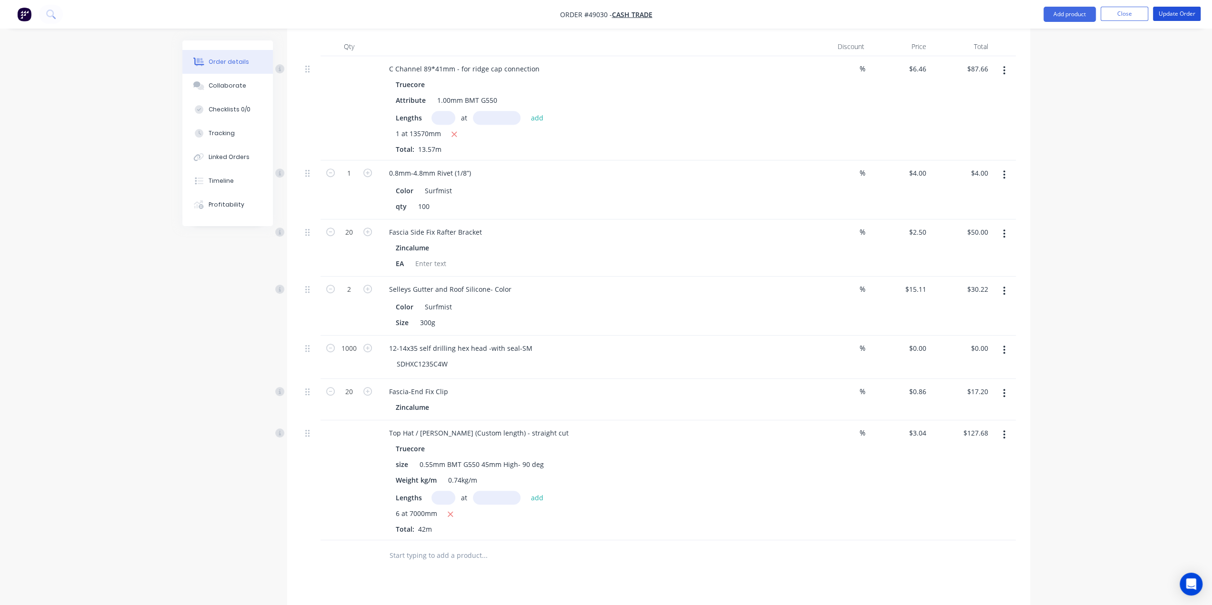
drag, startPoint x: 1176, startPoint y: 19, endPoint x: 1143, endPoint y: 33, distance: 36.9
click at [1176, 18] on button "Update Order" at bounding box center [1177, 14] width 48 height 14
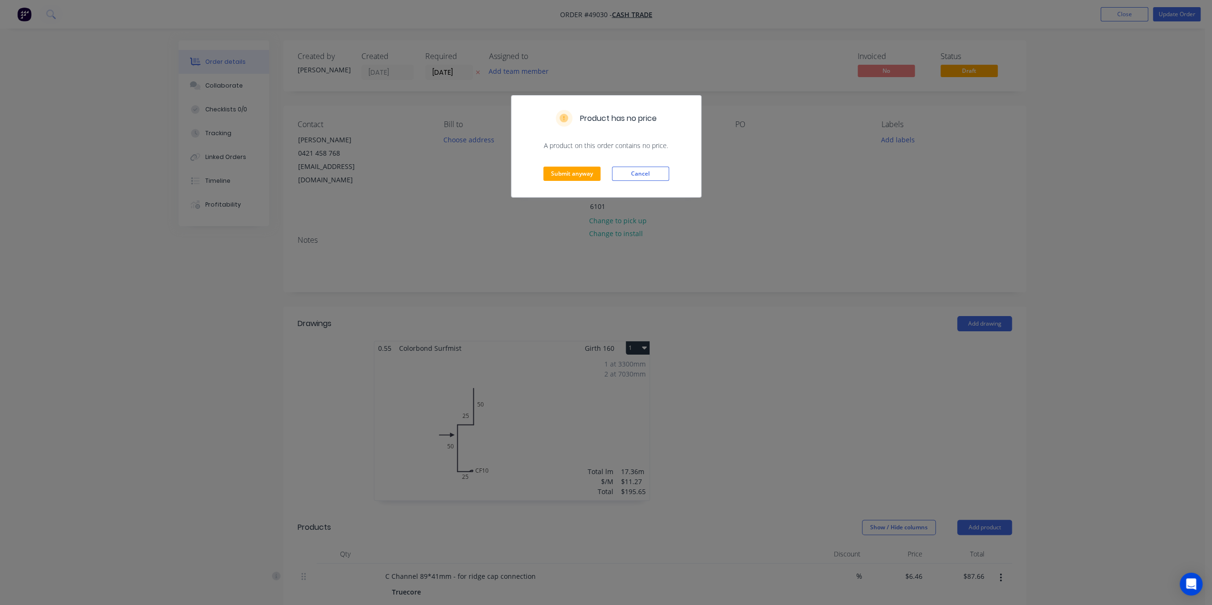
drag, startPoint x: 653, startPoint y: 172, endPoint x: 658, endPoint y: 180, distance: 8.6
click at [653, 172] on button "Cancel" at bounding box center [640, 174] width 57 height 14
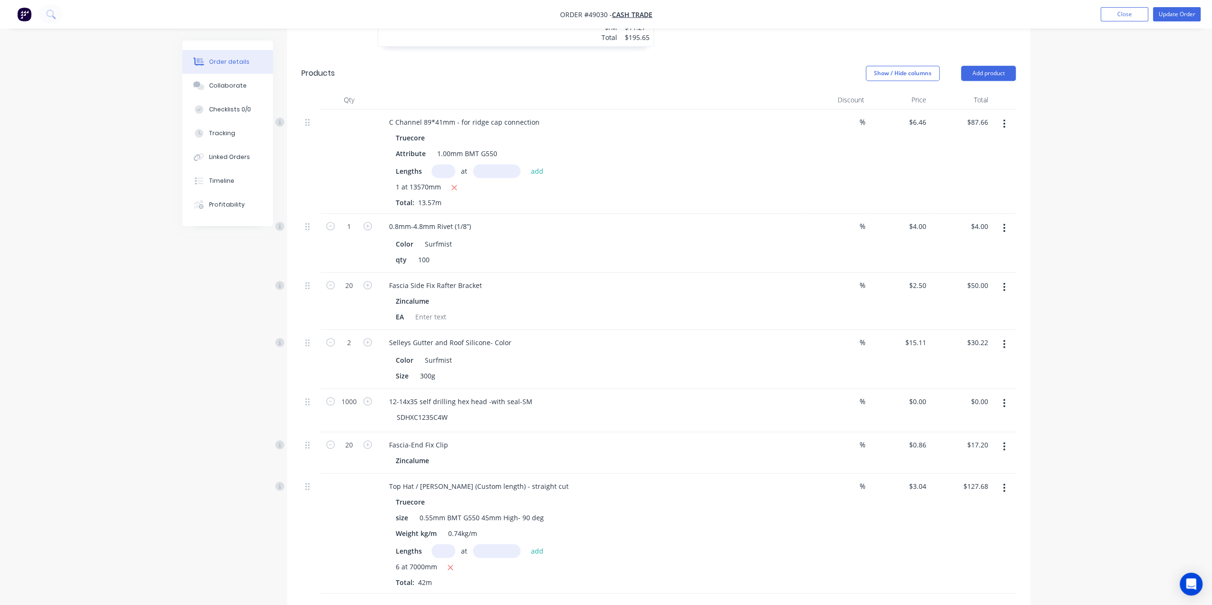
scroll to position [666, 0]
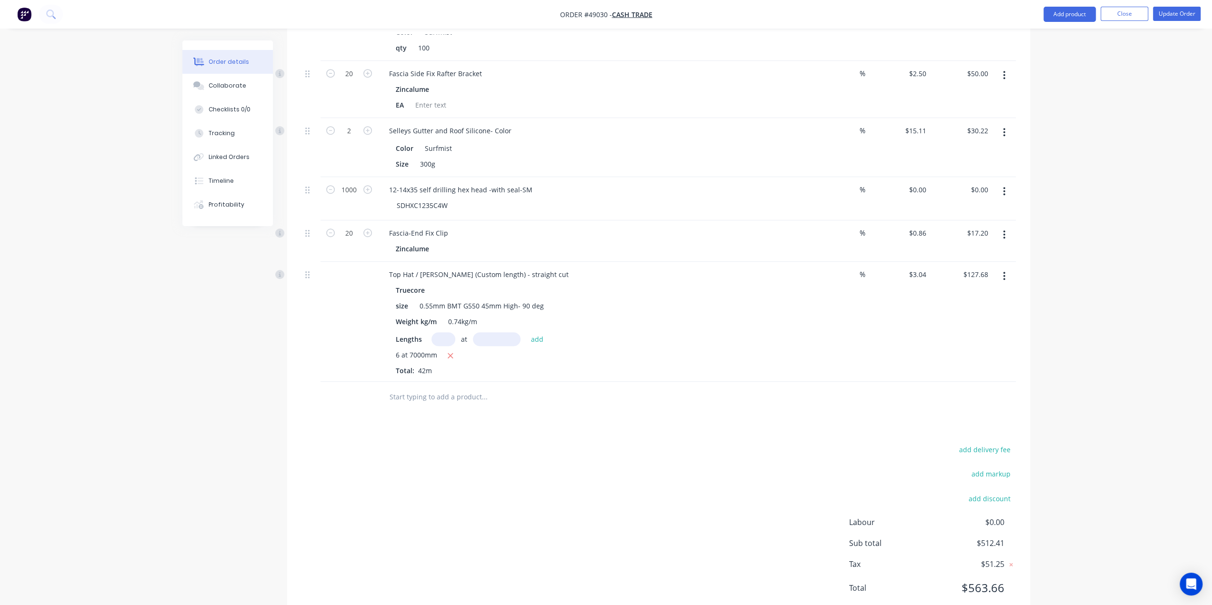
click at [439, 332] on input "text" at bounding box center [443, 339] width 24 height 14
type input "6"
type input "6995"
click at [526, 332] on button "add" at bounding box center [537, 338] width 22 height 13
click at [452, 351] on icon "button" at bounding box center [450, 355] width 6 height 9
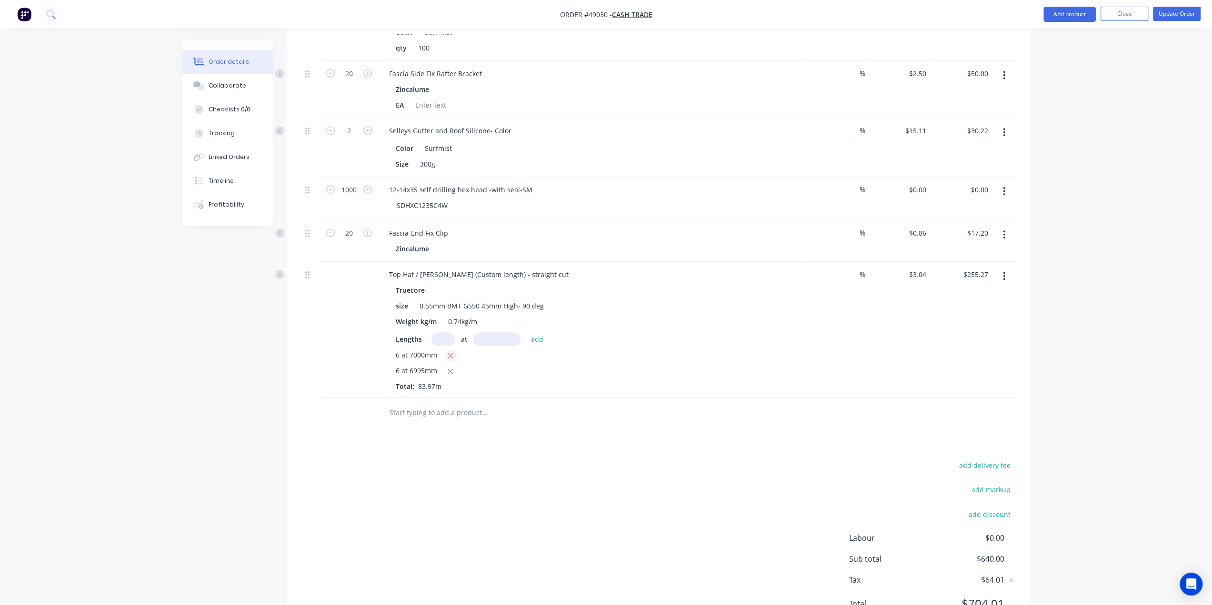
type input "$127.59"
click at [1167, 17] on button "Update Order" at bounding box center [1177, 14] width 48 height 14
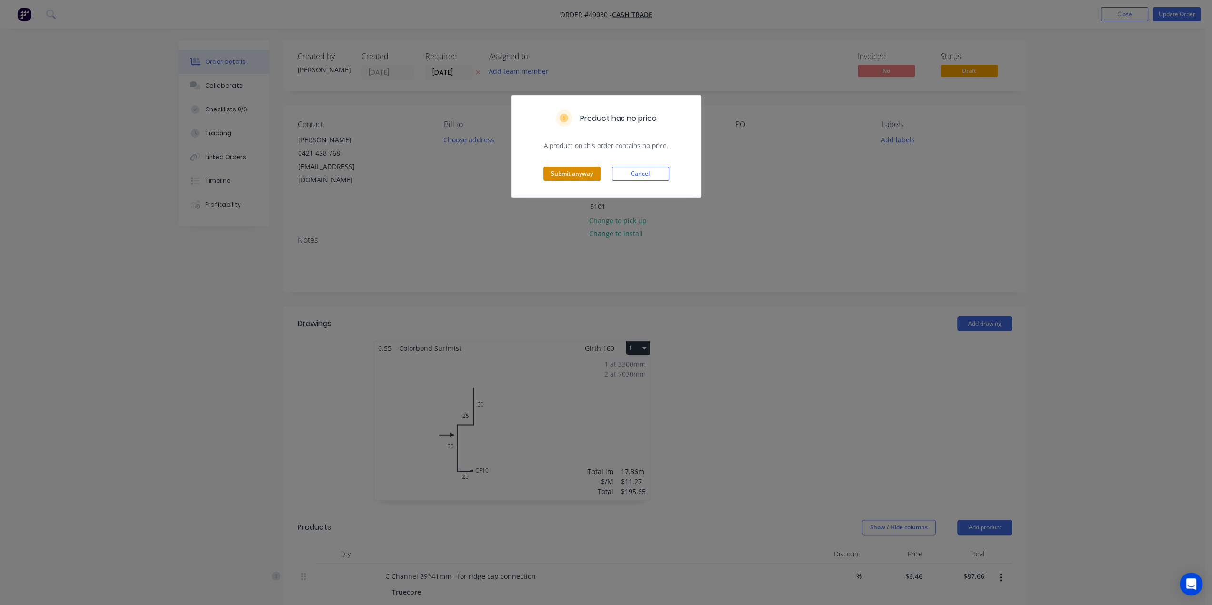
click at [577, 174] on button "Submit anyway" at bounding box center [571, 174] width 57 height 14
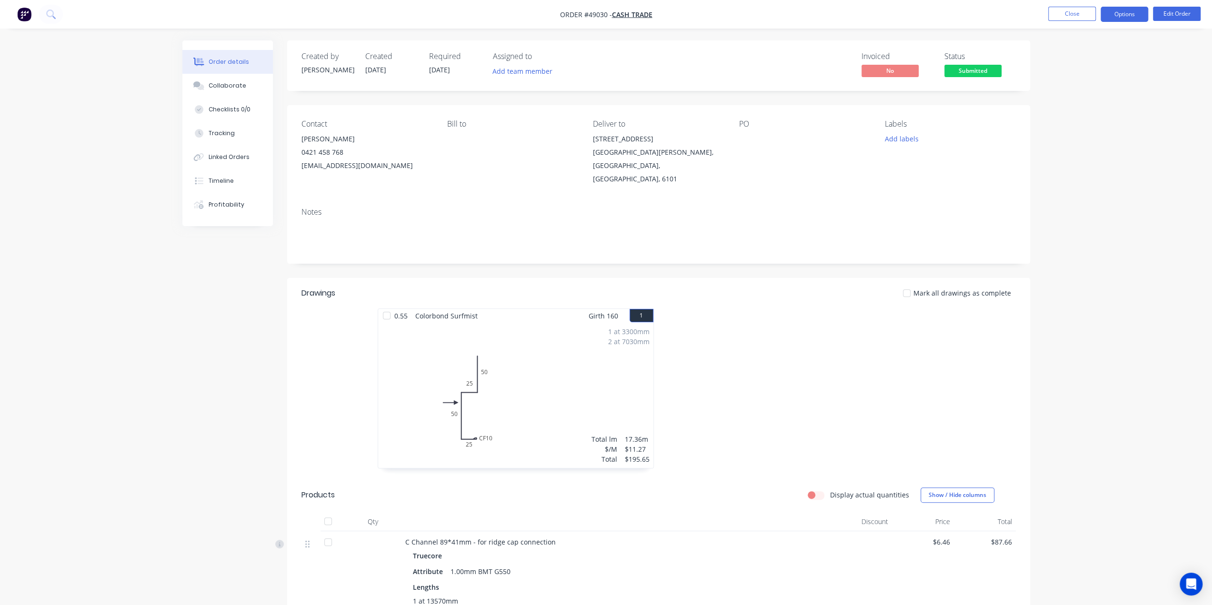
click at [1117, 19] on button "Options" at bounding box center [1125, 14] width 48 height 15
click at [1082, 124] on div "Delivery Docket" at bounding box center [1096, 120] width 88 height 14
click at [1092, 113] on div "Custom" at bounding box center [1096, 115] width 88 height 14
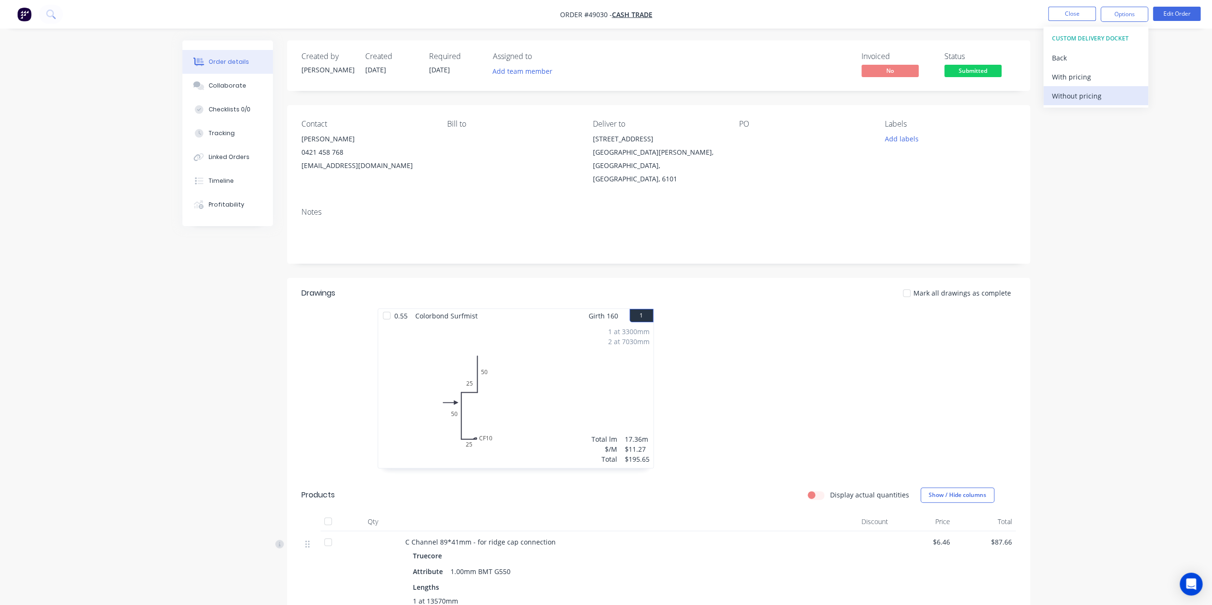
click at [1100, 95] on div "Without pricing" at bounding box center [1096, 96] width 88 height 14
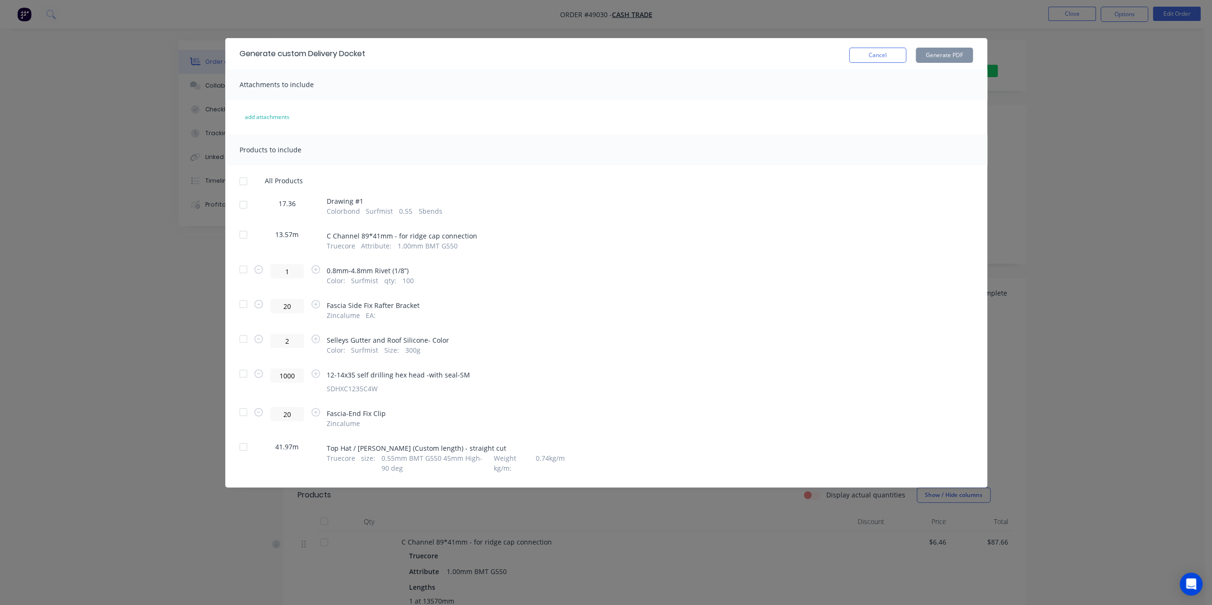
click at [243, 450] on div at bounding box center [243, 447] width 19 height 19
click at [950, 57] on button "Generate PDF" at bounding box center [944, 55] width 57 height 15
drag, startPoint x: 1044, startPoint y: 181, endPoint x: 1059, endPoint y: 125, distance: 57.6
click at [1044, 175] on div "Generate custom Delivery Docket Cancel Generate PDF Attachments to include add …" at bounding box center [606, 302] width 1212 height 605
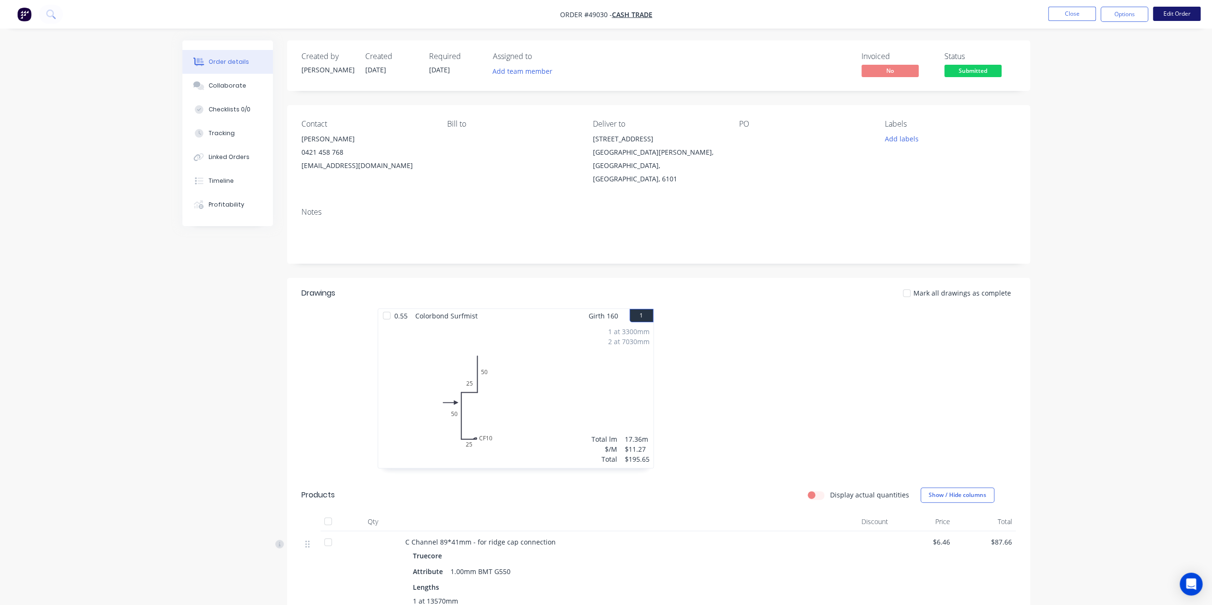
click at [1170, 14] on button "Edit Order" at bounding box center [1177, 14] width 48 height 14
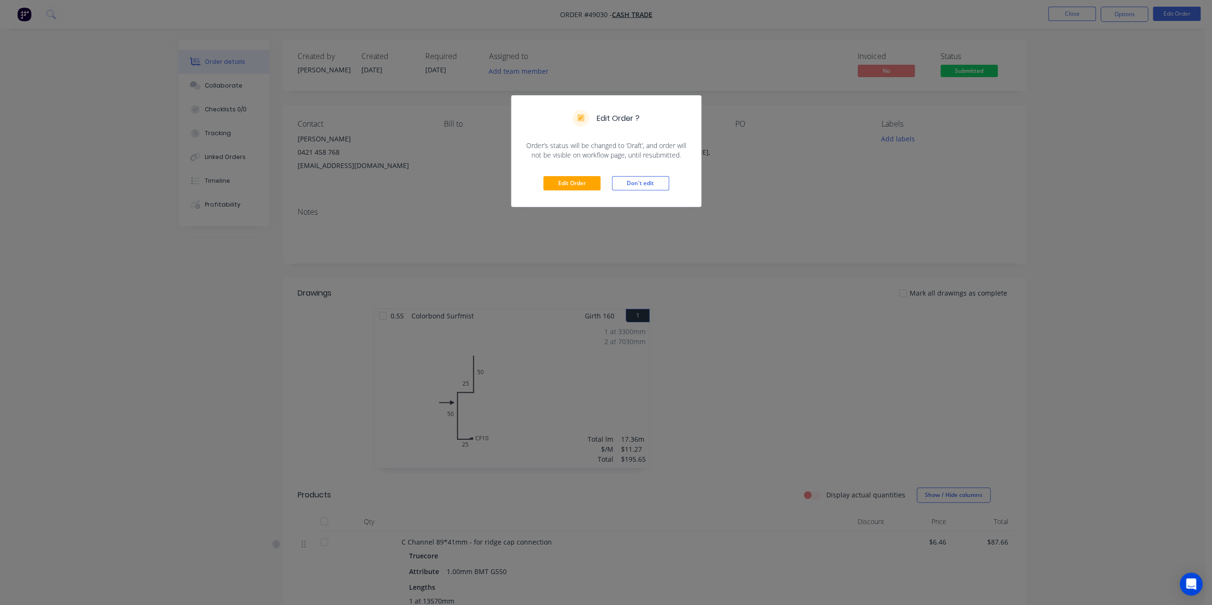
click at [1152, 125] on div "Edit Order ? Order’s status will be changed to ‘Draft’, and order will not be v…" at bounding box center [606, 302] width 1212 height 605
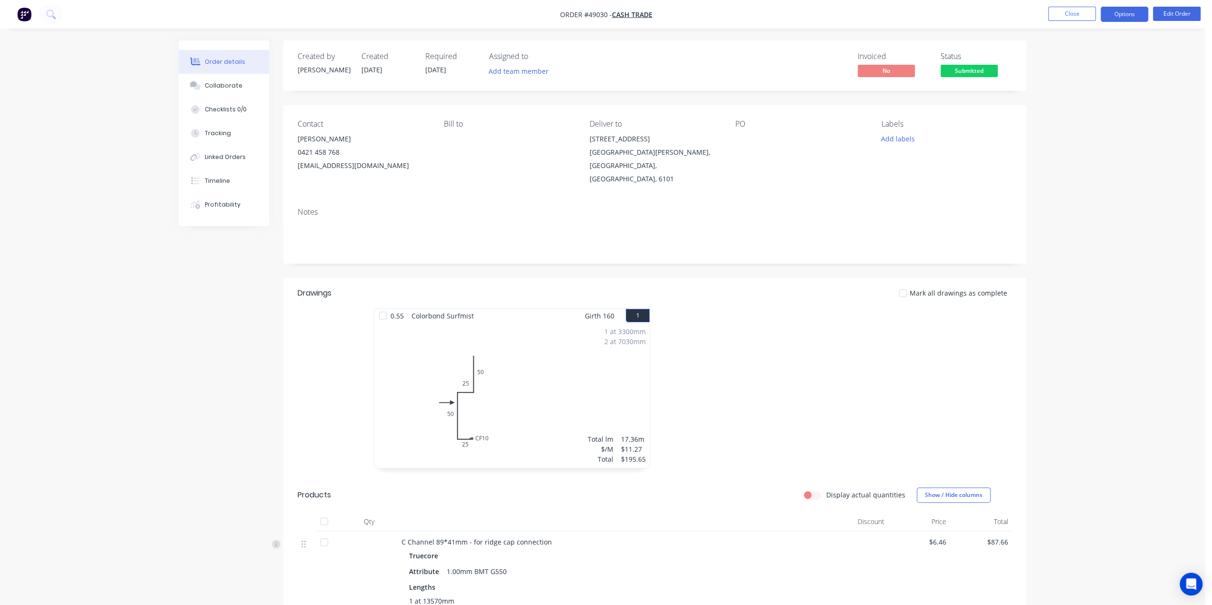
click at [1133, 16] on button "Options" at bounding box center [1125, 14] width 48 height 15
click at [1093, 111] on div "Work Order" at bounding box center [1096, 115] width 88 height 14
click at [1089, 94] on div "Without pricing" at bounding box center [1096, 96] width 88 height 14
click at [1083, 118] on div "Custom" at bounding box center [1096, 115] width 88 height 14
click at [1080, 90] on div "Without pricing" at bounding box center [1096, 96] width 88 height 14
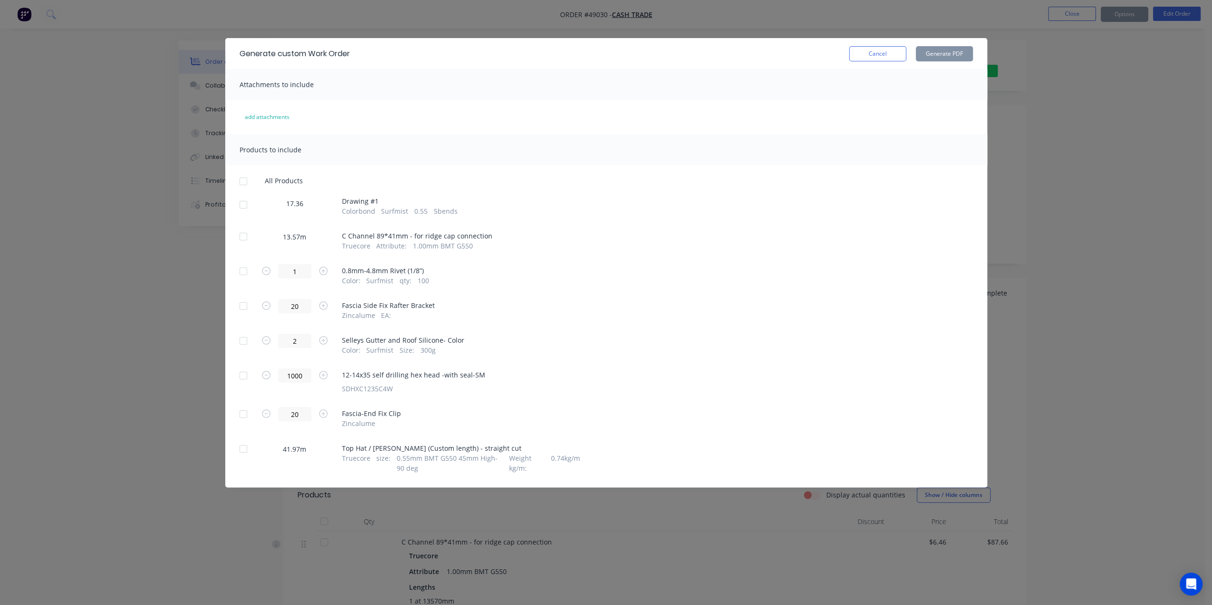
click at [243, 453] on div at bounding box center [243, 449] width 19 height 19
click at [941, 51] on button "Generate PDF" at bounding box center [944, 53] width 57 height 15
